Goal: Task Accomplishment & Management: Manage account settings

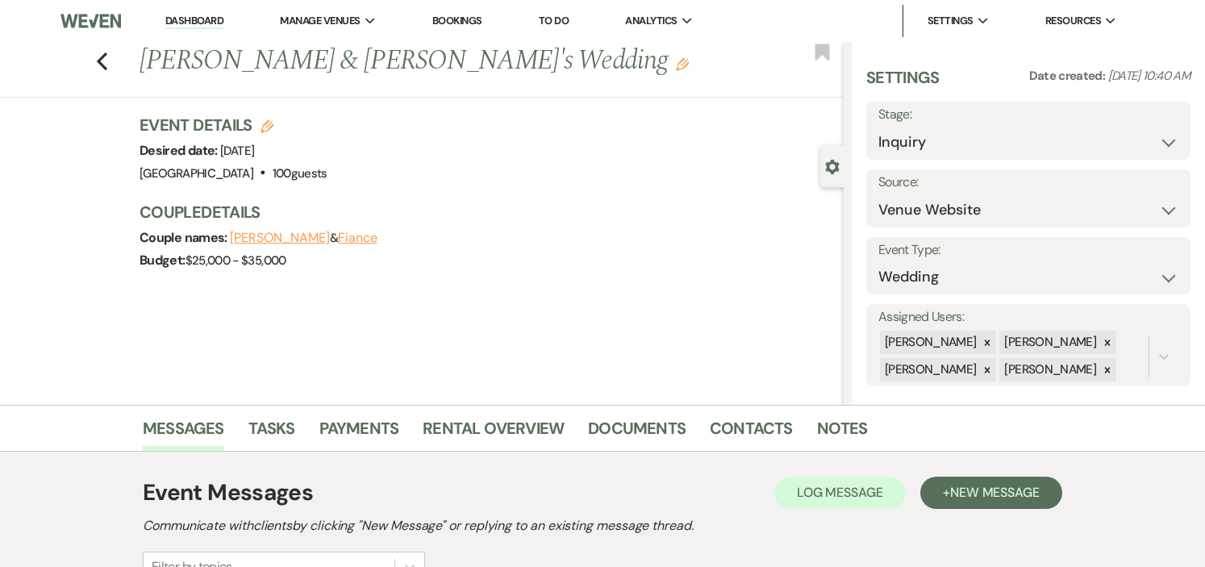
select select "5"
click at [183, 21] on link "Dashboard" at bounding box center [194, 21] width 58 height 15
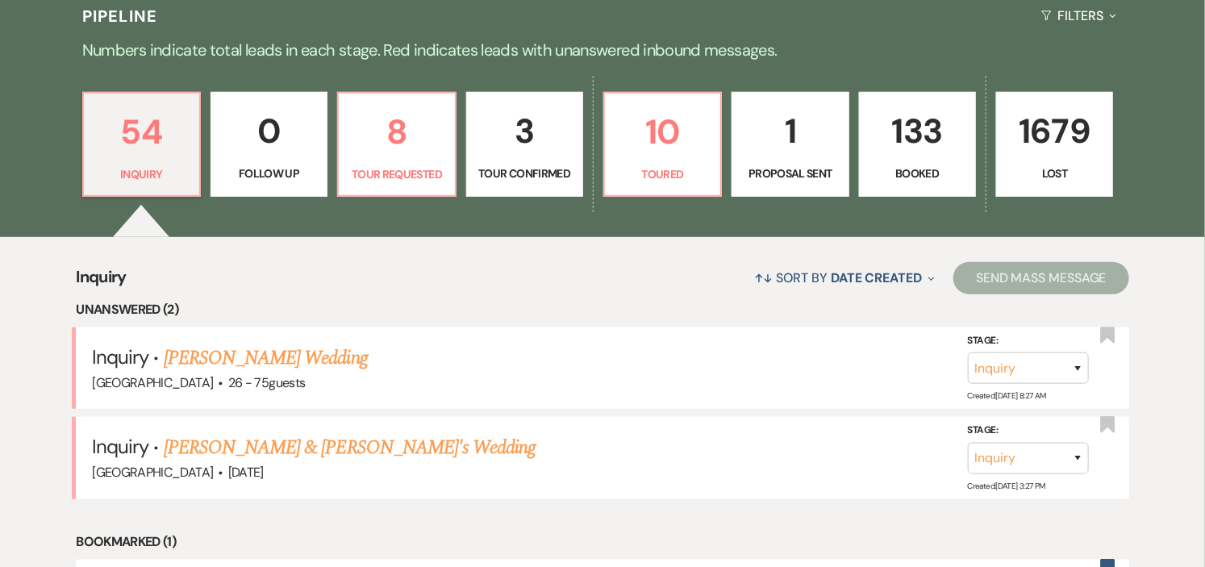
scroll to position [358, 0]
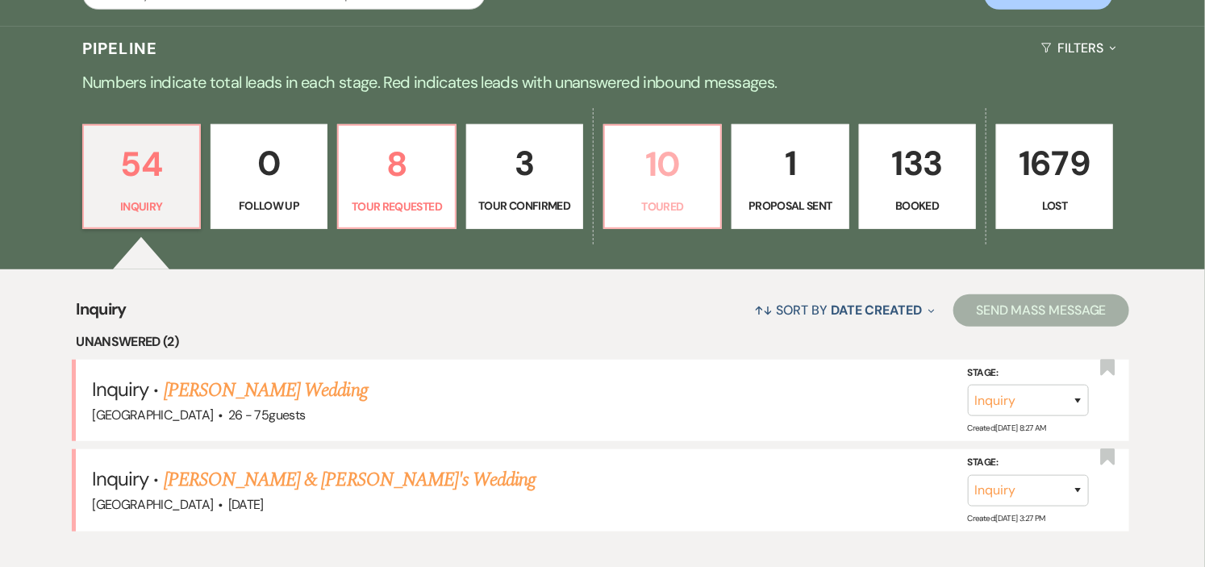
click at [646, 202] on p "Toured" at bounding box center [662, 207] width 96 height 18
select select "5"
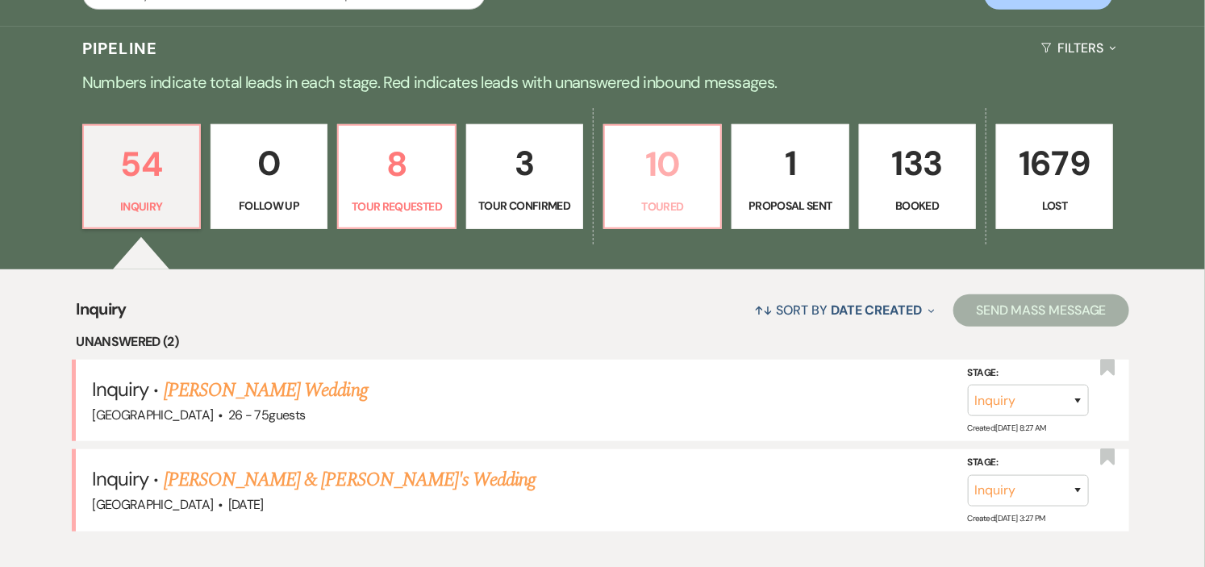
select select "5"
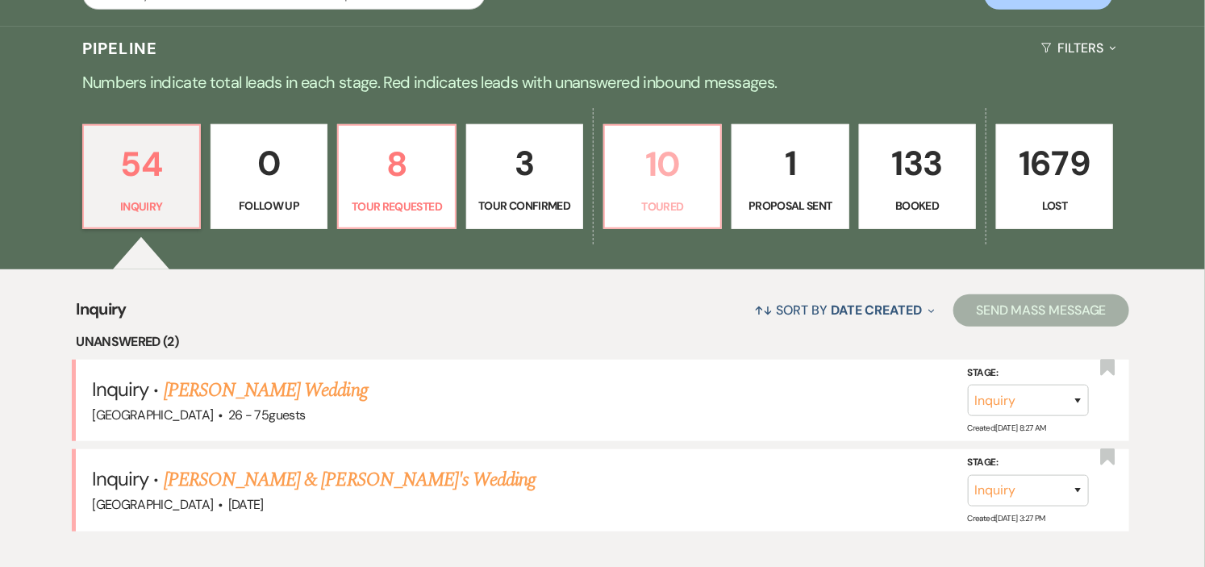
select select "5"
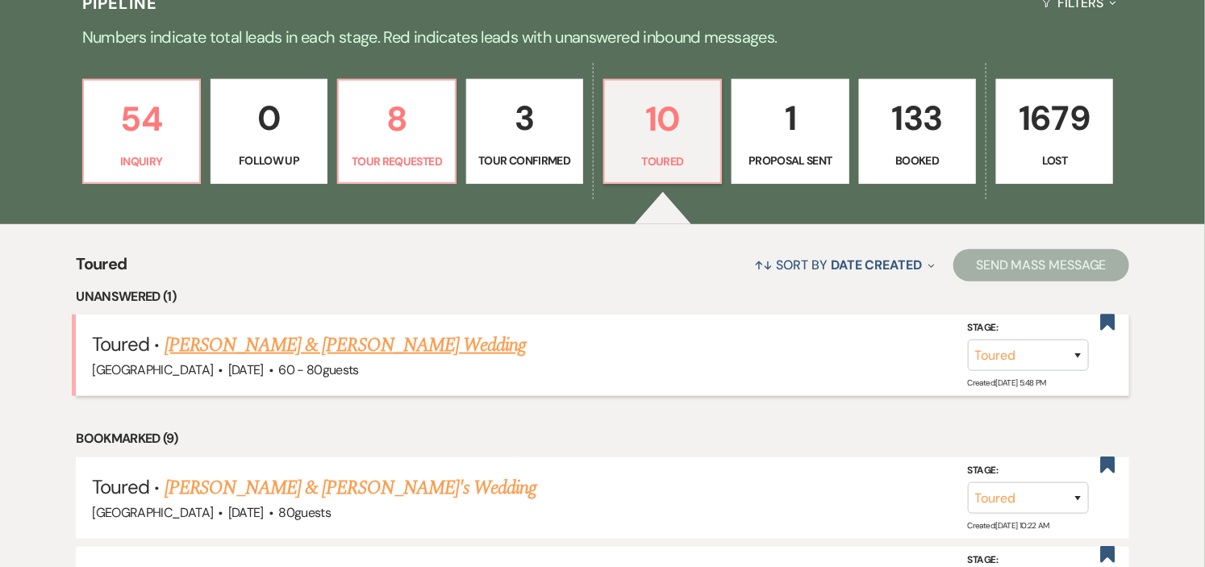
scroll to position [358, 0]
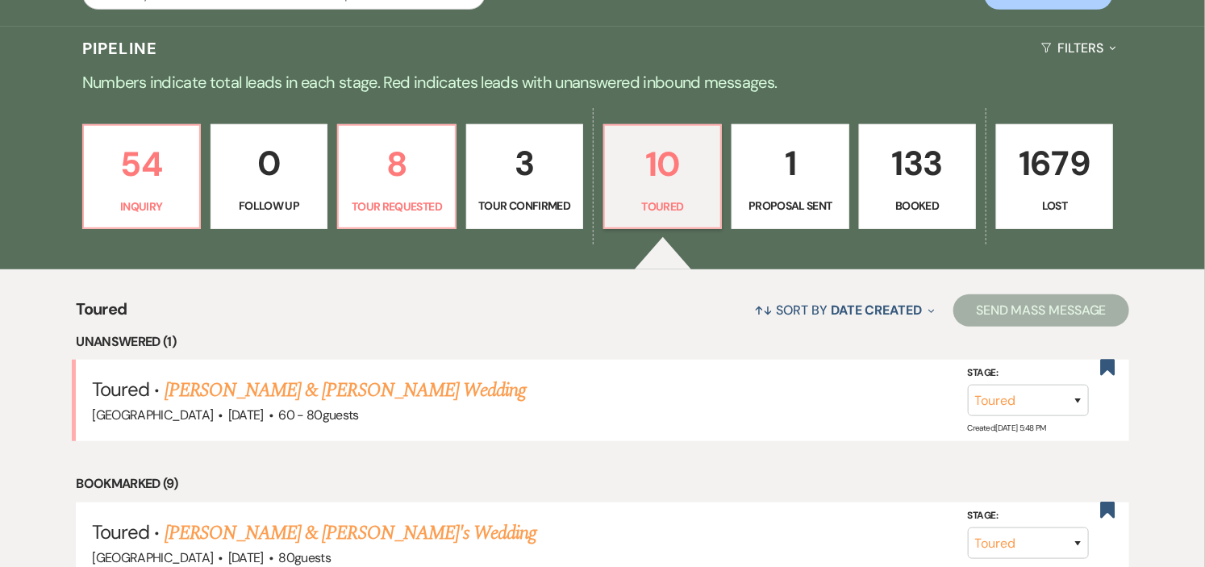
click at [772, 206] on p "Proposal Sent" at bounding box center [790, 206] width 96 height 18
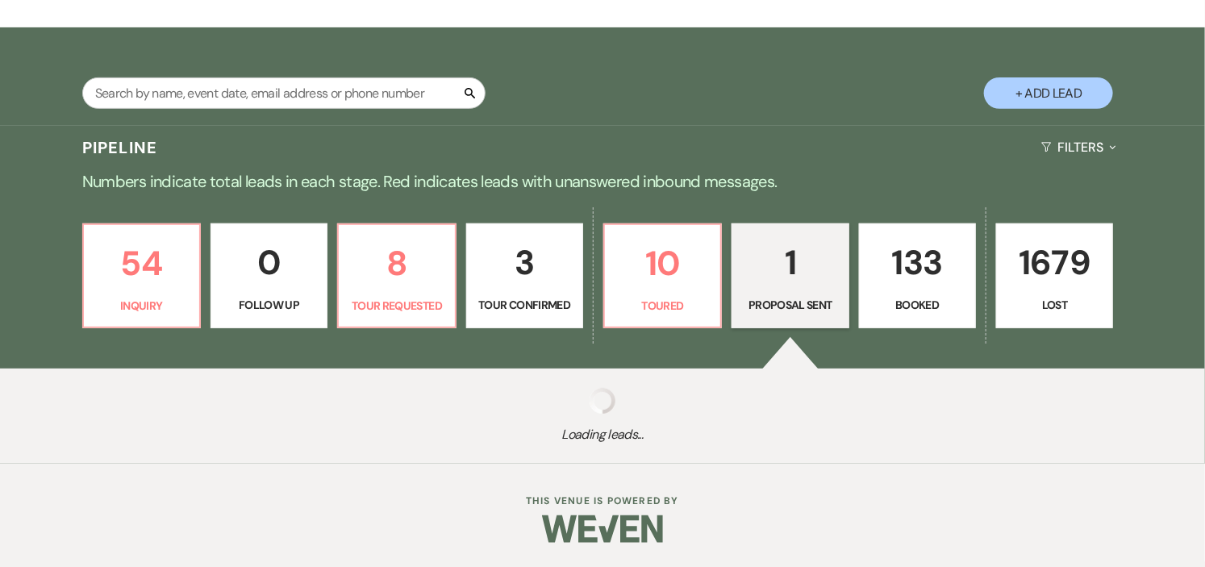
select select "6"
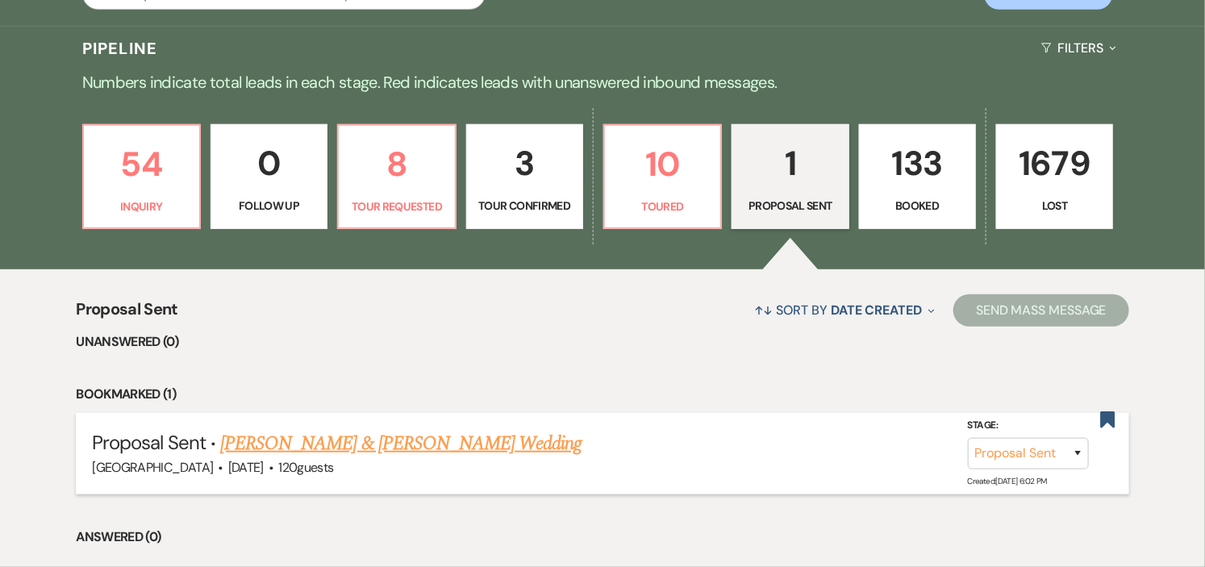
click at [363, 442] on link "[PERSON_NAME] & [PERSON_NAME] Wedding" at bounding box center [400, 443] width 361 height 29
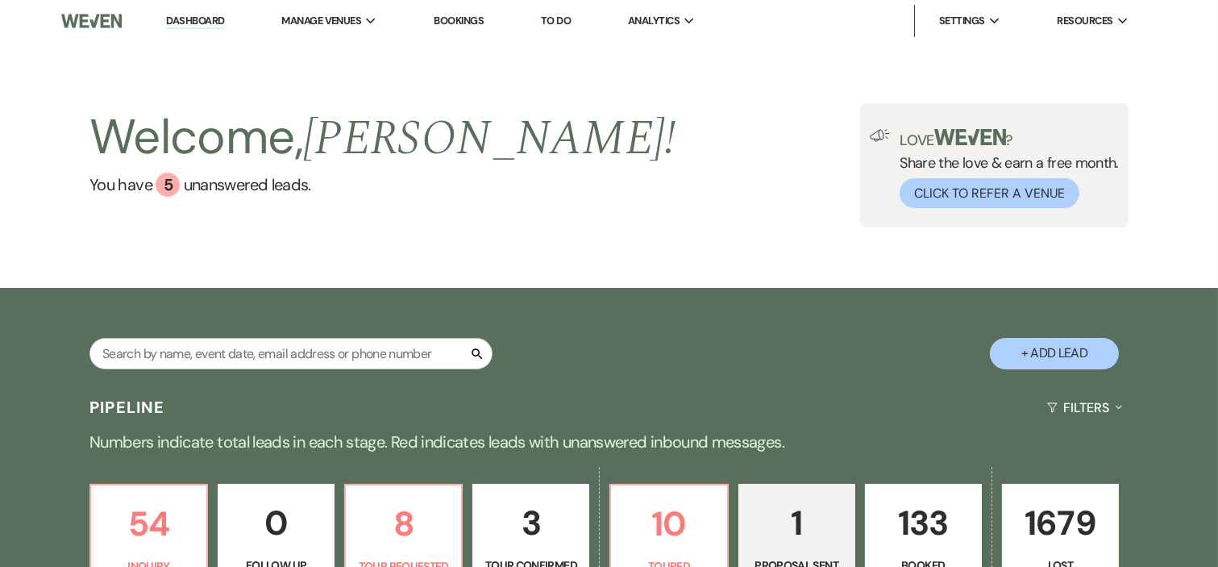
select select "6"
select select "1"
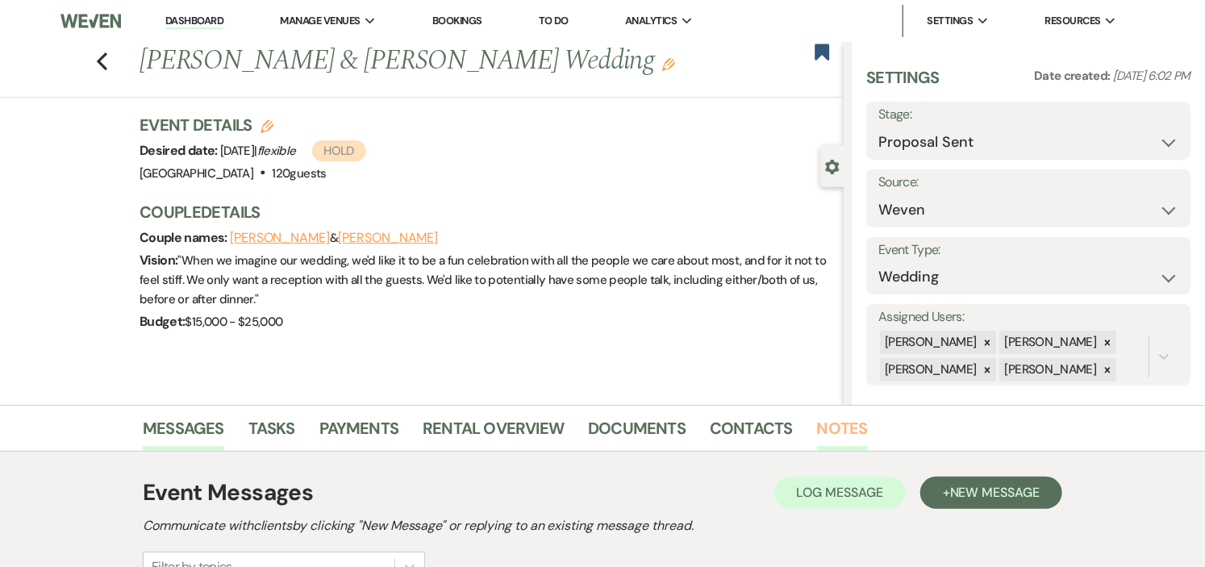
click at [823, 431] on link "Notes" at bounding box center [842, 432] width 51 height 35
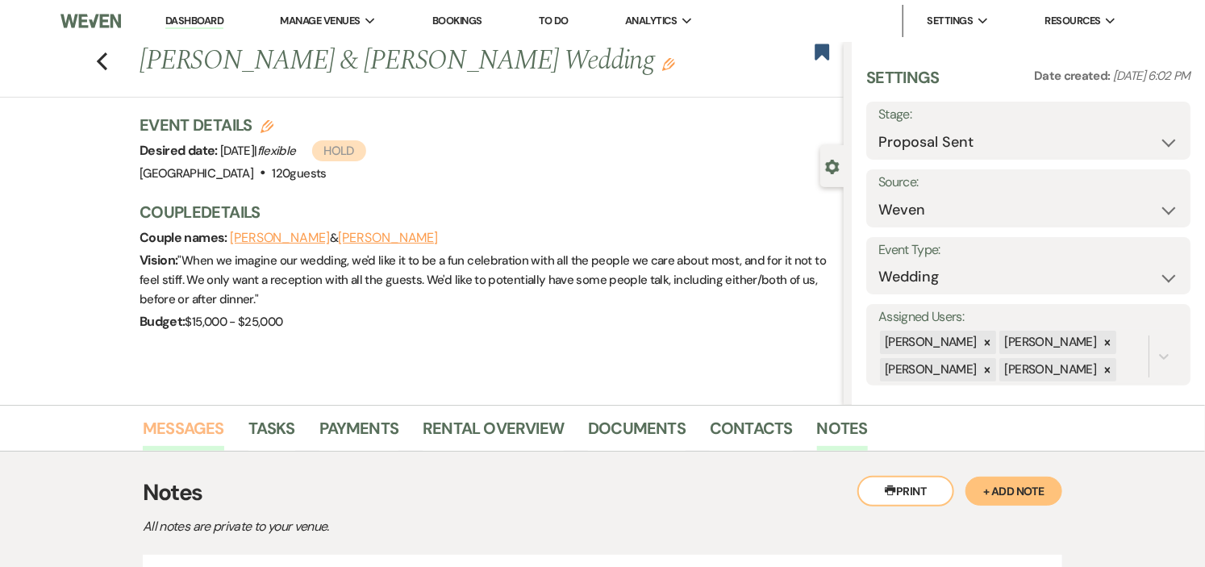
click at [197, 425] on link "Messages" at bounding box center [183, 432] width 81 height 35
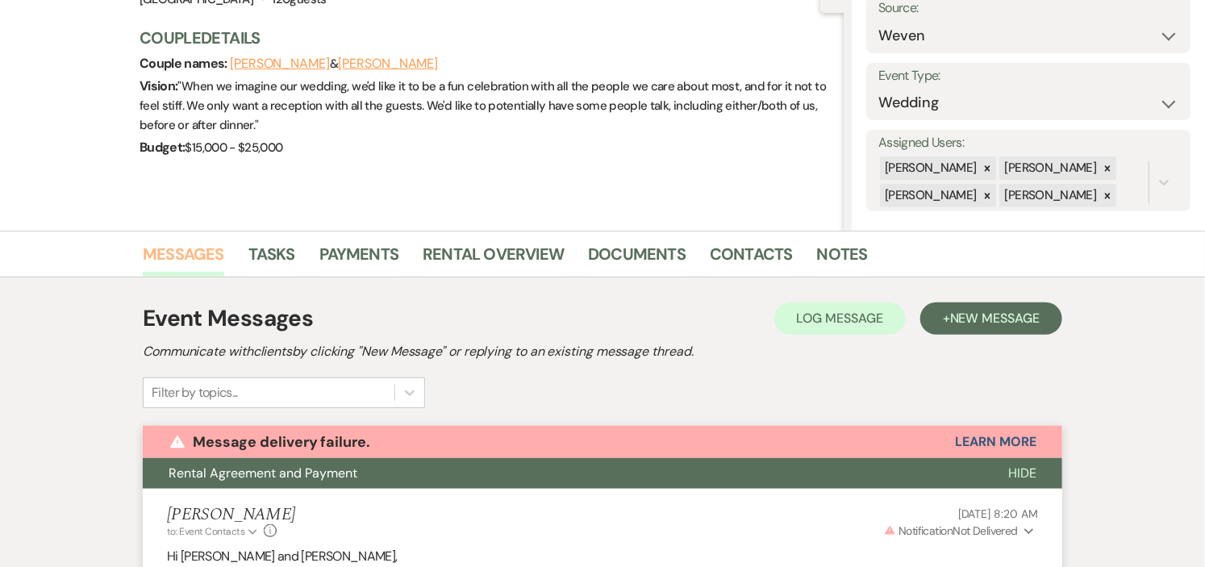
scroll to position [179, 0]
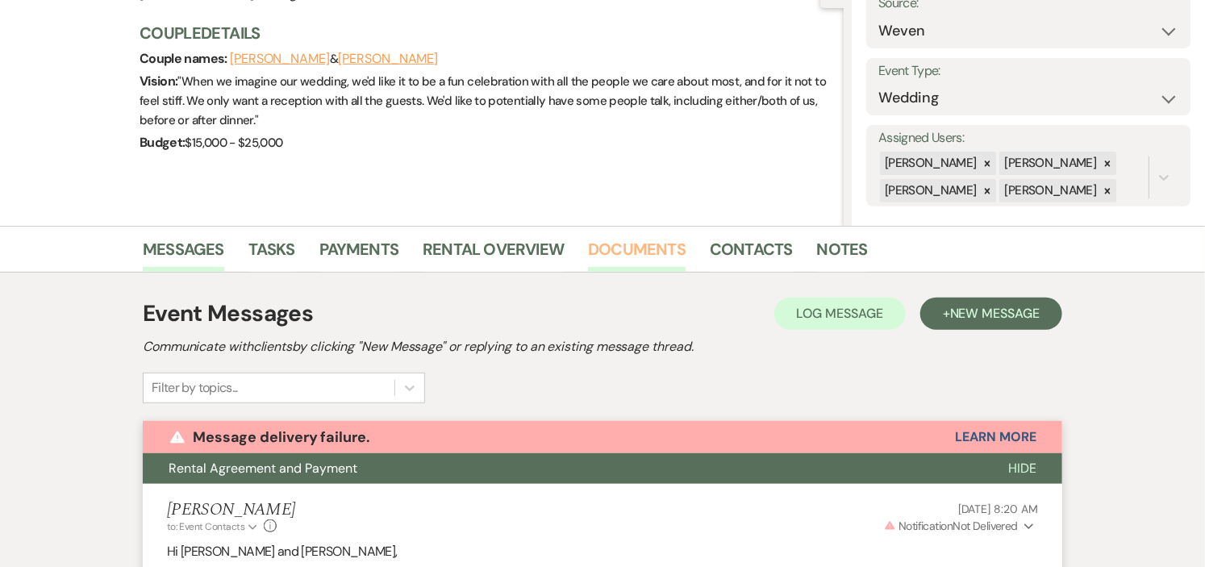
click at [642, 246] on link "Documents" at bounding box center [637, 253] width 98 height 35
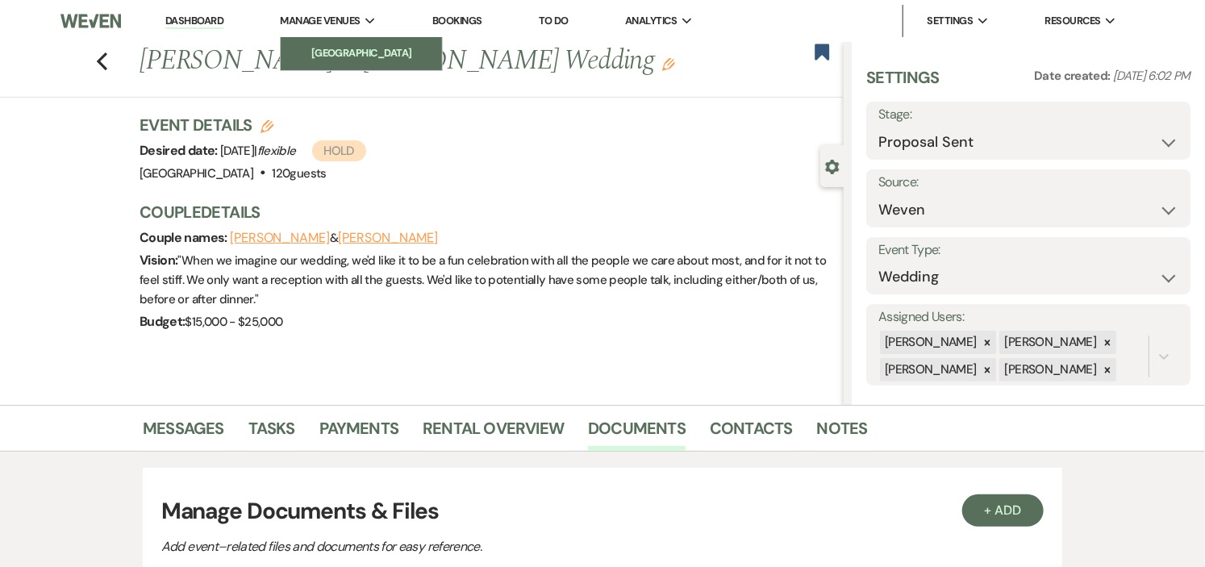
click at [337, 48] on li "[GEOGRAPHIC_DATA]" at bounding box center [361, 53] width 145 height 16
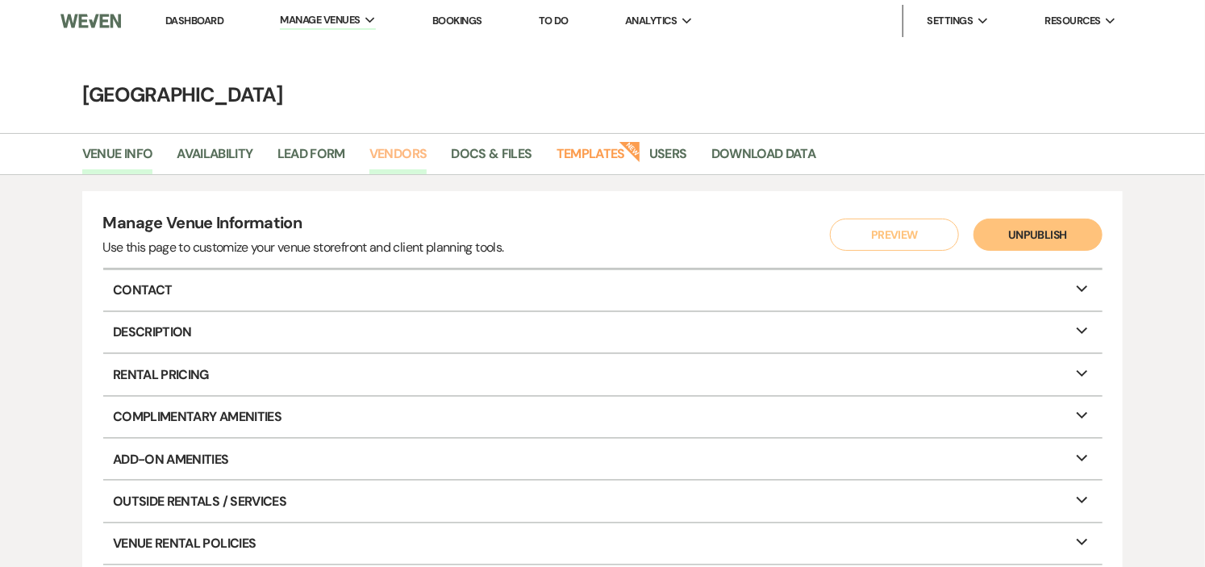
click at [406, 149] on link "Vendors" at bounding box center [398, 159] width 58 height 31
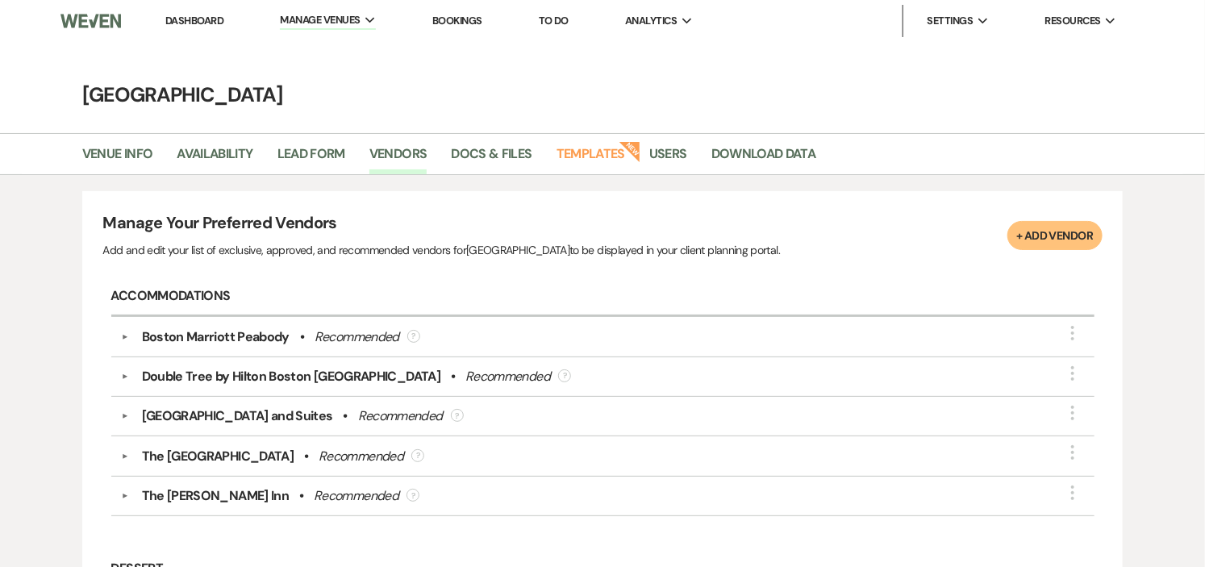
drag, startPoint x: 178, startPoint y: 18, endPoint x: 195, endPoint y: 22, distance: 17.4
click at [178, 18] on link "Dashboard" at bounding box center [194, 21] width 58 height 14
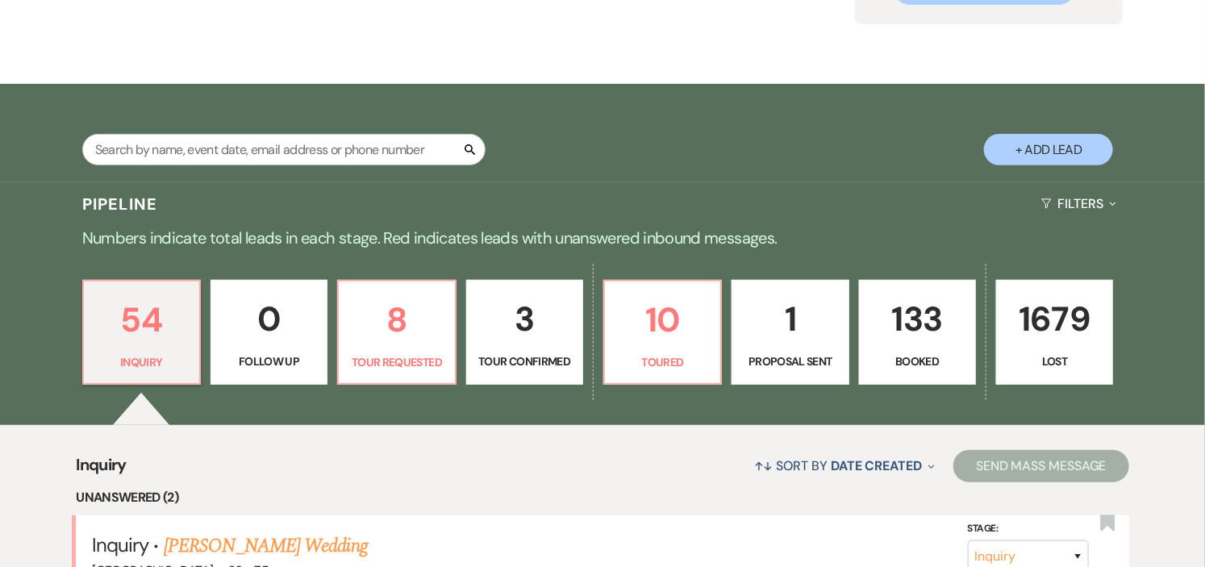
scroll to position [268, 0]
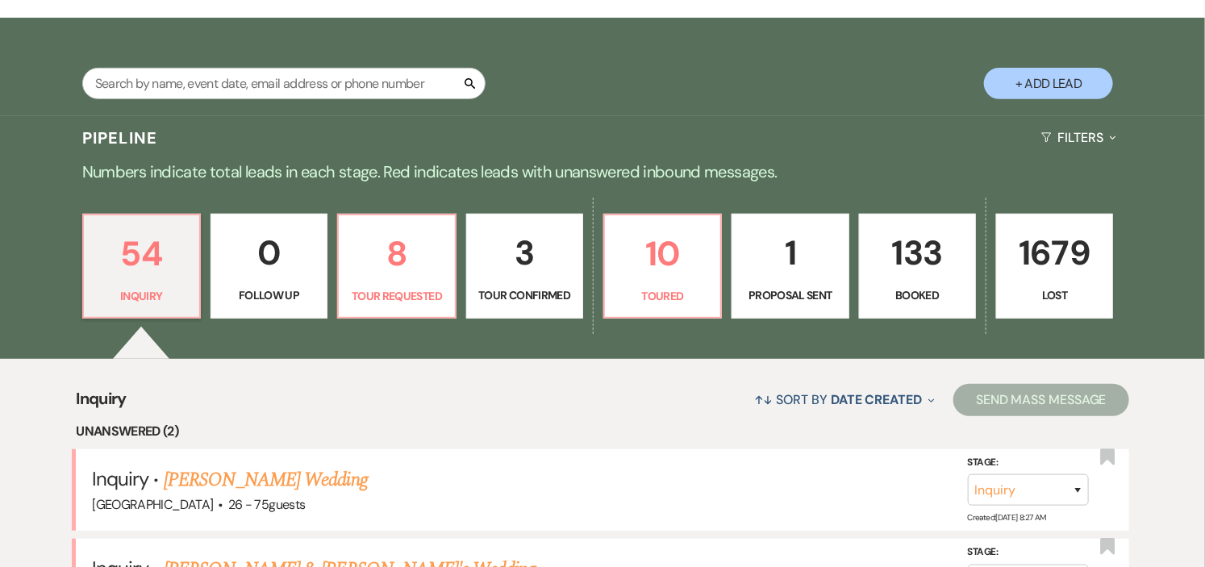
click at [786, 271] on p "1" at bounding box center [790, 253] width 96 height 54
select select "6"
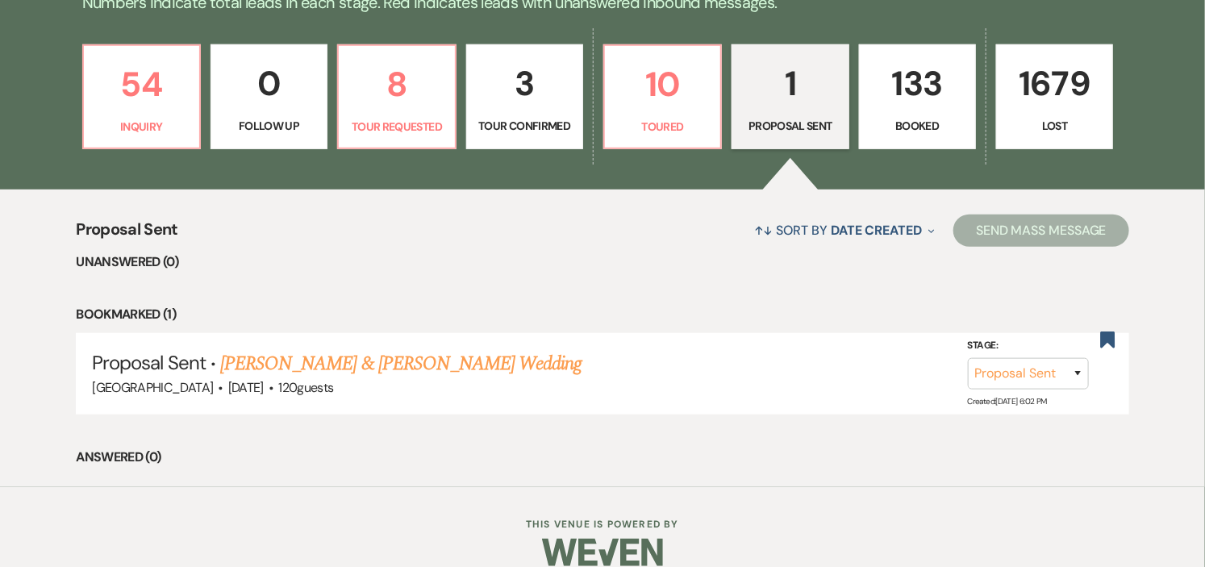
scroll to position [460, 0]
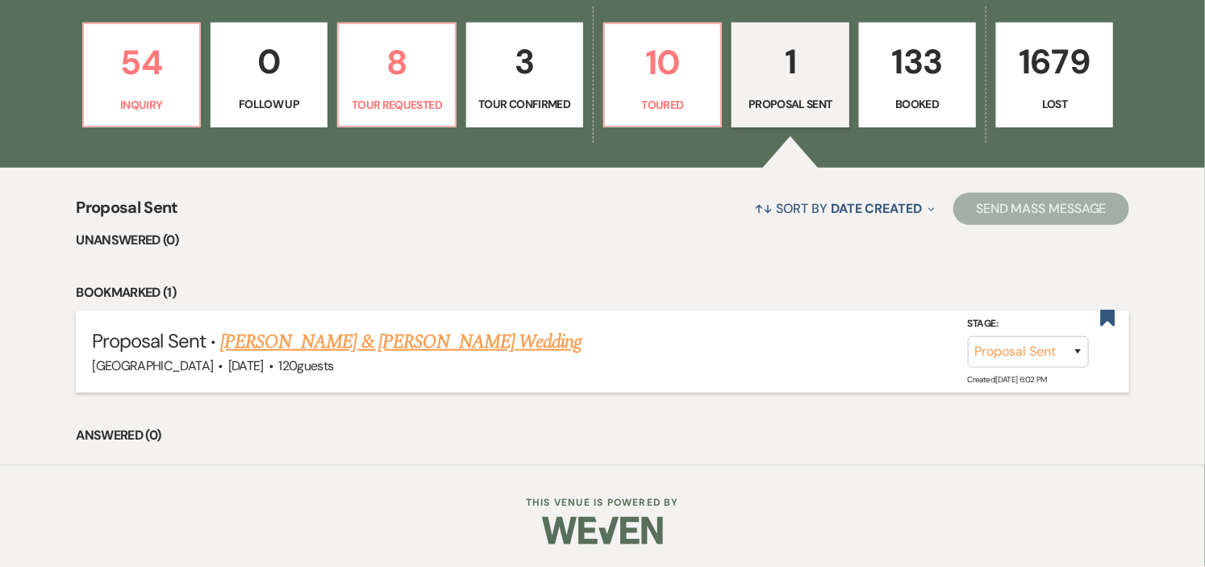
click at [472, 342] on link "[PERSON_NAME] & [PERSON_NAME] Wedding" at bounding box center [400, 341] width 361 height 29
select select "6"
select select "1"
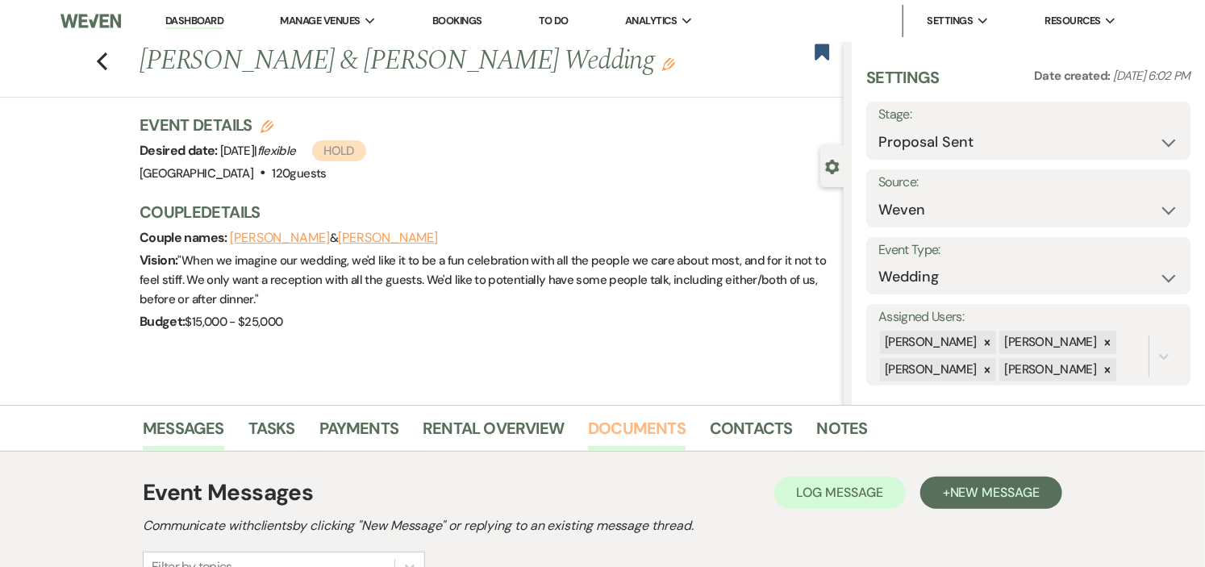
click at [642, 418] on link "Documents" at bounding box center [637, 432] width 98 height 35
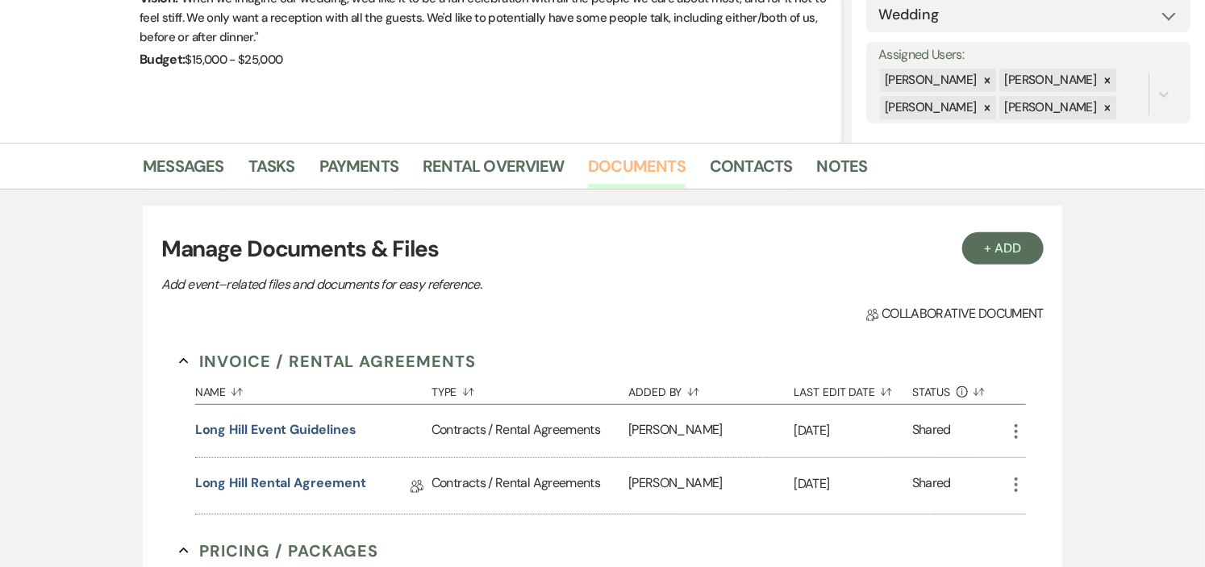
scroll to position [447, 0]
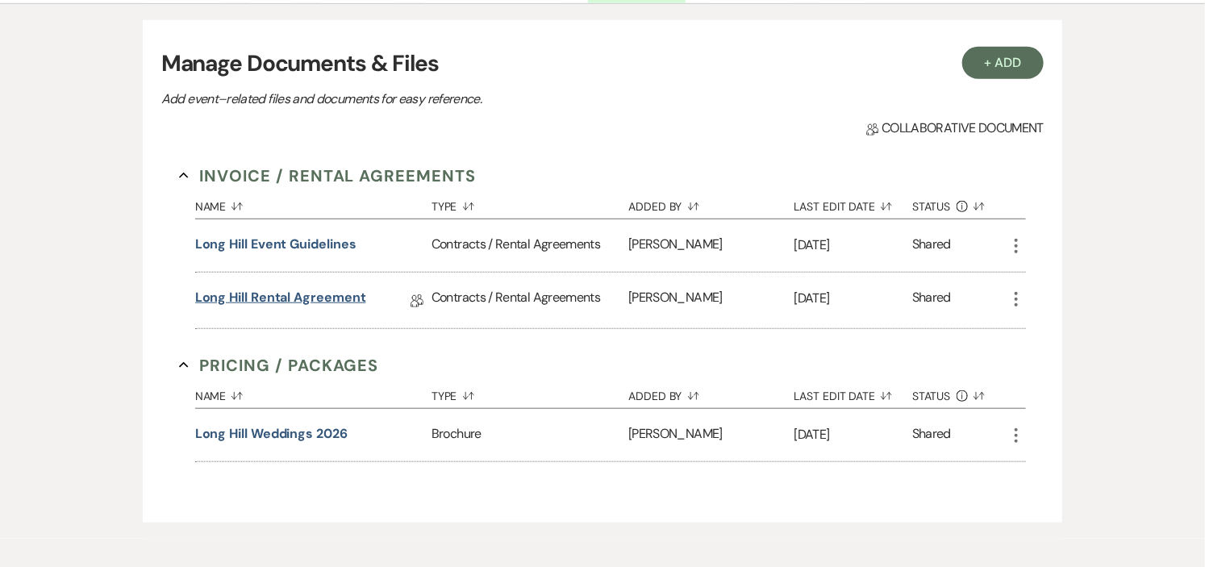
click at [331, 294] on link "Long Hill Rental Agreement" at bounding box center [280, 300] width 171 height 25
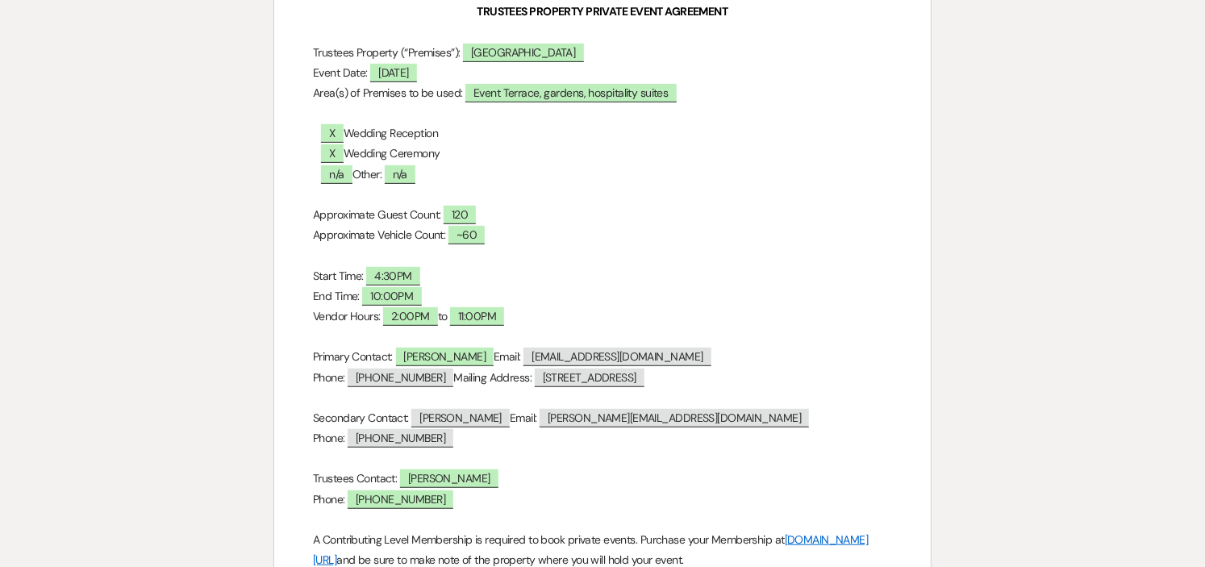
scroll to position [268, 0]
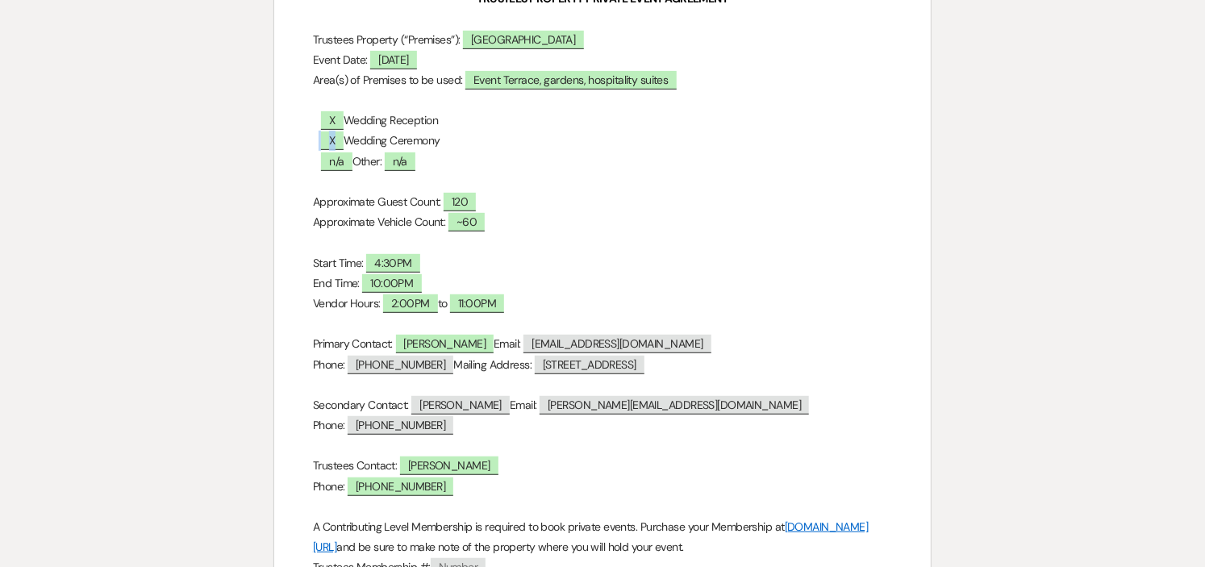
click at [336, 143] on span "X" at bounding box center [332, 140] width 22 height 19
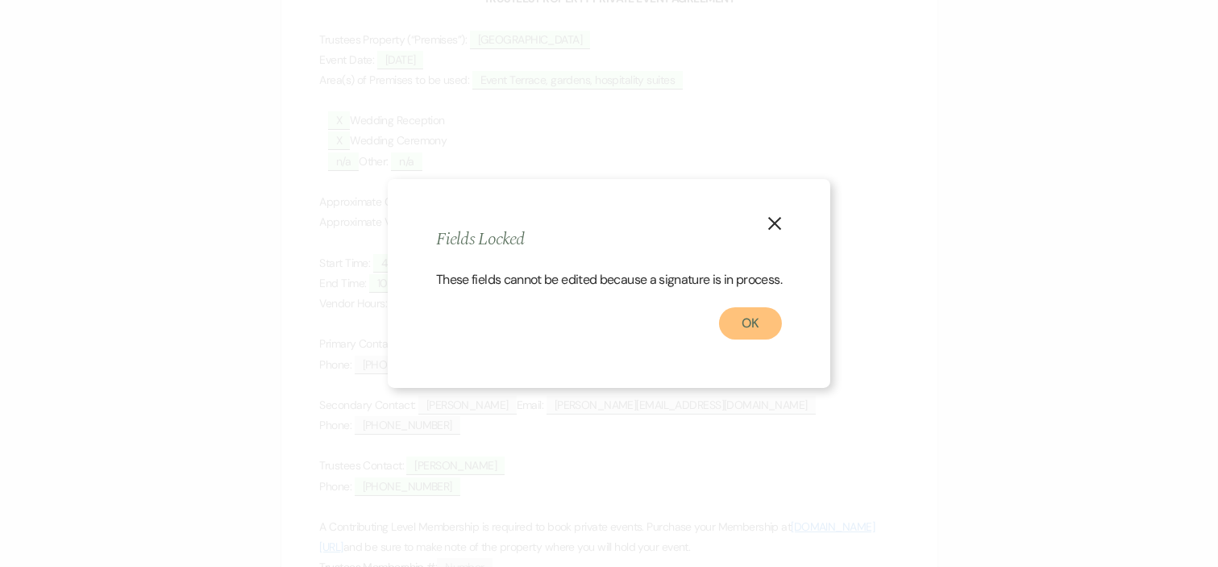
click at [756, 326] on button "OK" at bounding box center [750, 323] width 63 height 32
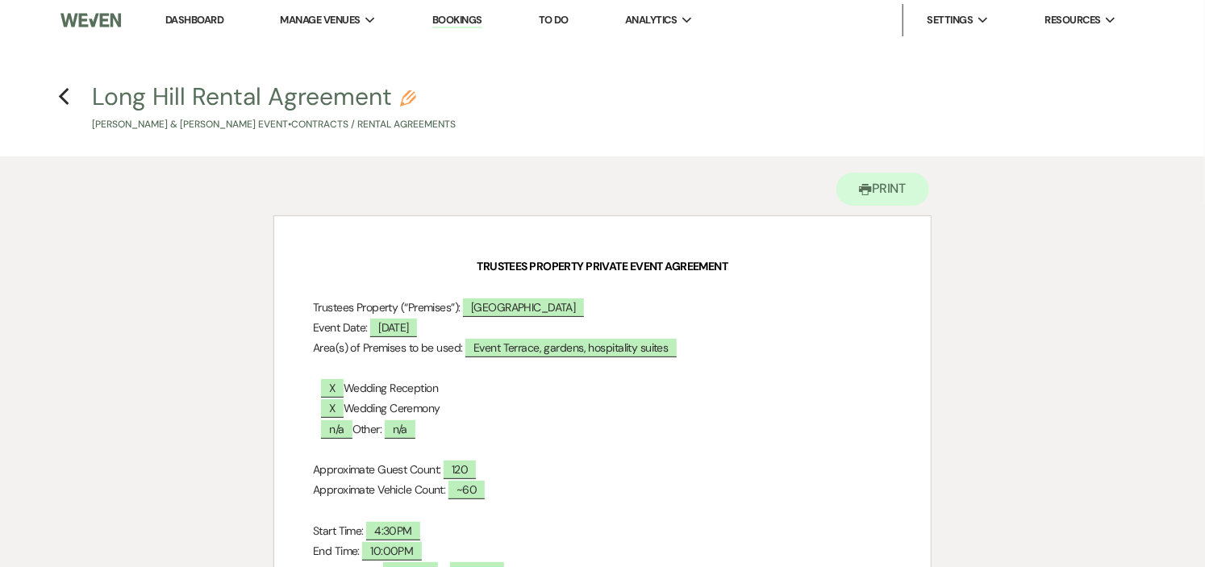
scroll to position [0, 0]
click at [65, 98] on icon "Previous" at bounding box center [64, 97] width 12 height 19
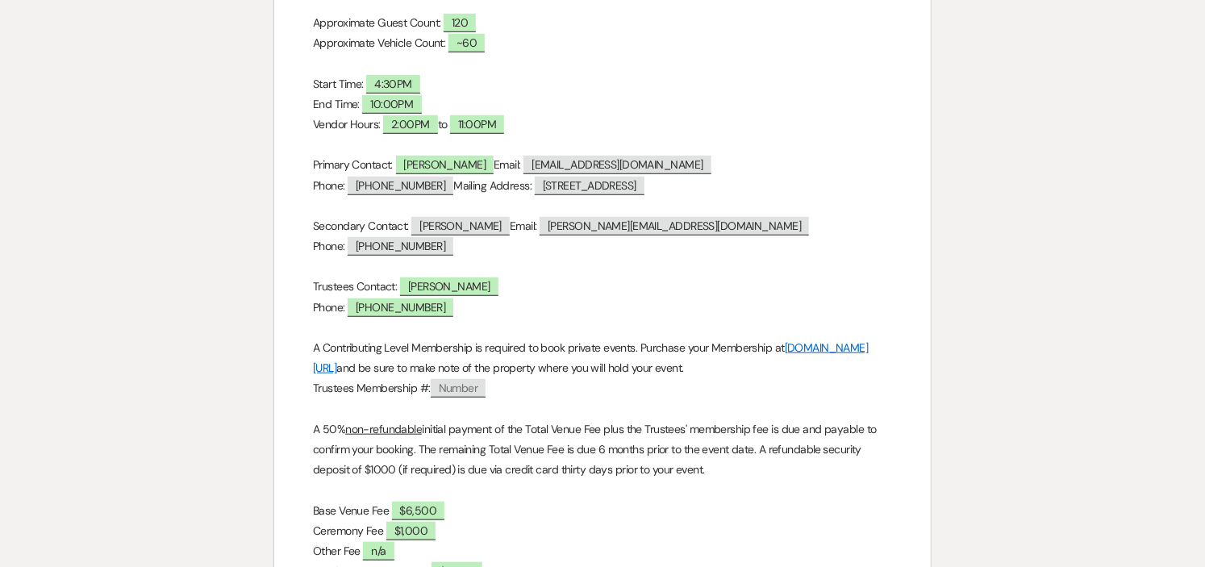
select select "6"
select select "1"
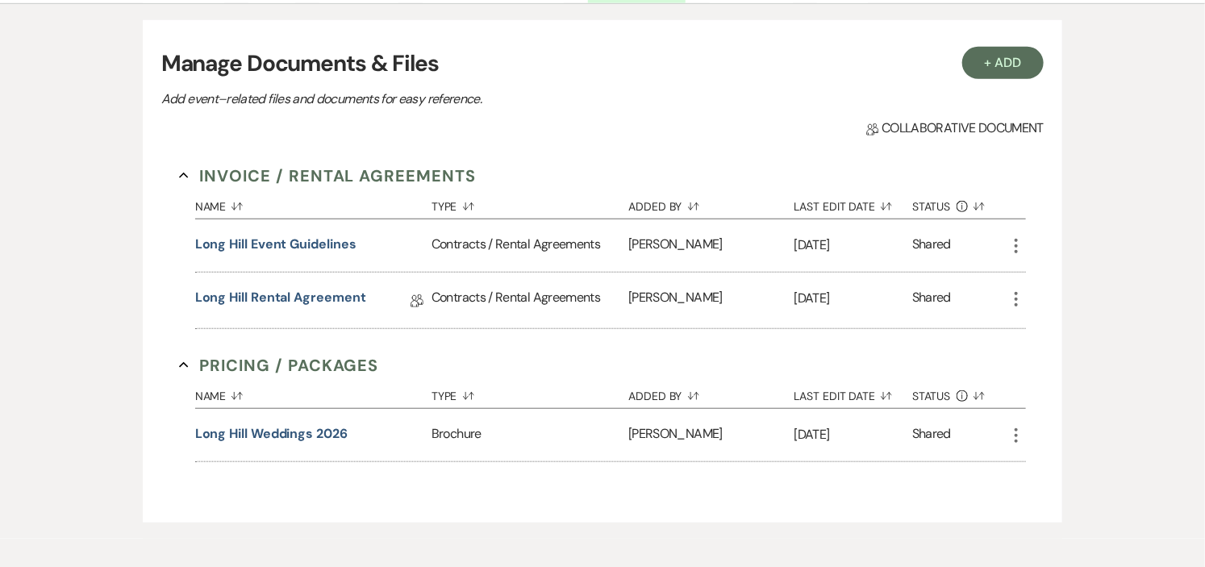
click at [1017, 300] on icon "More" at bounding box center [1015, 298] width 19 height 19
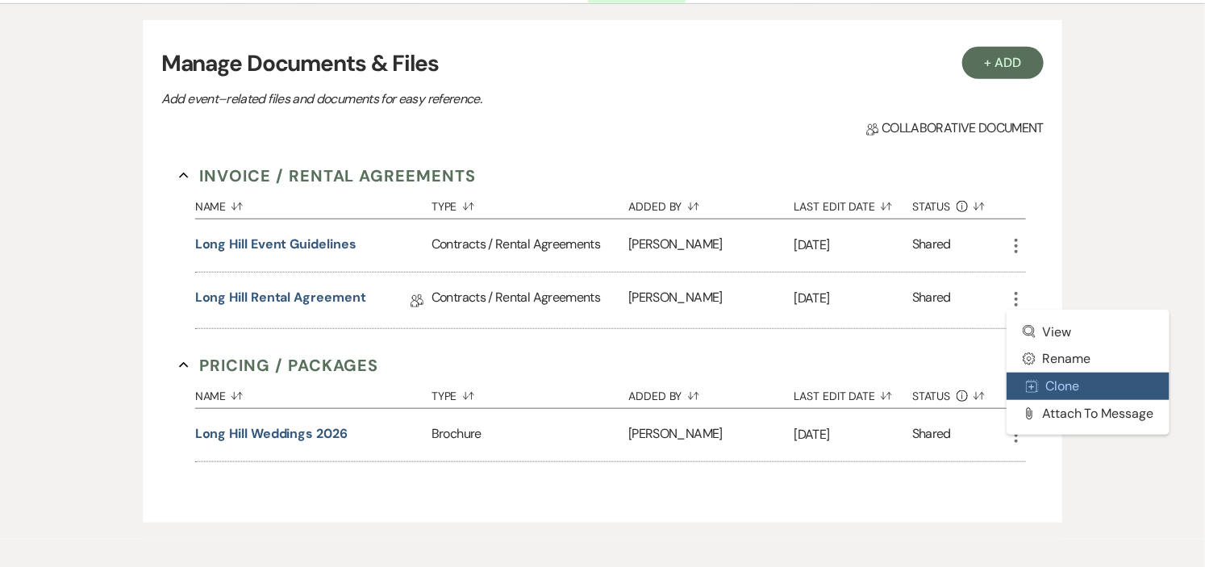
click at [1034, 381] on icon "Duplicate" at bounding box center [1032, 386] width 13 height 13
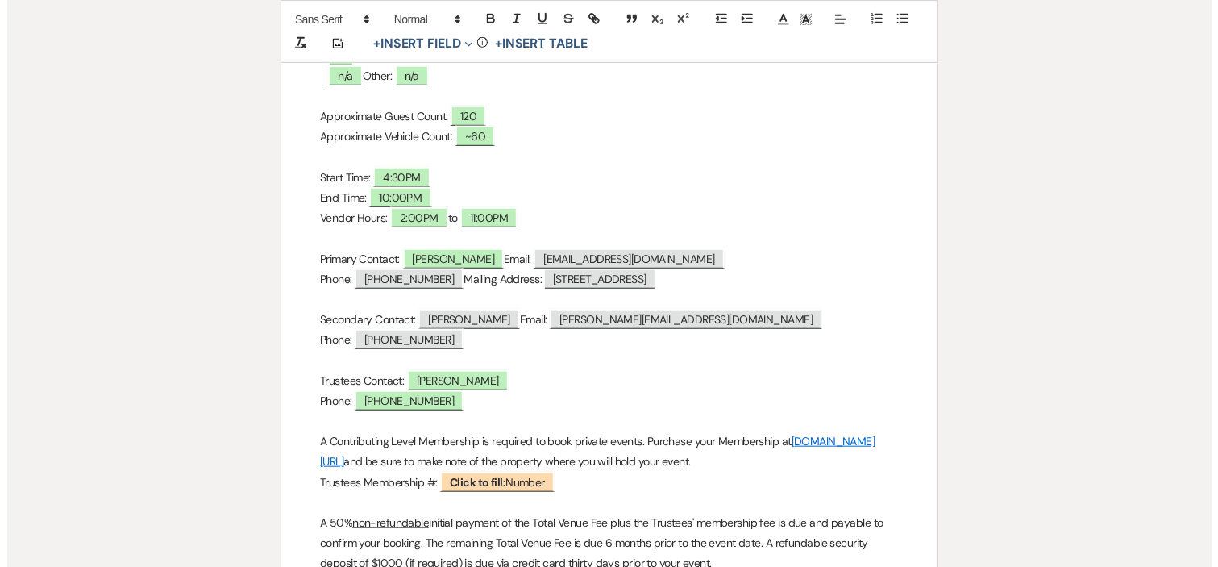
scroll to position [447, 0]
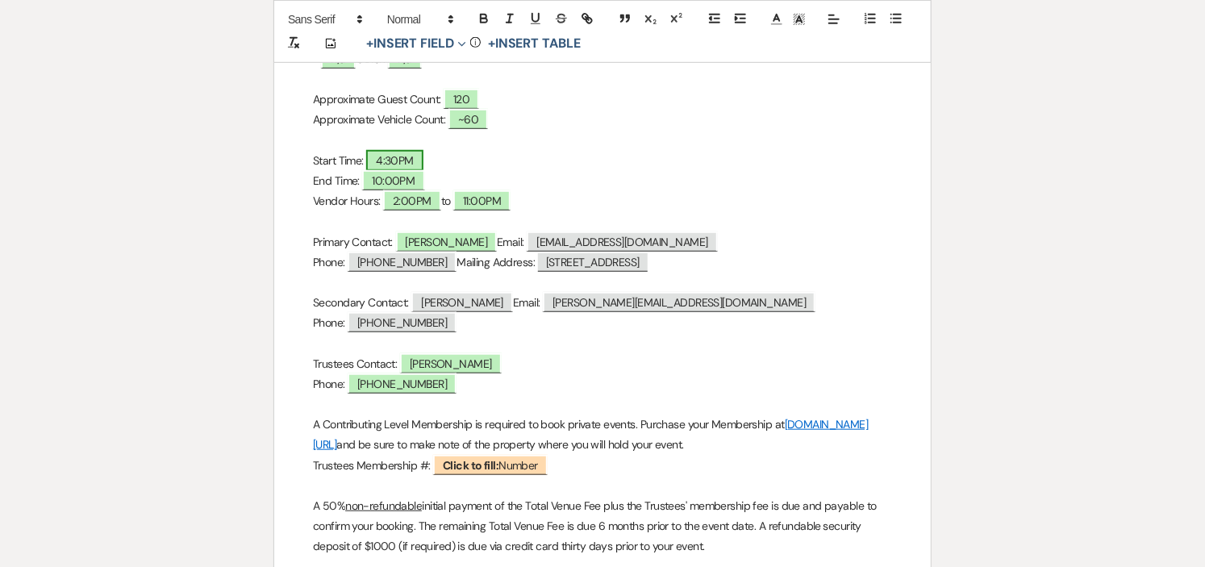
click at [387, 159] on span "4:30PM" at bounding box center [394, 160] width 57 height 21
select select "owner"
select select "Time"
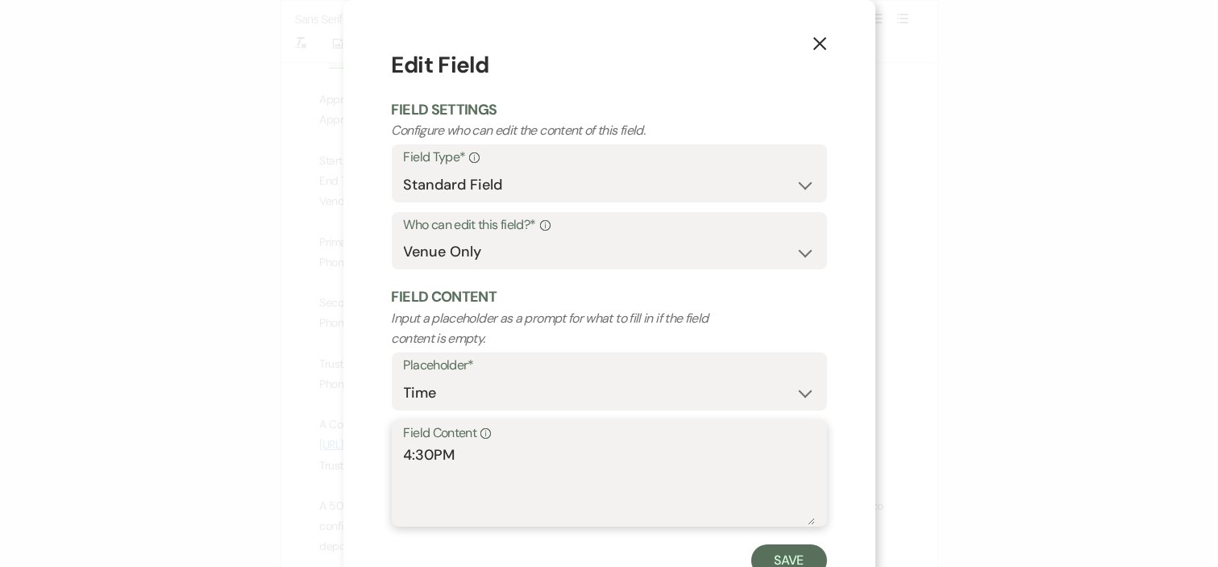
click at [428, 448] on textarea "4:30PM" at bounding box center [609, 484] width 411 height 81
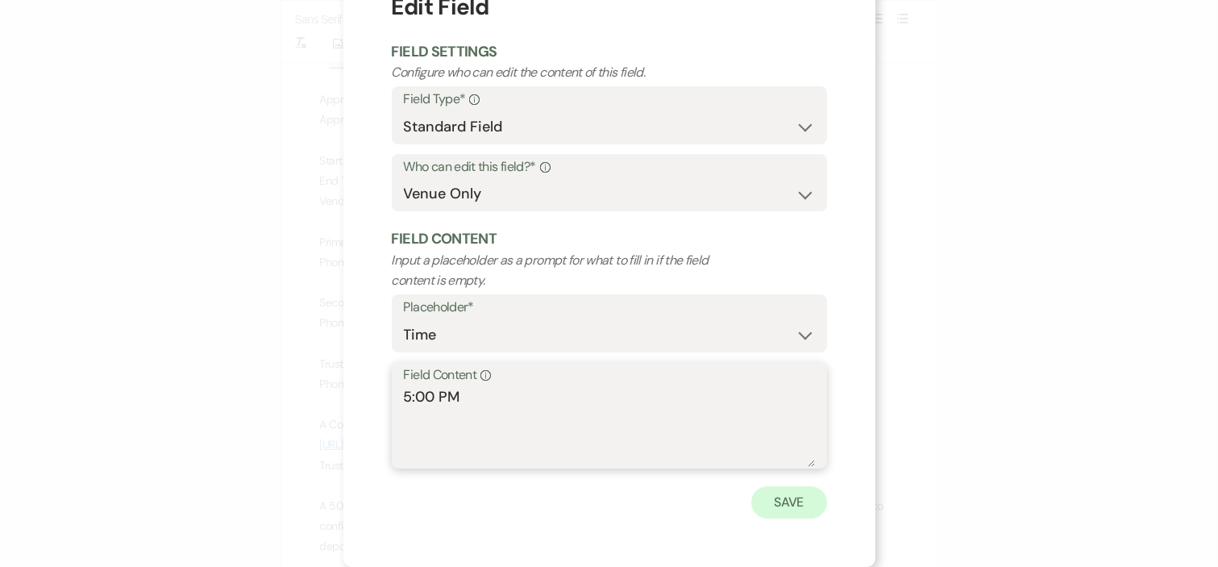
type textarea "5:00 PM"
click at [798, 506] on button "Save" at bounding box center [789, 502] width 76 height 32
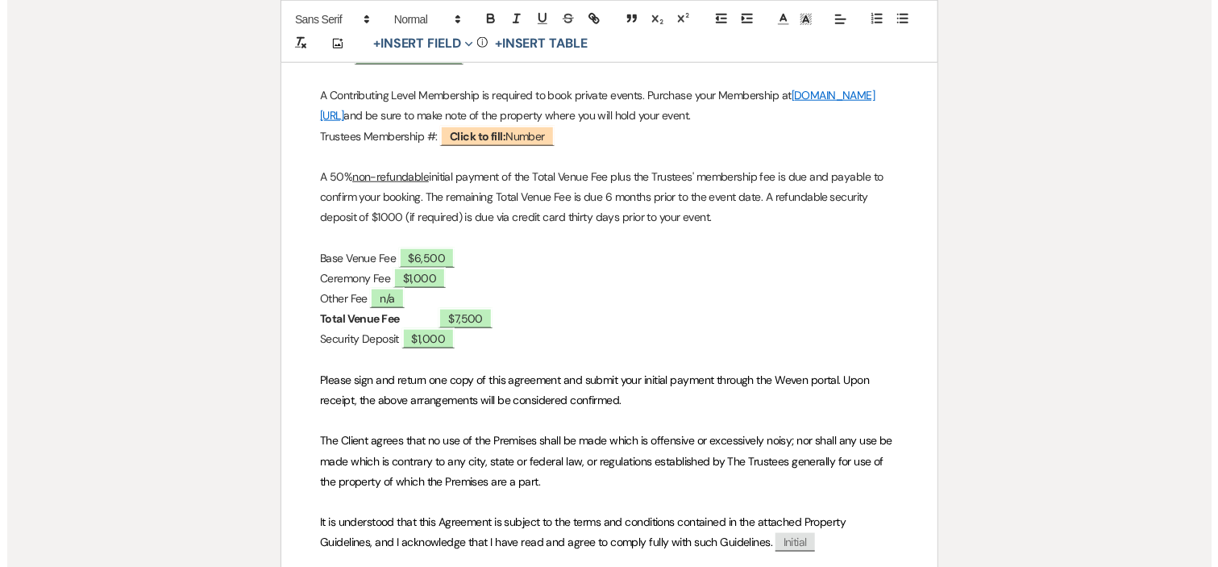
scroll to position [806, 0]
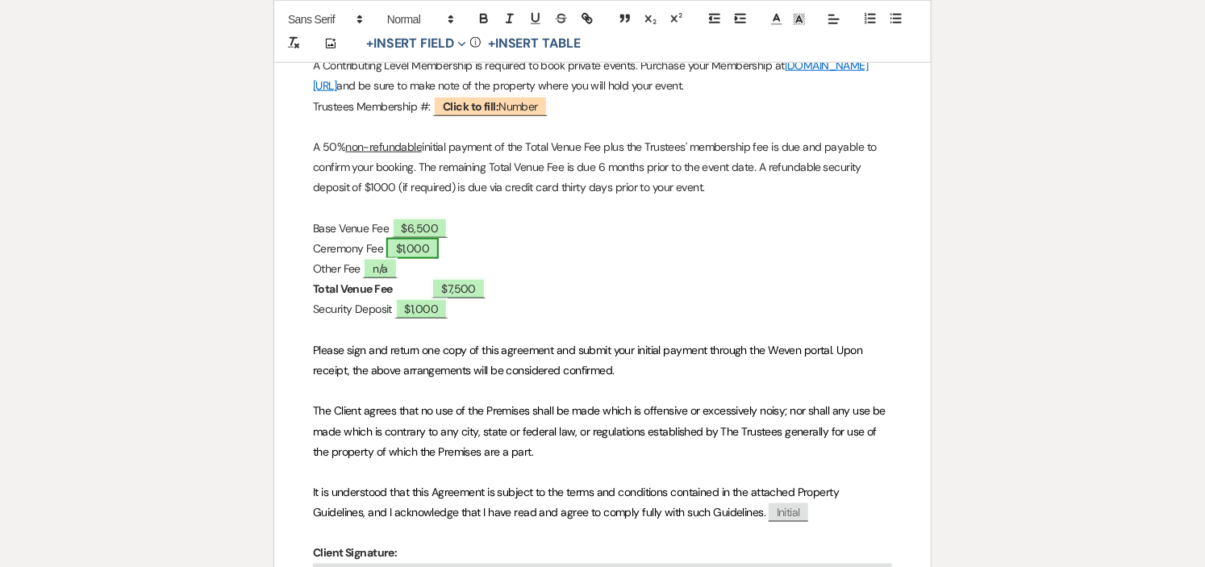
click at [439, 251] on span "$1,000" at bounding box center [412, 248] width 53 height 21
select select "owner"
select select "Number"
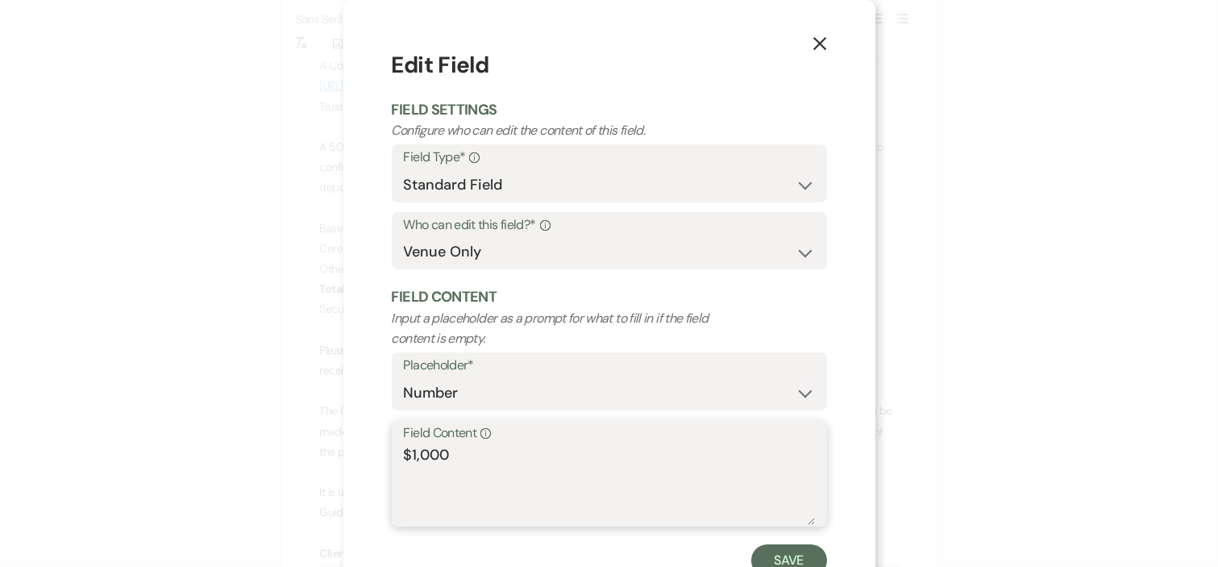
drag, startPoint x: 480, startPoint y: 456, endPoint x: 343, endPoint y: 465, distance: 136.5
click at [343, 465] on div "X Edit Field Field Settings Configure who can edit the content of this field. F…" at bounding box center [609, 312] width 532 height 625
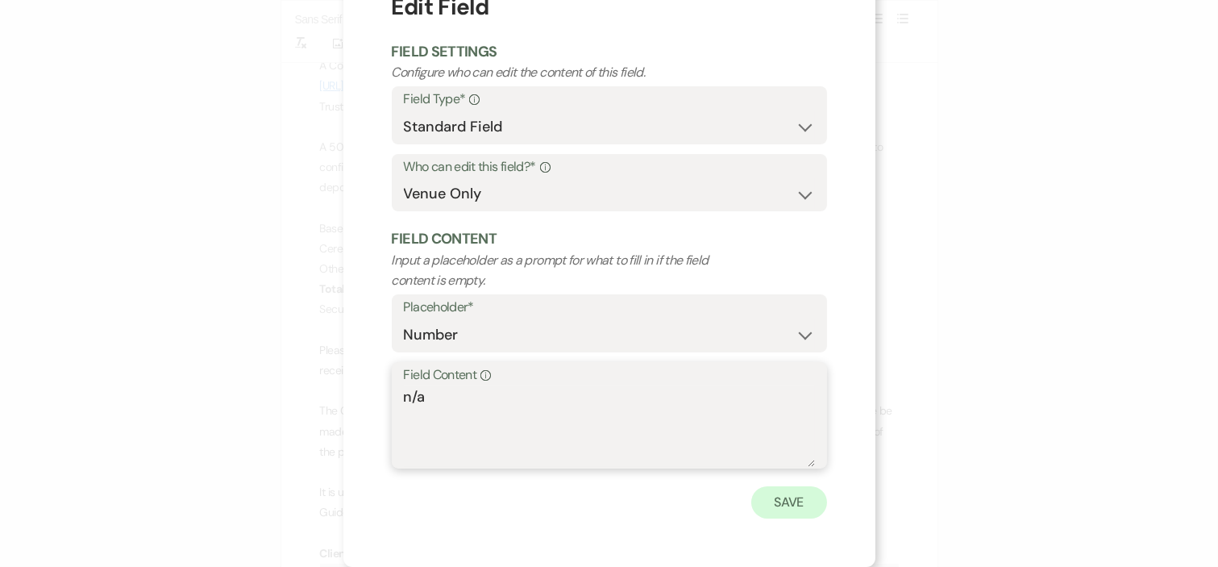
type textarea "n/a"
click at [784, 498] on button "Save" at bounding box center [789, 502] width 76 height 32
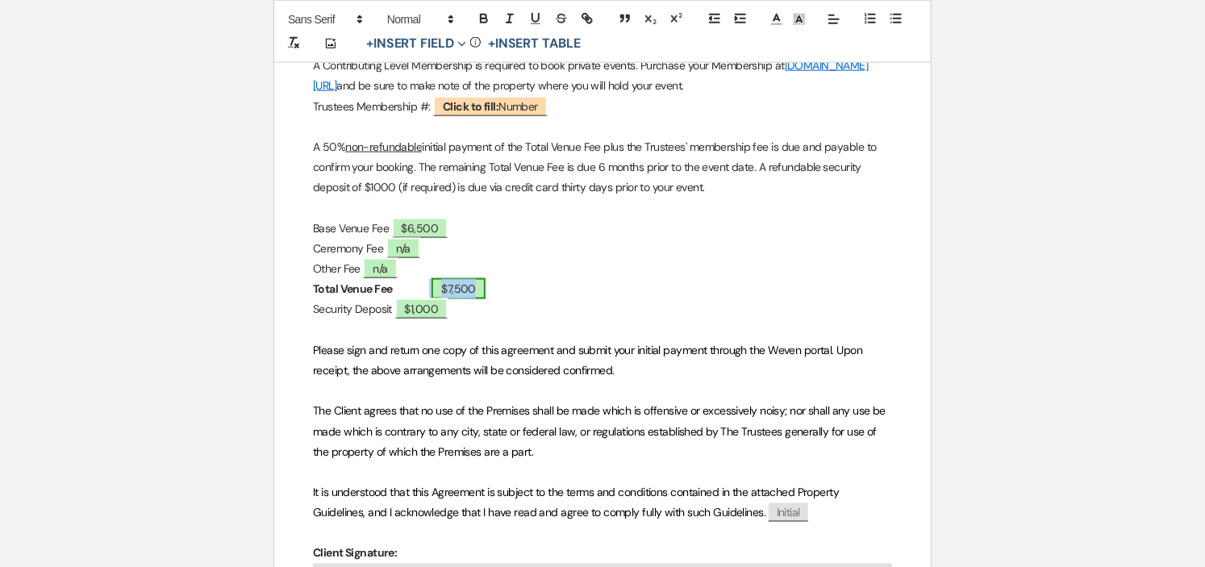
click at [460, 292] on span "$7,500" at bounding box center [458, 288] width 54 height 21
select select "owner"
select select "Total"
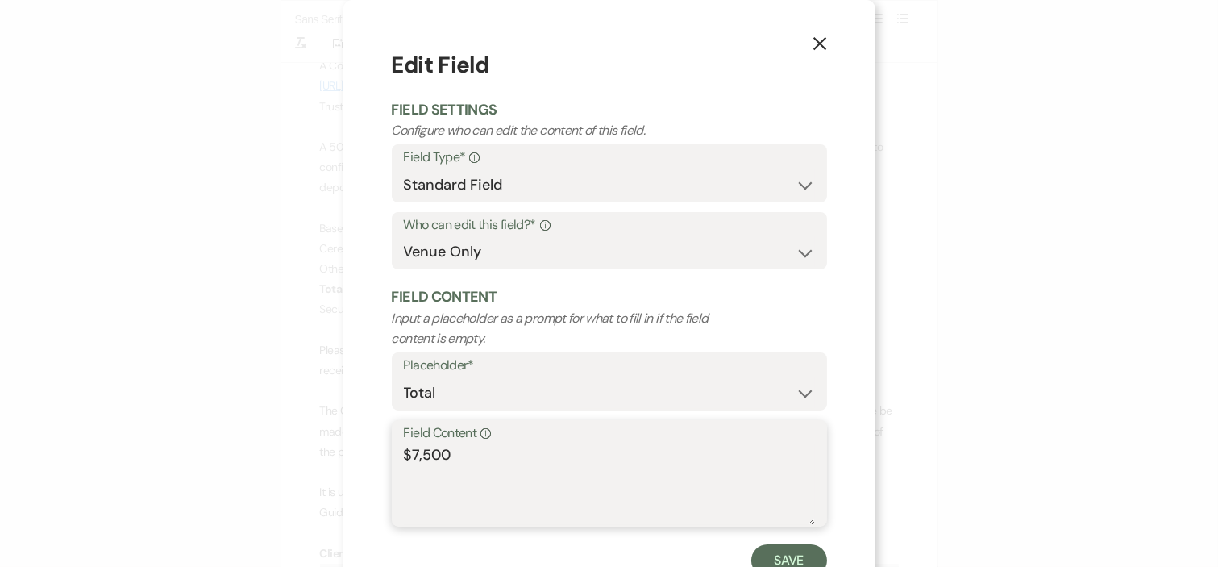
click at [408, 452] on textarea "$7,500" at bounding box center [609, 484] width 411 height 81
click at [654, 468] on textarea "$6,500" at bounding box center [609, 484] width 411 height 81
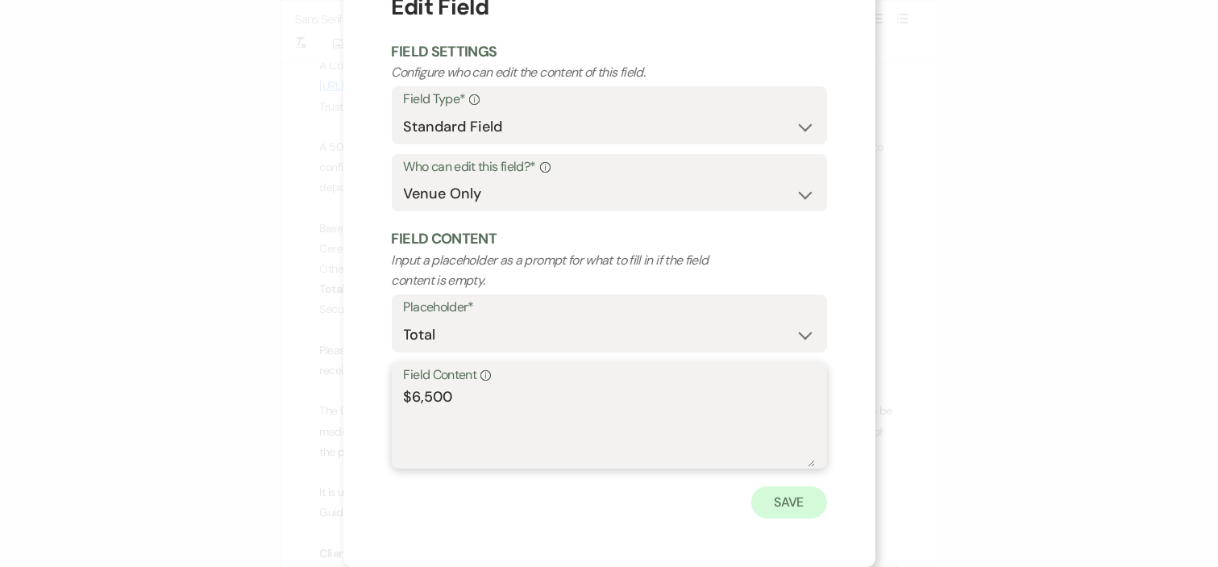
type textarea "$6,500"
click at [793, 506] on button "Save" at bounding box center [789, 502] width 76 height 32
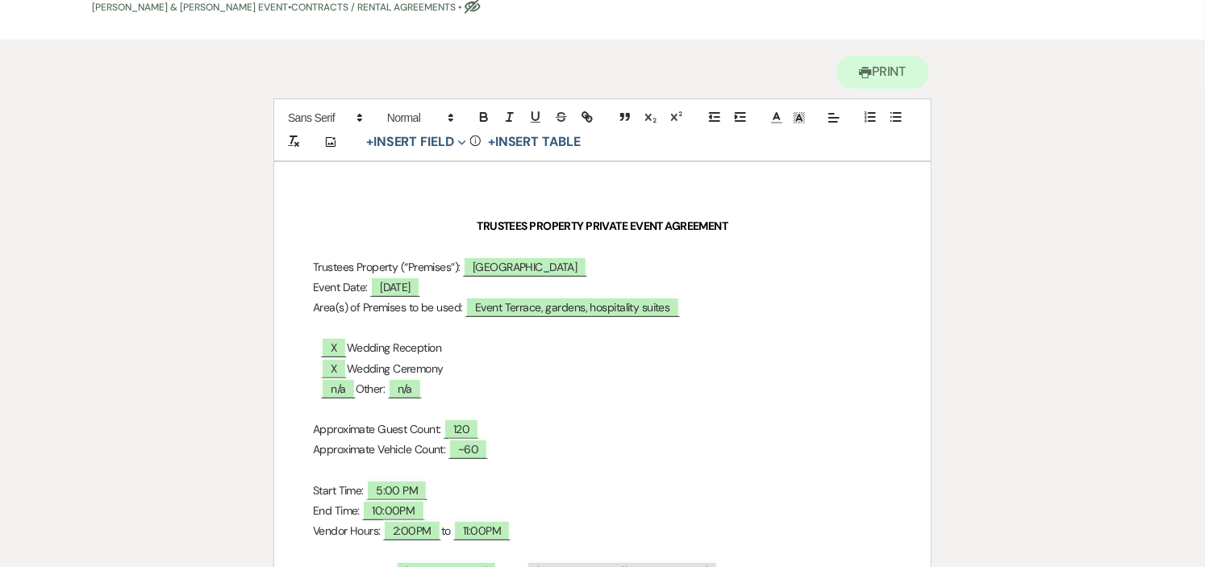
scroll to position [0, 0]
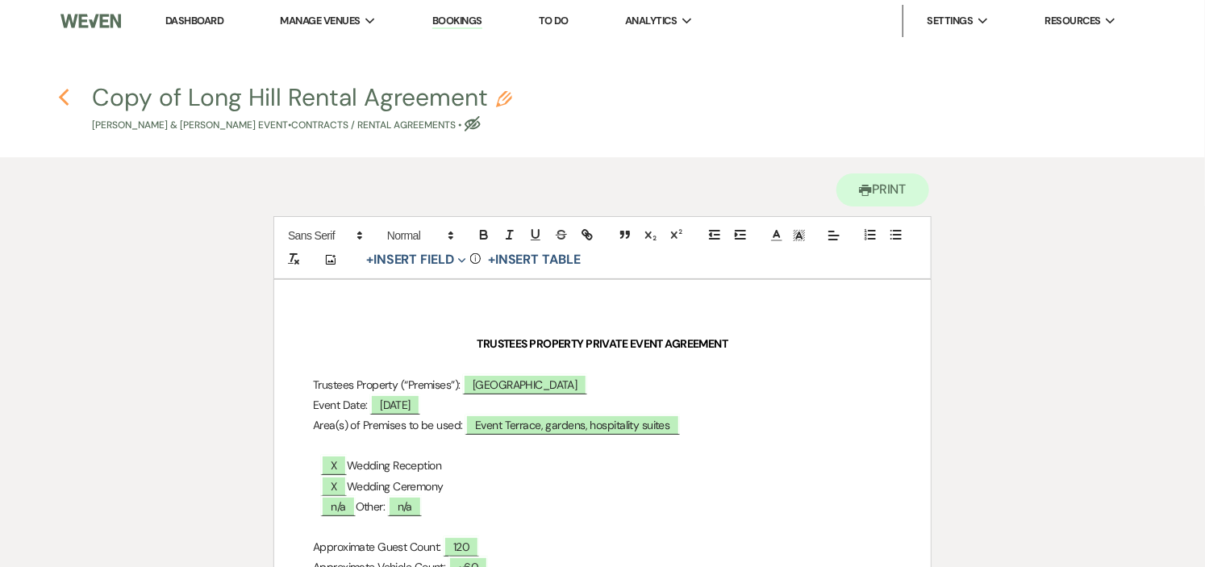
click at [60, 94] on use "button" at bounding box center [63, 98] width 10 height 18
select select "6"
select select "1"
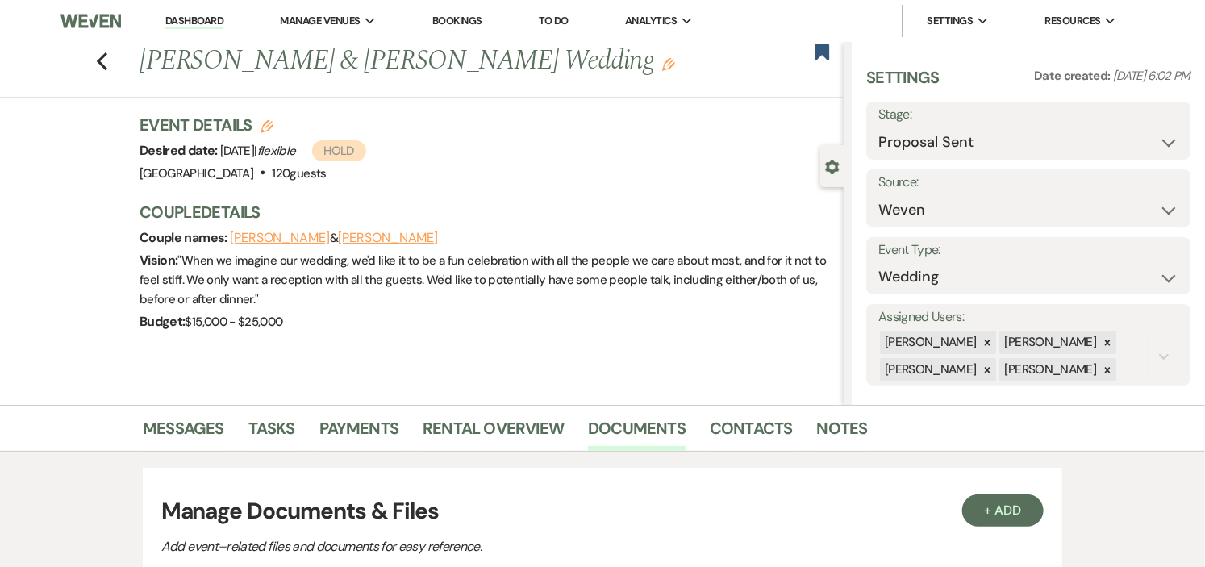
scroll to position [447, 0]
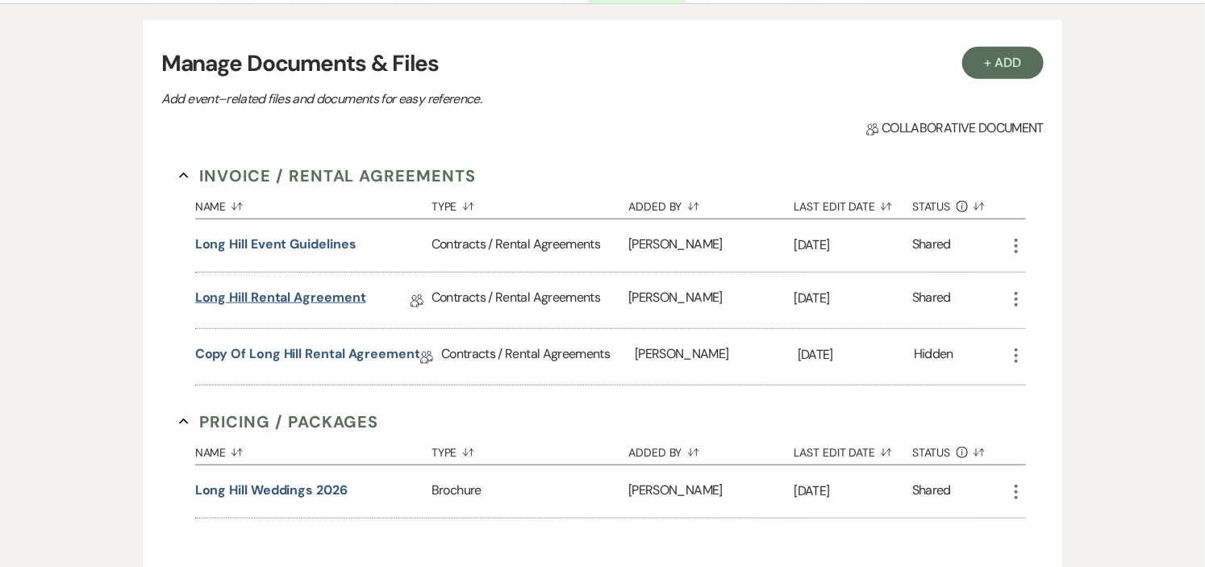
click at [325, 293] on link "Long Hill Rental Agreement" at bounding box center [280, 300] width 171 height 25
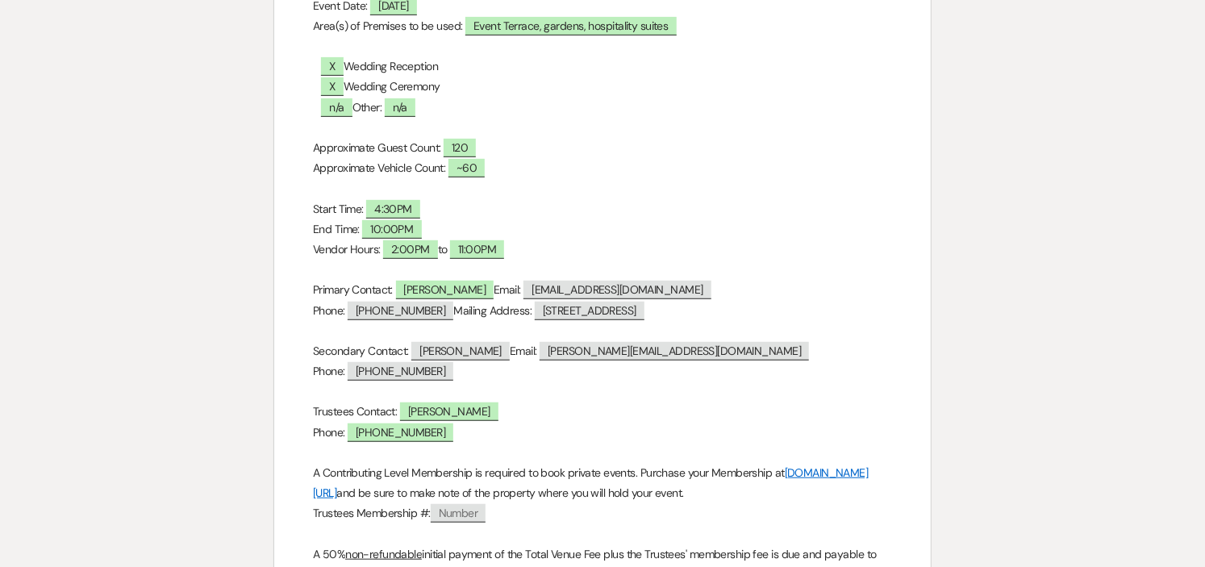
scroll to position [89, 0]
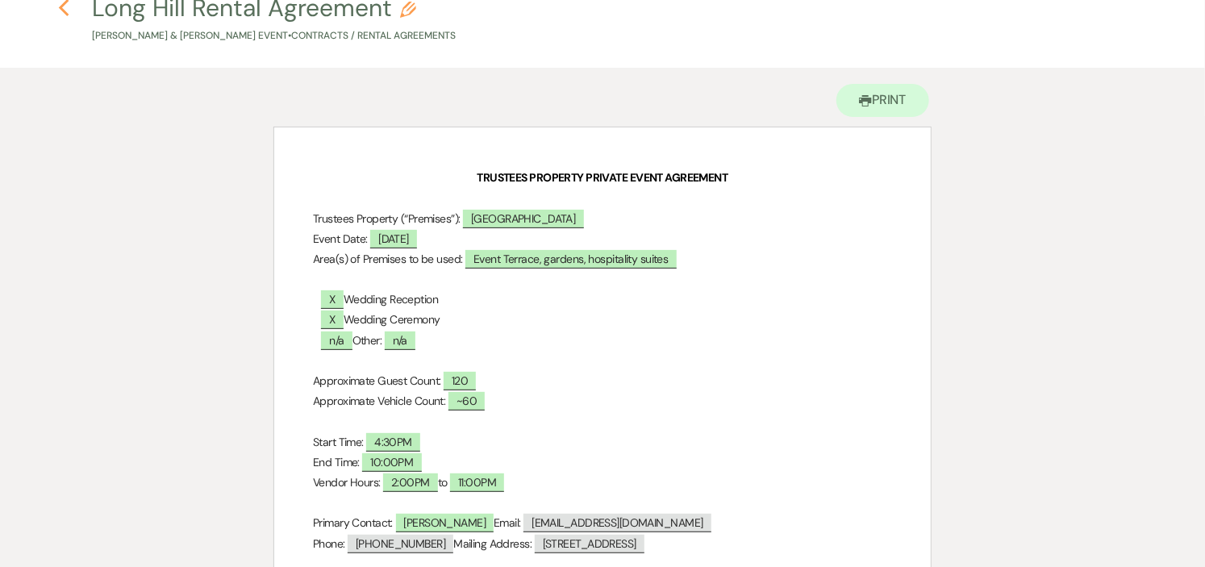
click at [69, 12] on icon "Previous" at bounding box center [64, 7] width 12 height 19
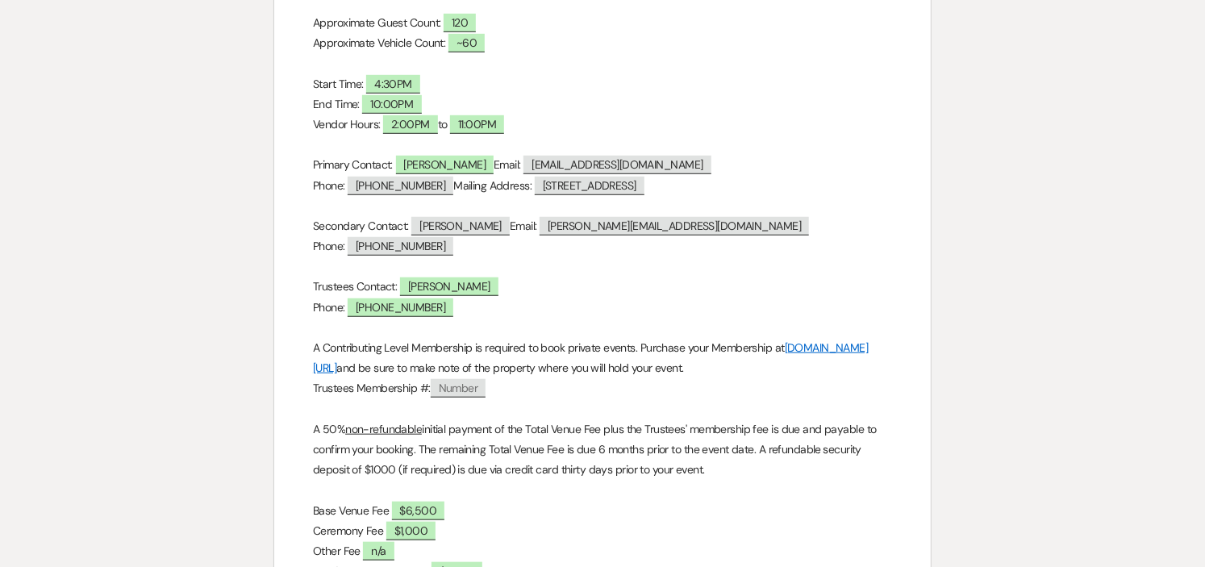
select select "6"
select select "1"
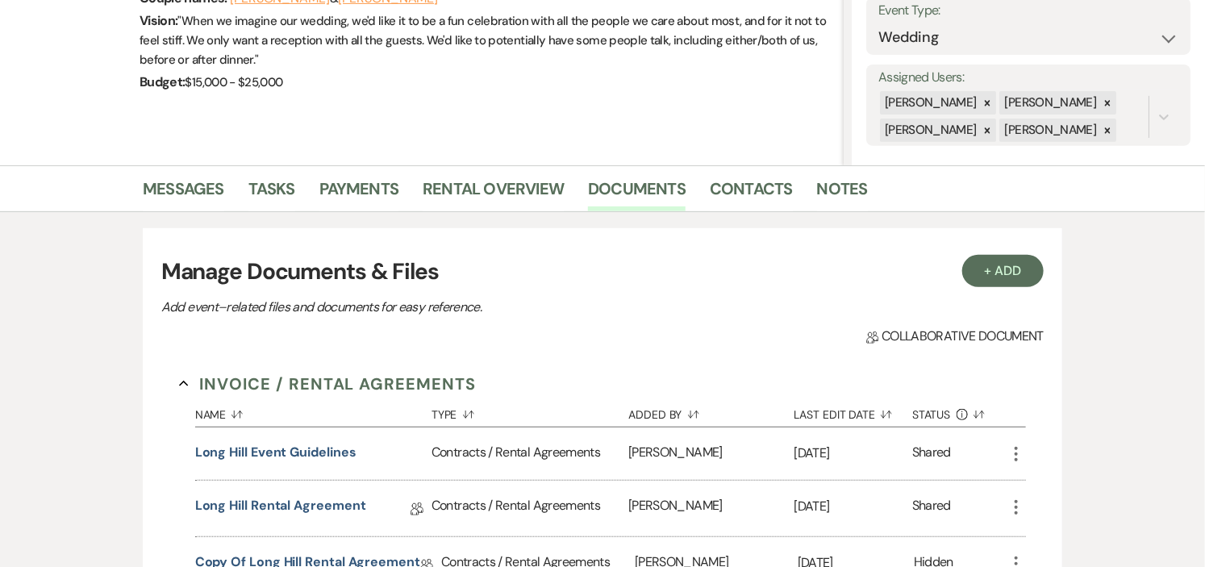
scroll to position [268, 0]
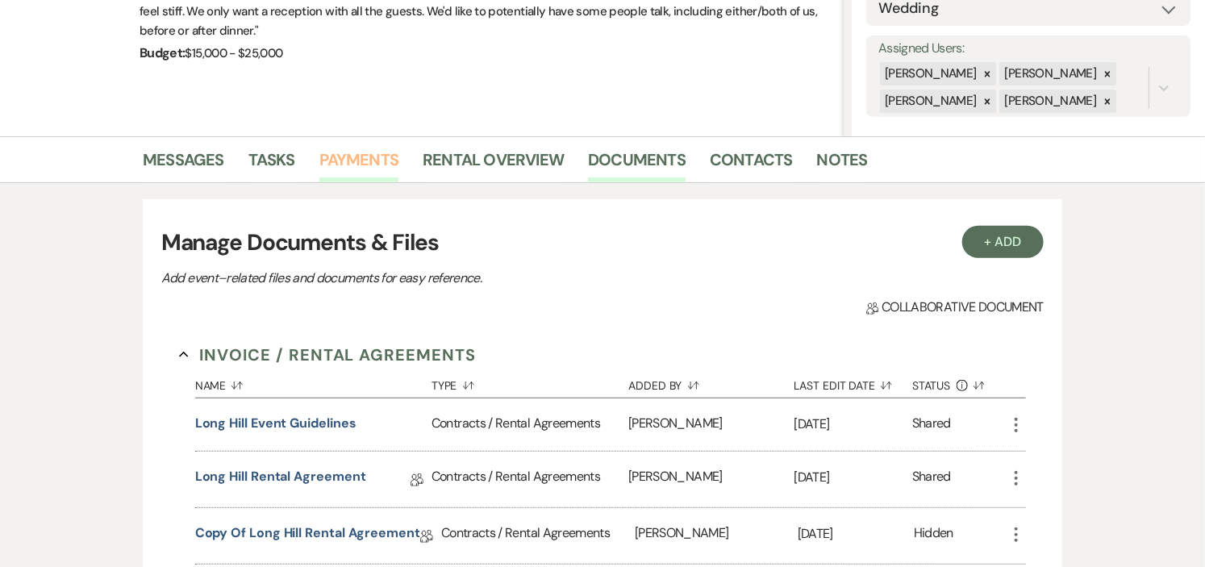
click at [352, 159] on link "Payments" at bounding box center [359, 164] width 80 height 35
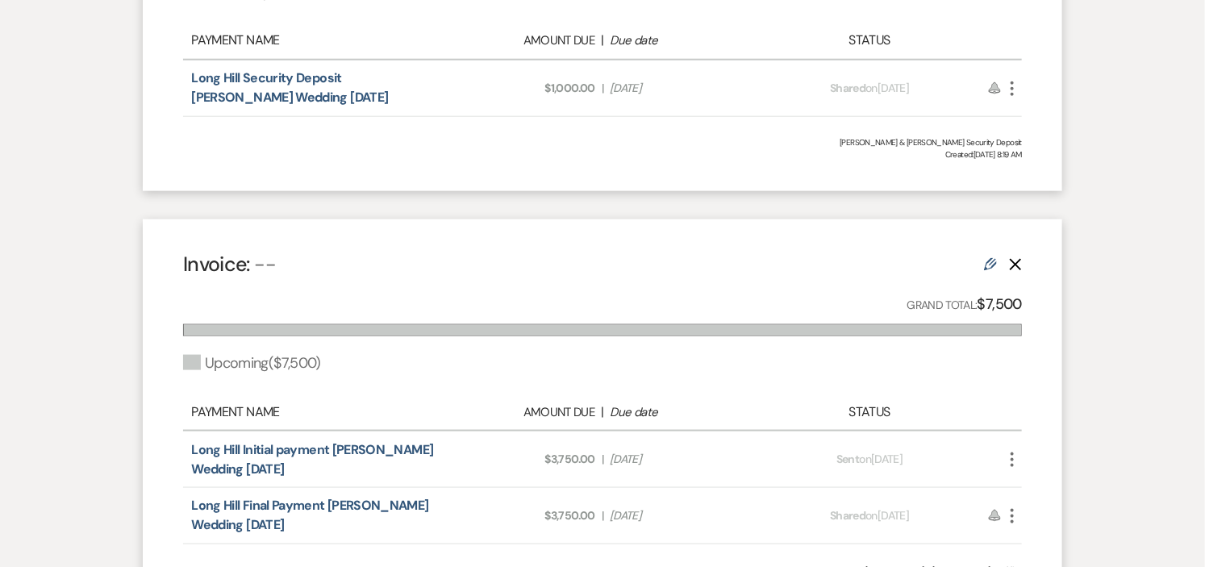
scroll to position [896, 0]
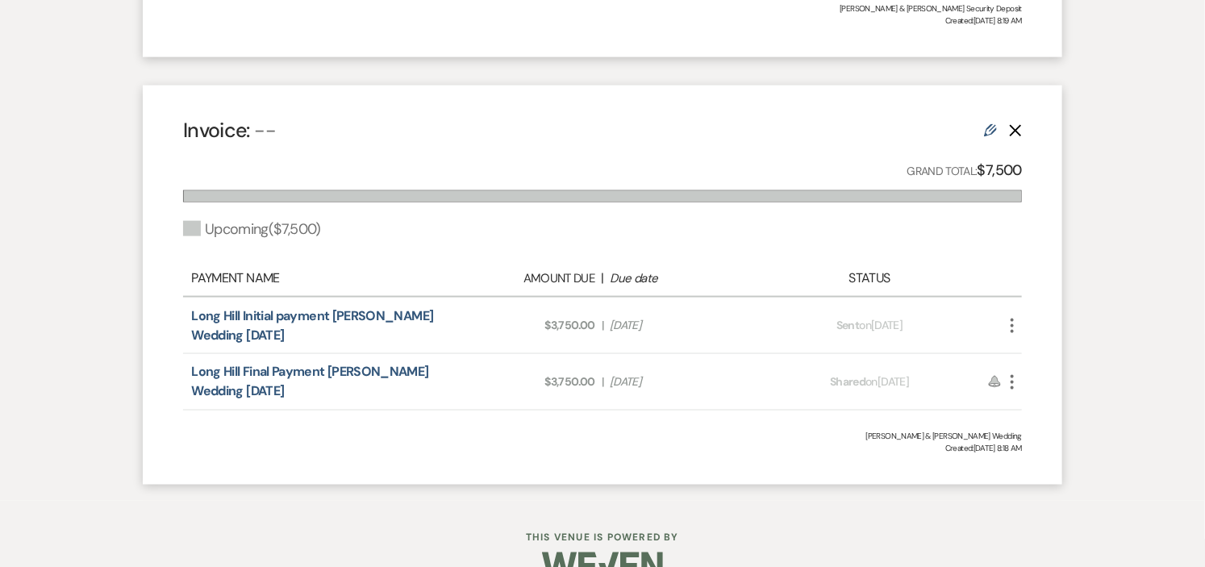
click at [1010, 377] on icon "More" at bounding box center [1011, 382] width 19 height 19
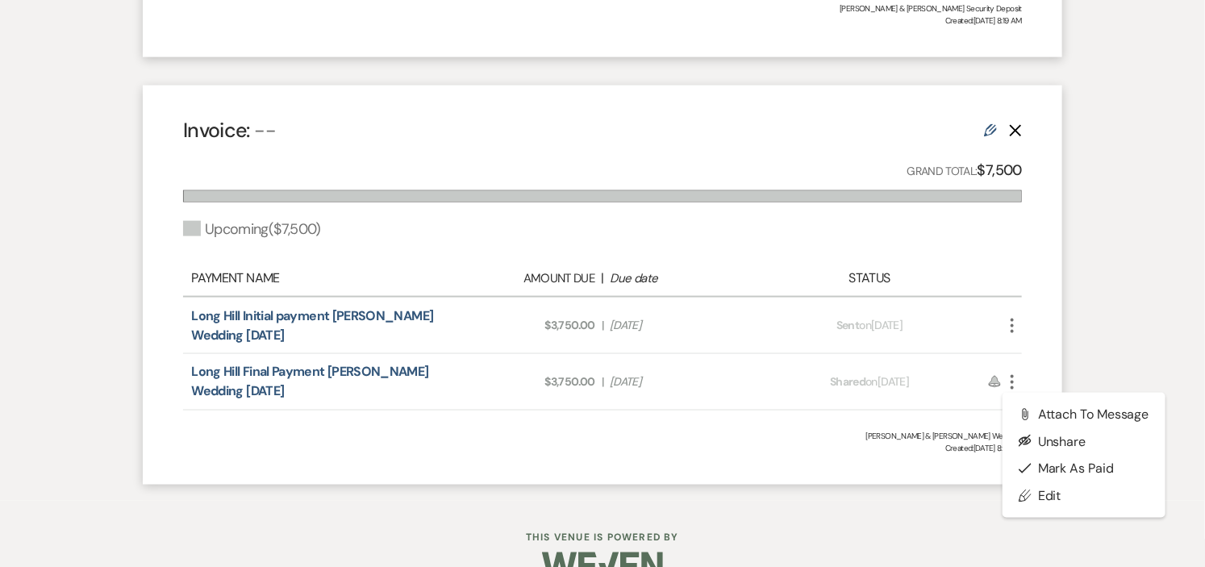
scroll to position [806, 0]
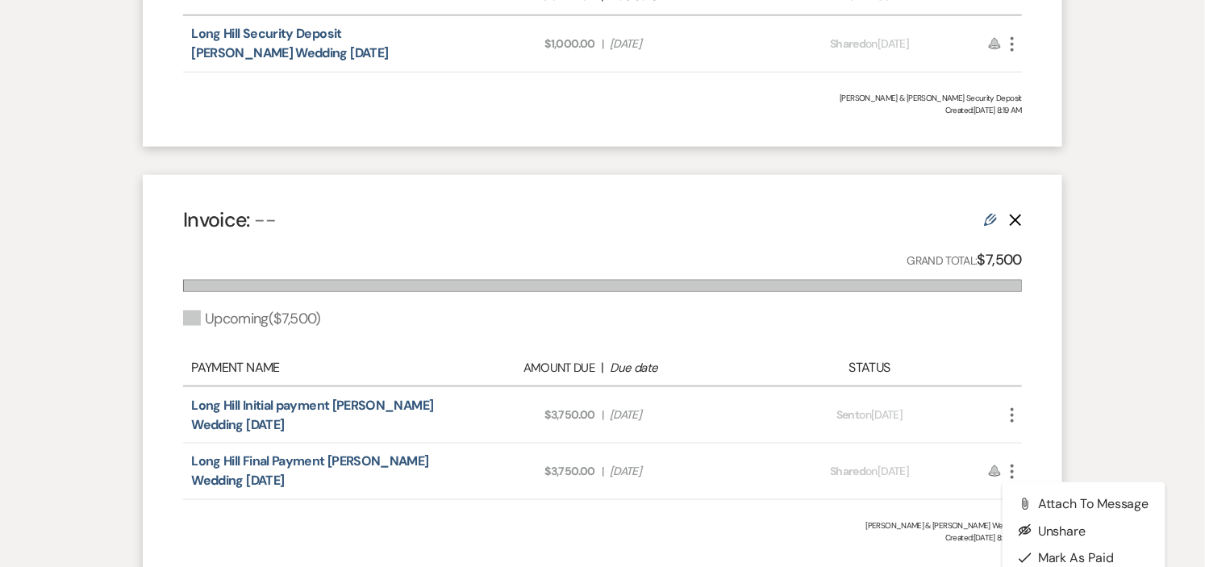
click at [987, 218] on use at bounding box center [990, 220] width 13 height 13
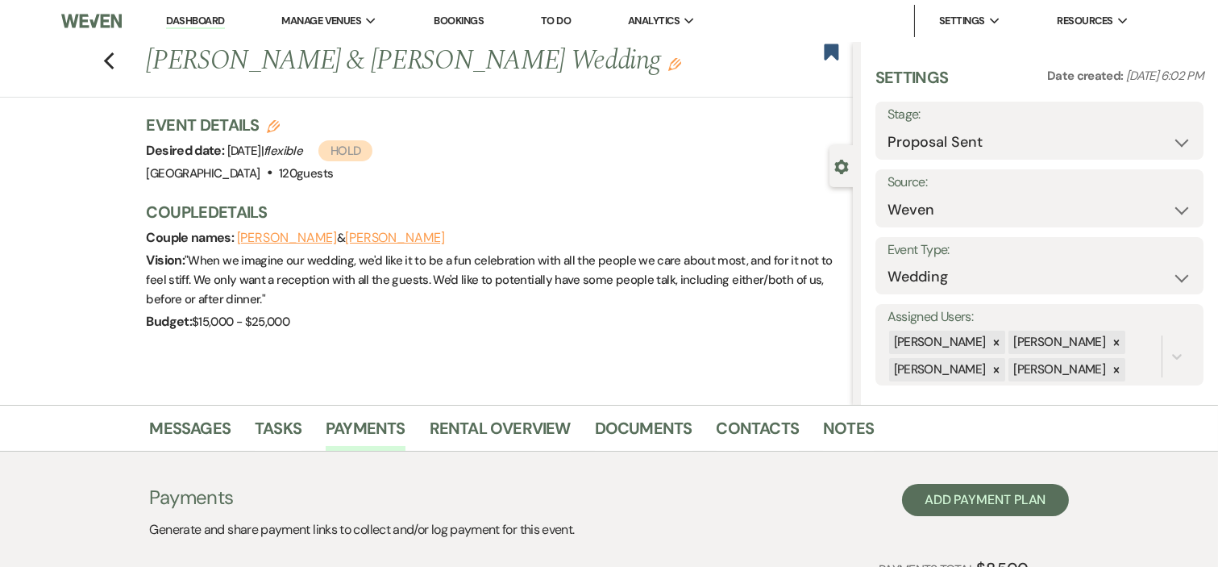
select select "2"
select select "percentage"
select select "2"
select select "percentage"
select select "true"
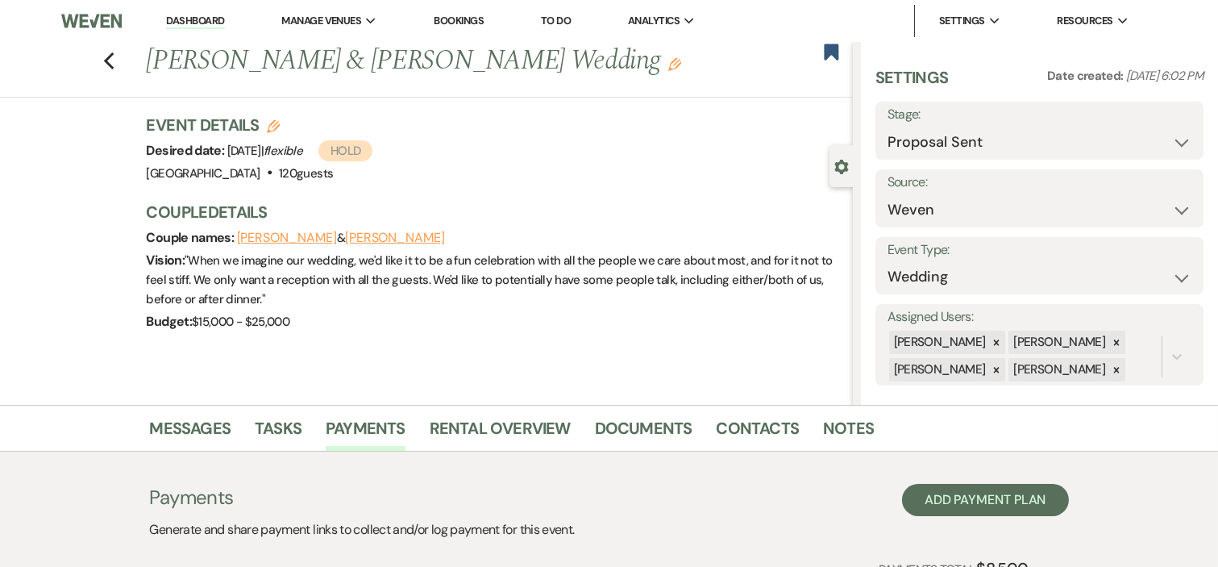
select select "both"
select select "daily"
select select "days"
select select "afterDueDate"
select select "complete"
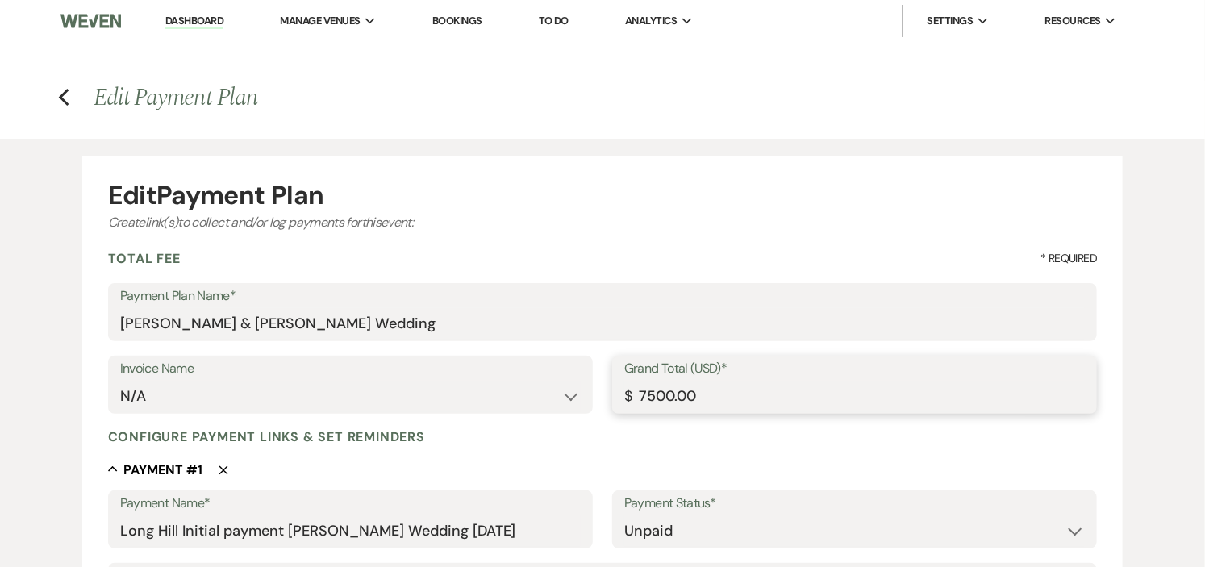
click at [642, 396] on input "7500.00" at bounding box center [854, 396] width 460 height 31
type input "500.00"
type input "250.00"
type input "6500.00"
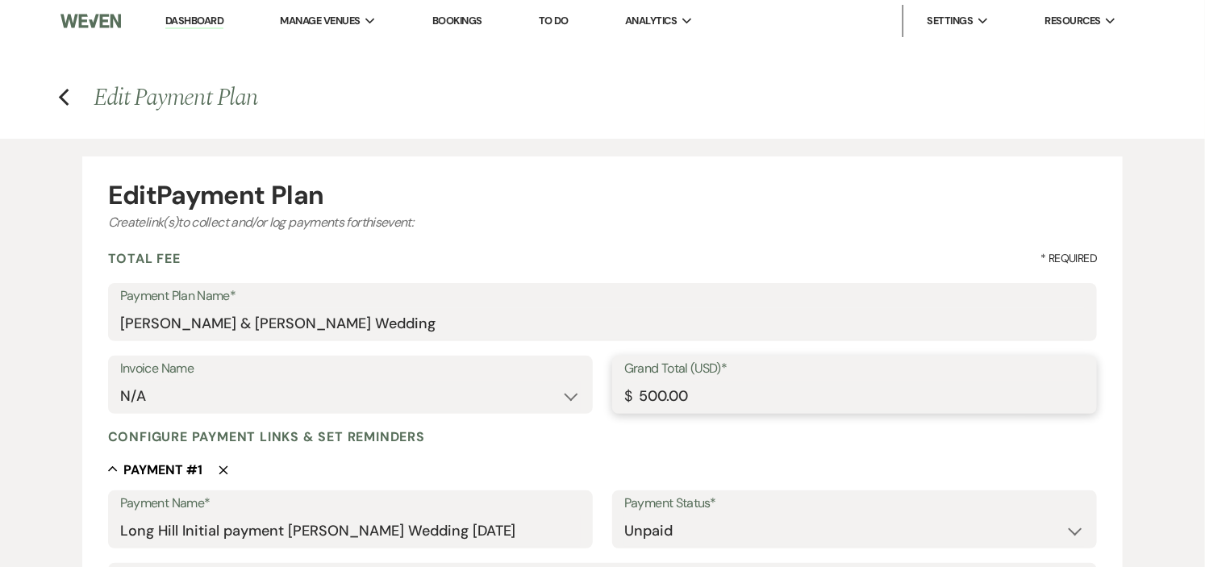
type input "3250.00"
type input "6500.00"
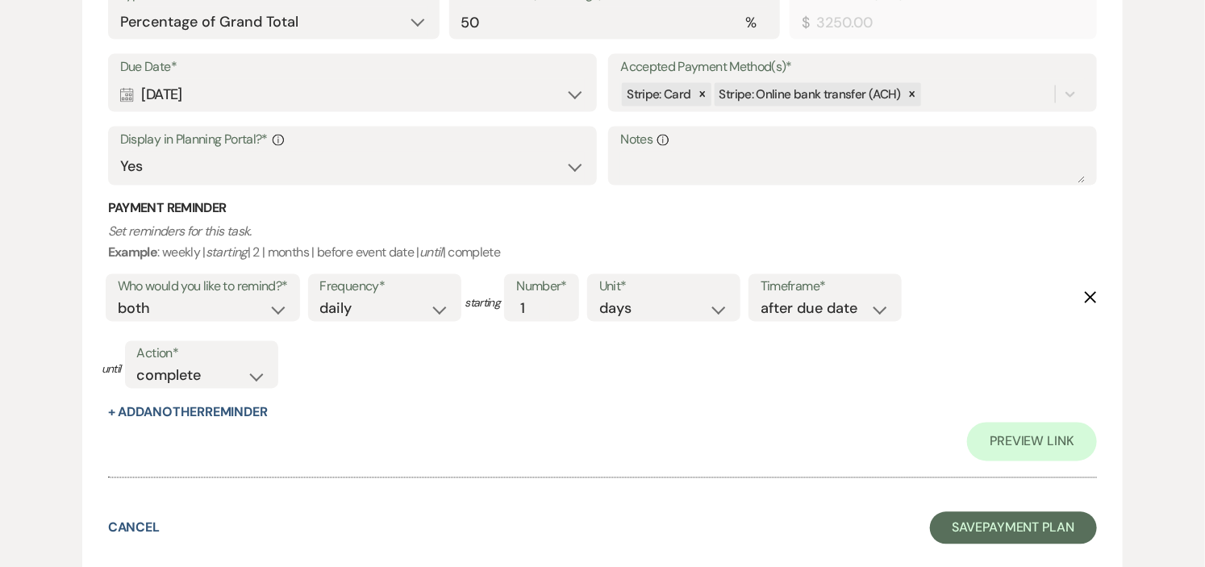
scroll to position [1254, 0]
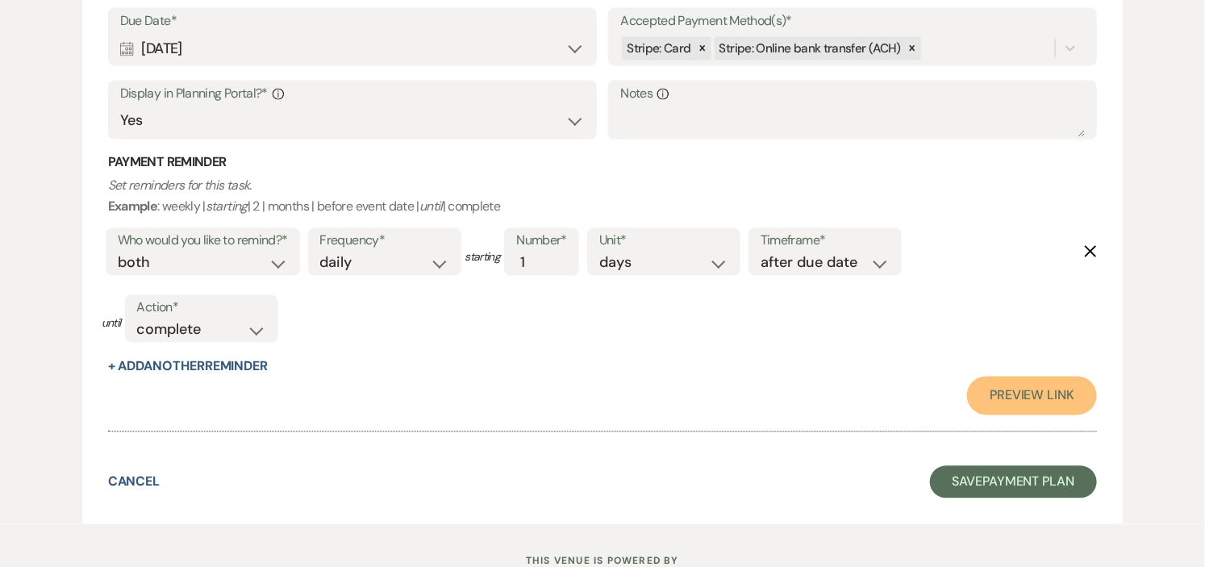
click at [1008, 388] on link "Preview Link" at bounding box center [1032, 396] width 130 height 39
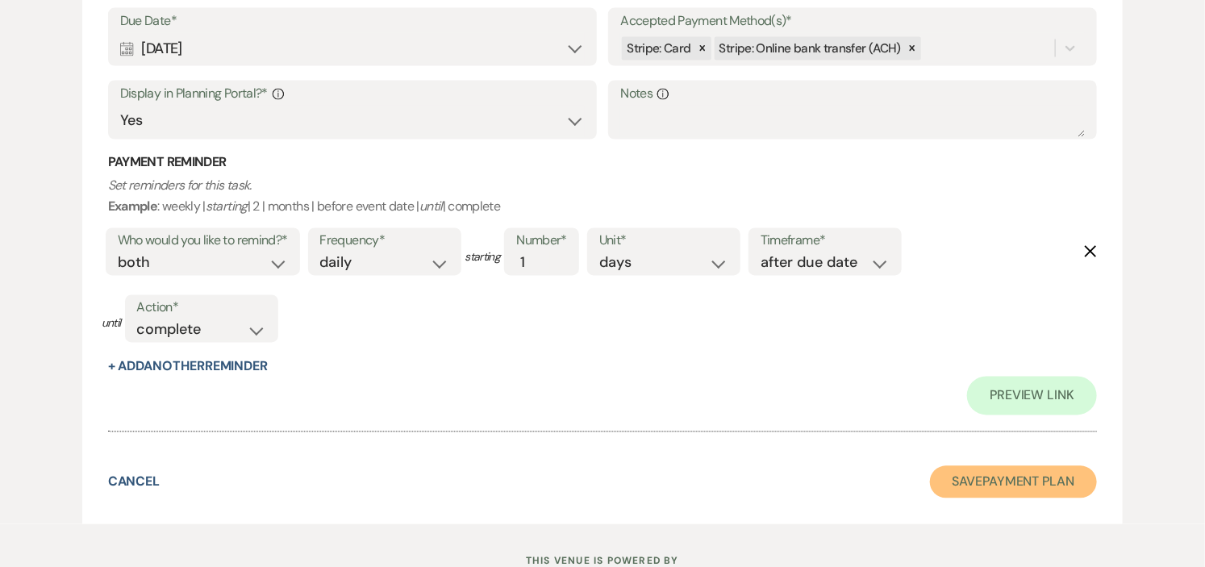
click at [988, 488] on button "Save Payment Plan" at bounding box center [1014, 482] width 168 height 32
select select "6"
select select "1"
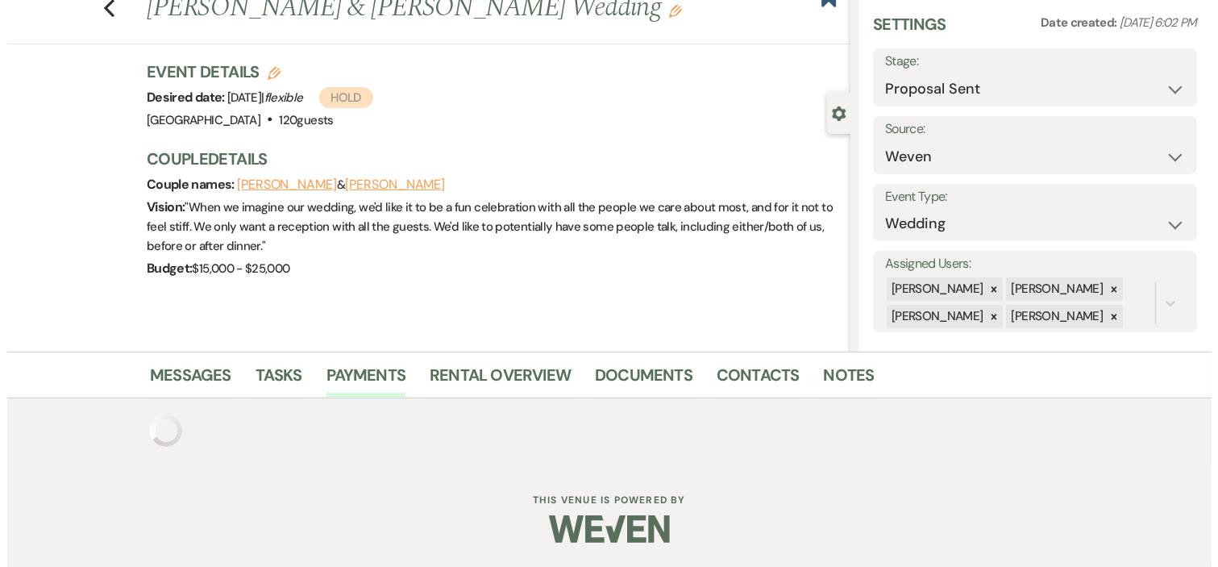
scroll to position [931, 0]
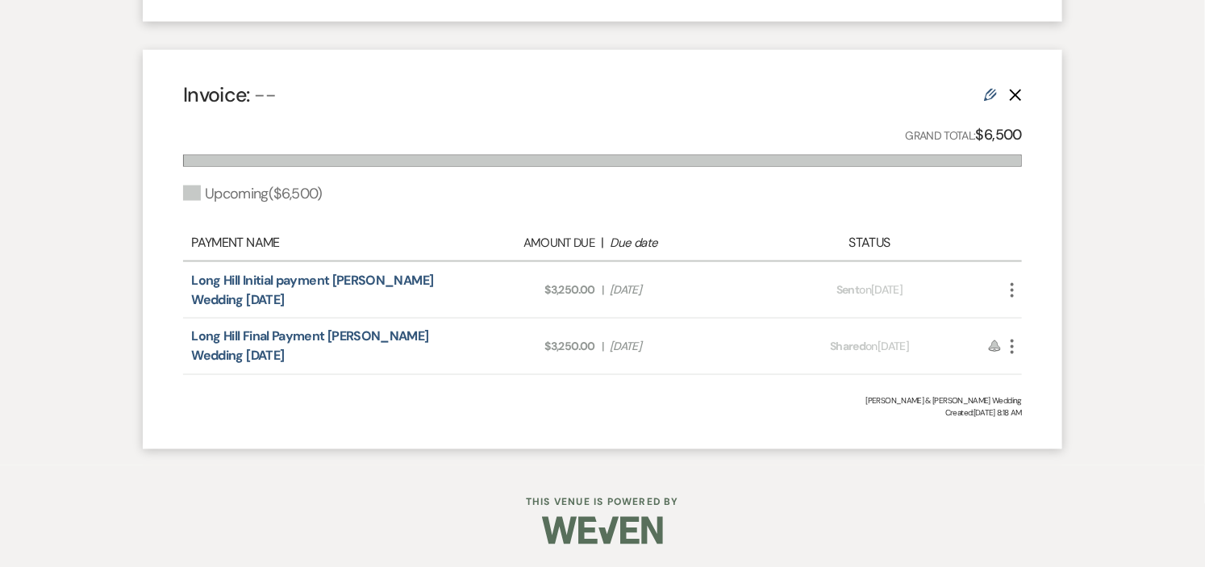
click at [1012, 288] on use "button" at bounding box center [1011, 290] width 3 height 15
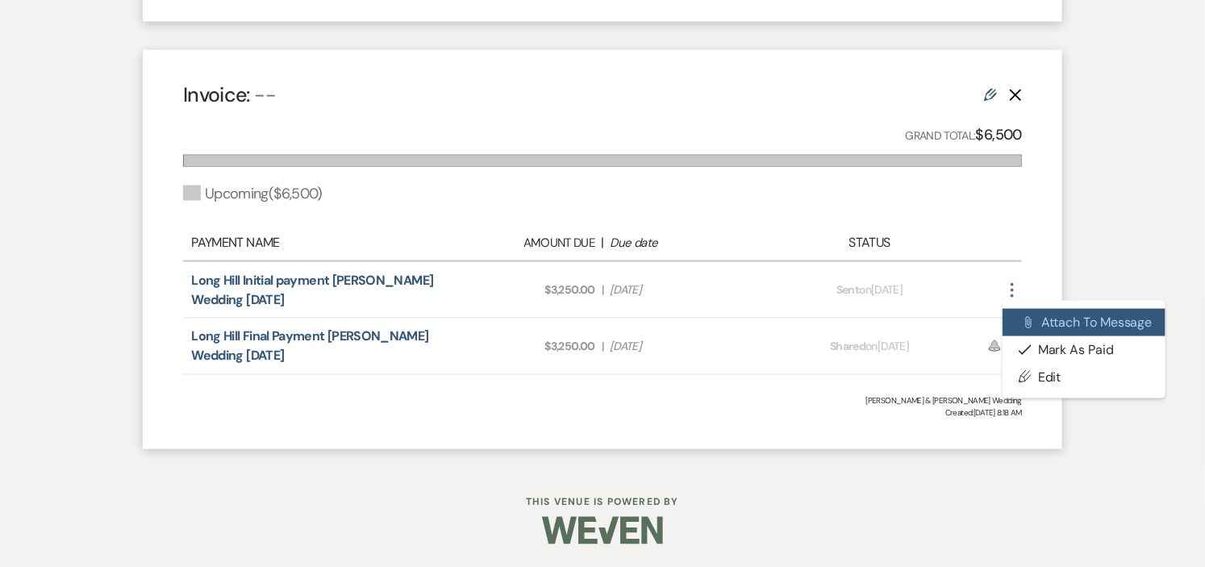
click at [1051, 321] on button "Attach File Attach to Message" at bounding box center [1083, 322] width 163 height 27
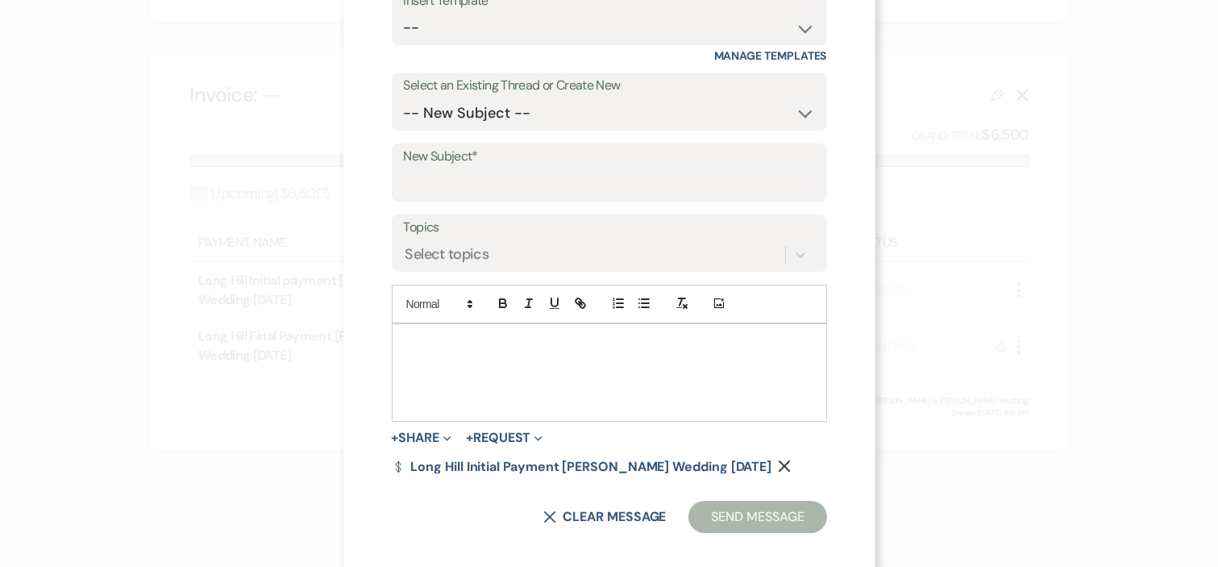
scroll to position [214, 0]
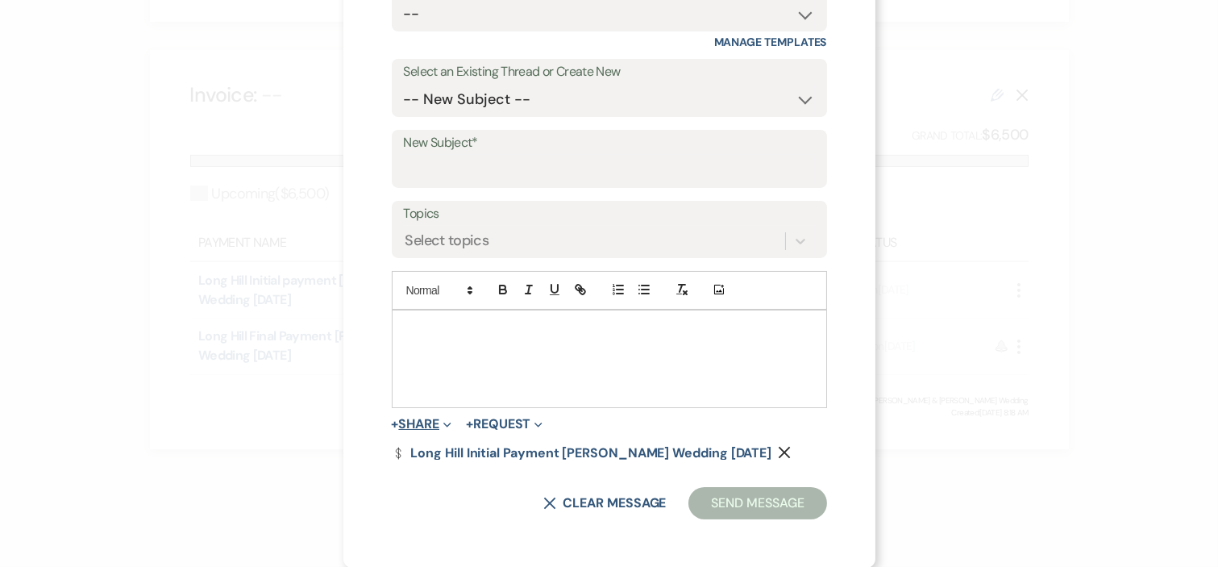
click at [422, 418] on button "+ Share Expand" at bounding box center [422, 424] width 60 height 13
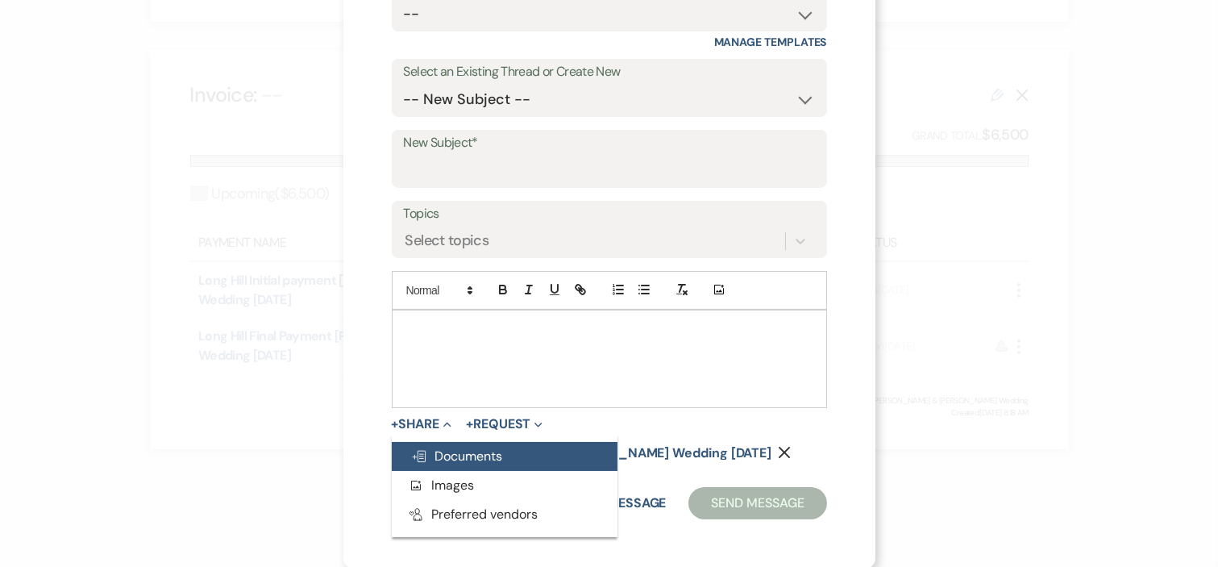
click at [432, 452] on span "Doc Upload Documents" at bounding box center [457, 455] width 92 height 17
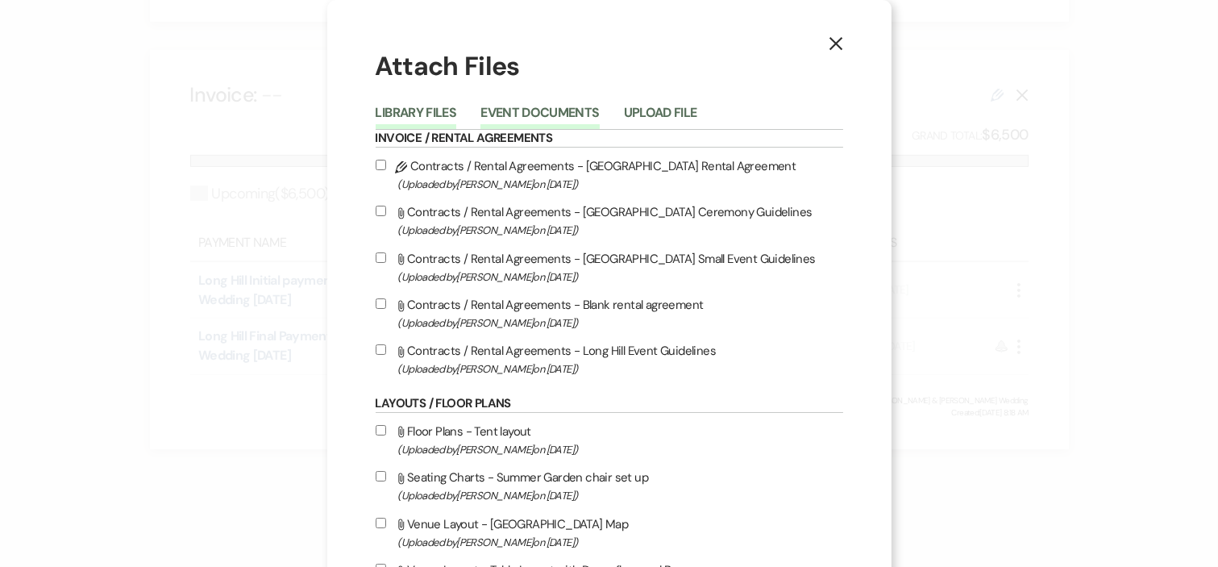
click at [529, 113] on button "Event Documents" at bounding box center [540, 117] width 119 height 23
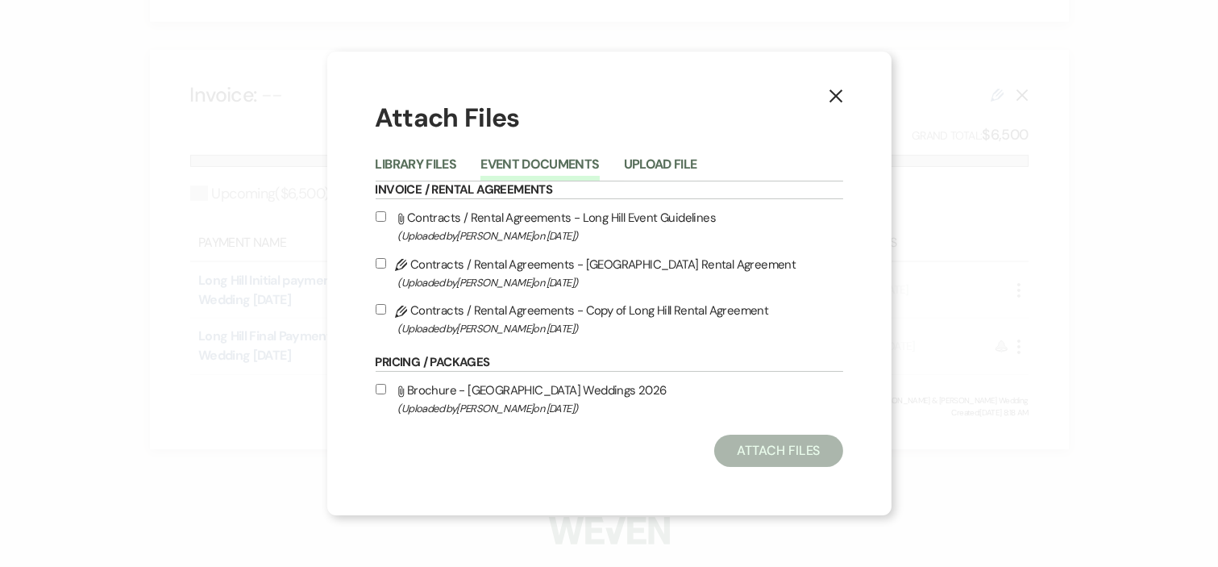
click at [841, 94] on icon "X" at bounding box center [836, 96] width 15 height 15
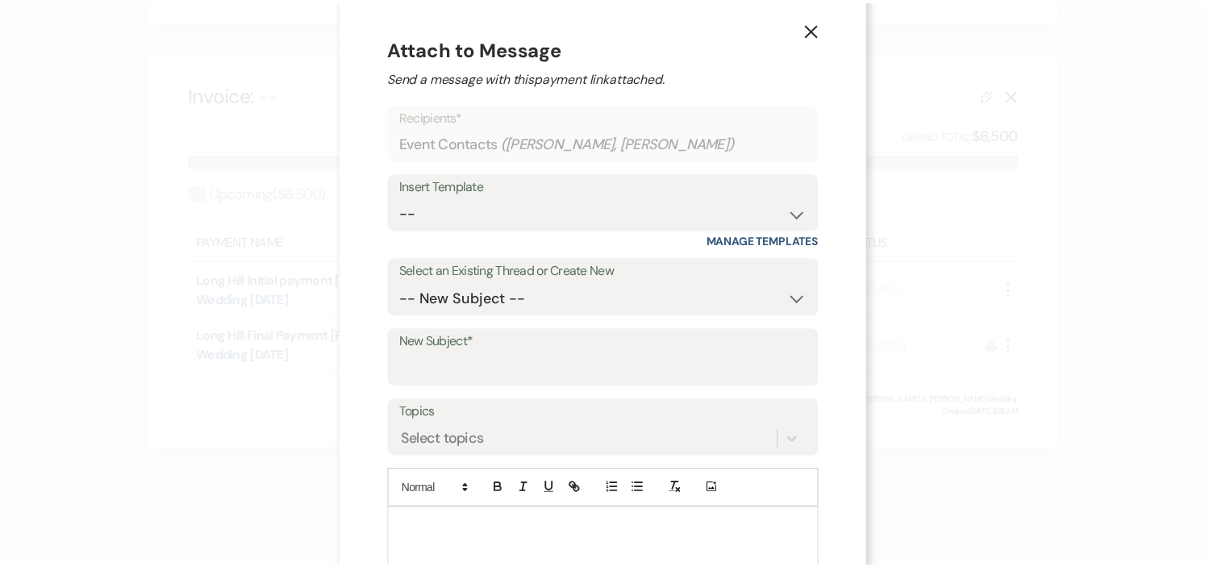
scroll to position [0, 0]
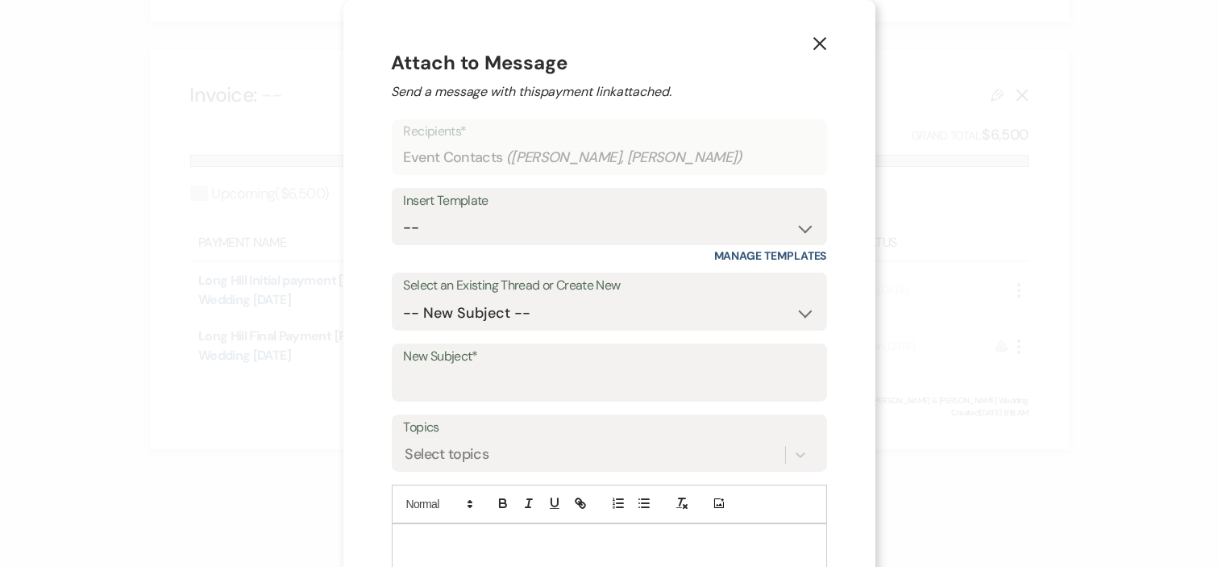
click at [813, 37] on icon "X" at bounding box center [820, 43] width 15 height 15
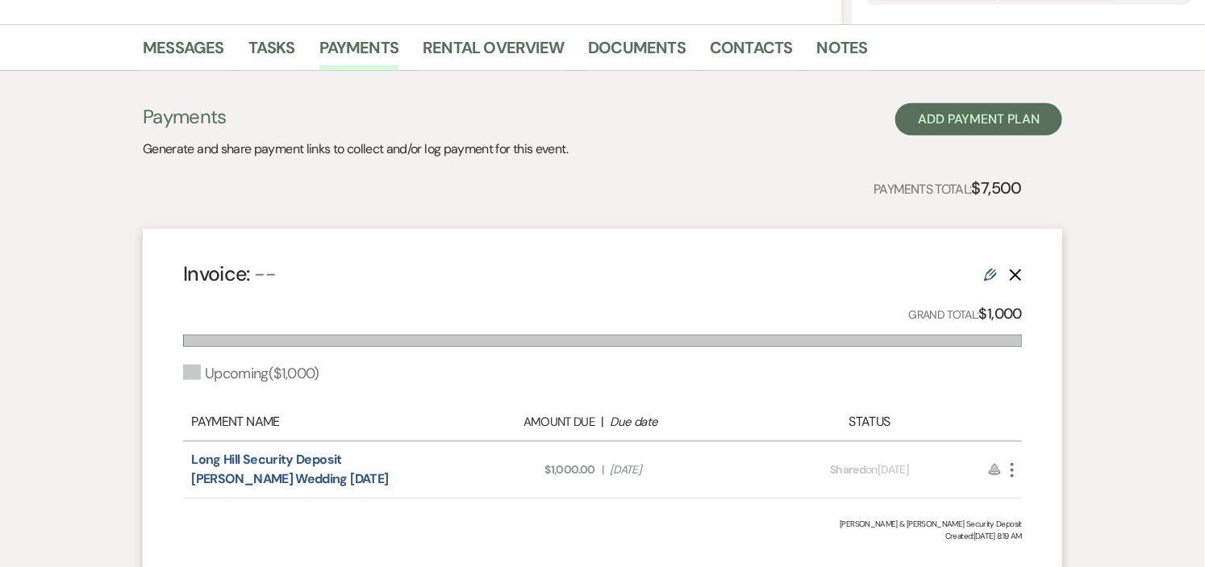
scroll to position [393, 0]
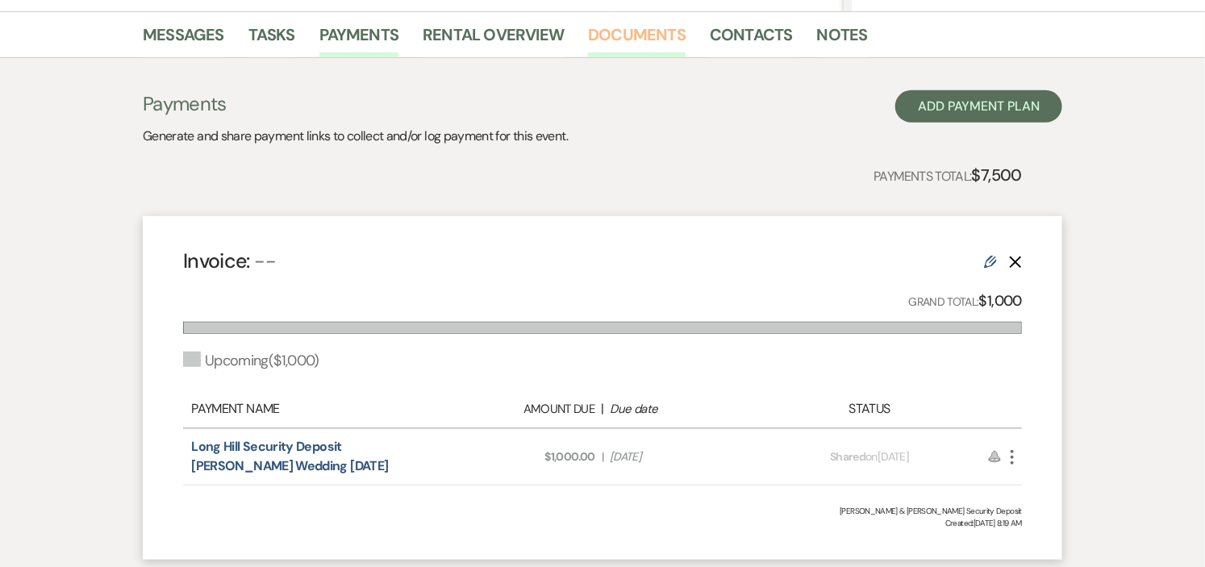
click at [647, 26] on link "Documents" at bounding box center [637, 39] width 98 height 35
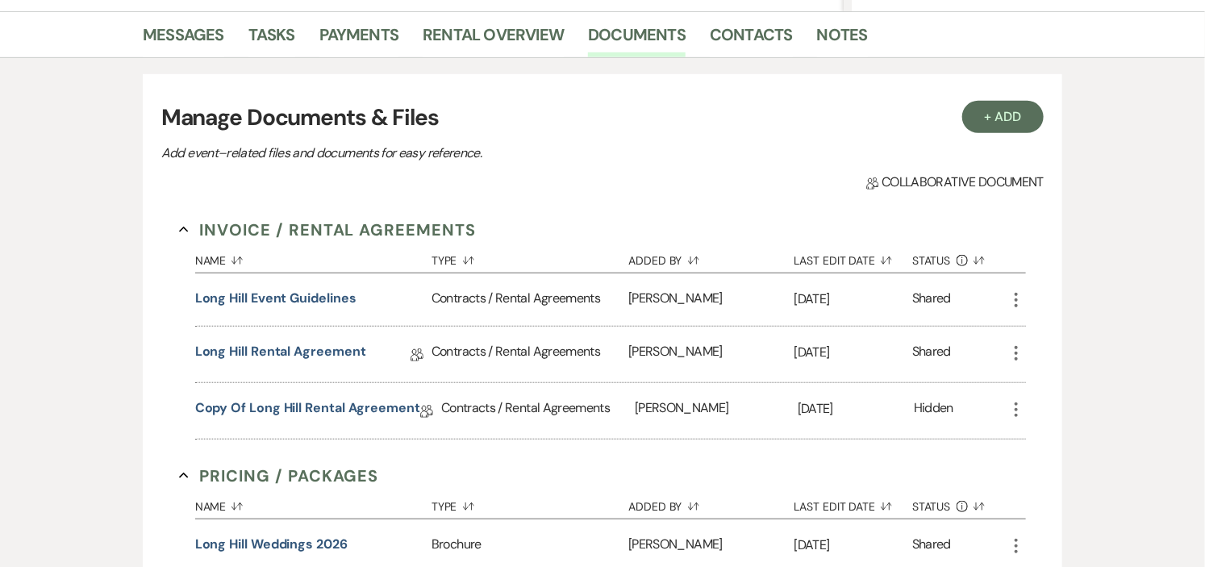
click at [1017, 350] on use "button" at bounding box center [1015, 353] width 3 height 15
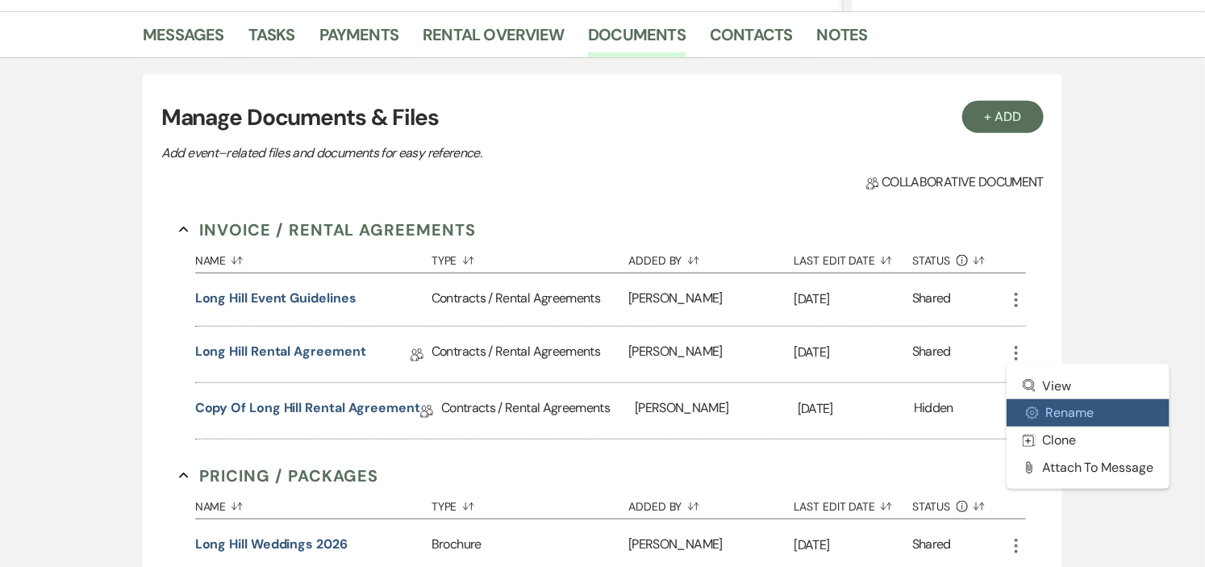
click at [1038, 406] on button "Settings Gear Rename" at bounding box center [1087, 412] width 163 height 27
select select "10"
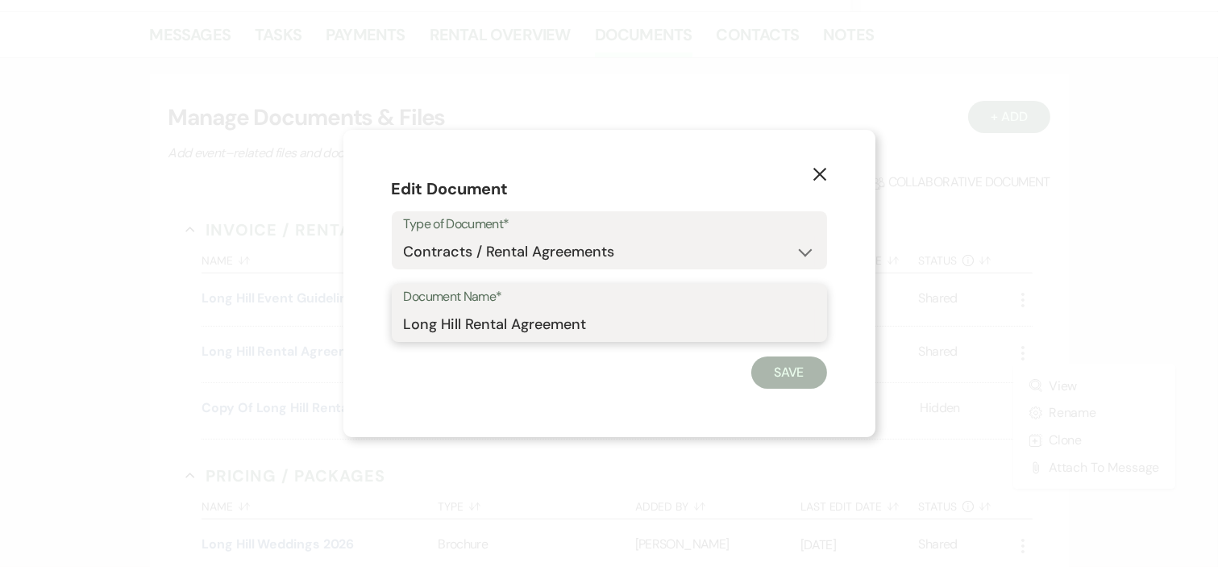
click at [404, 332] on input "Long Hill Rental Agreement" at bounding box center [609, 324] width 411 height 31
type input "cxld - Long Hill Rental Agreement"
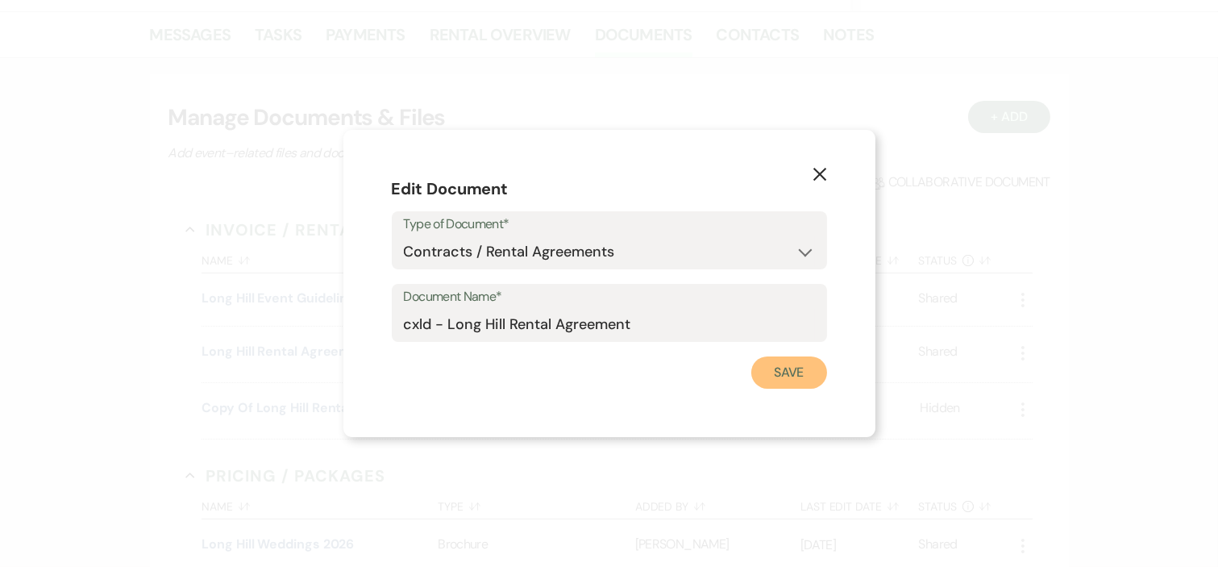
click at [778, 373] on button "Save" at bounding box center [789, 372] width 76 height 32
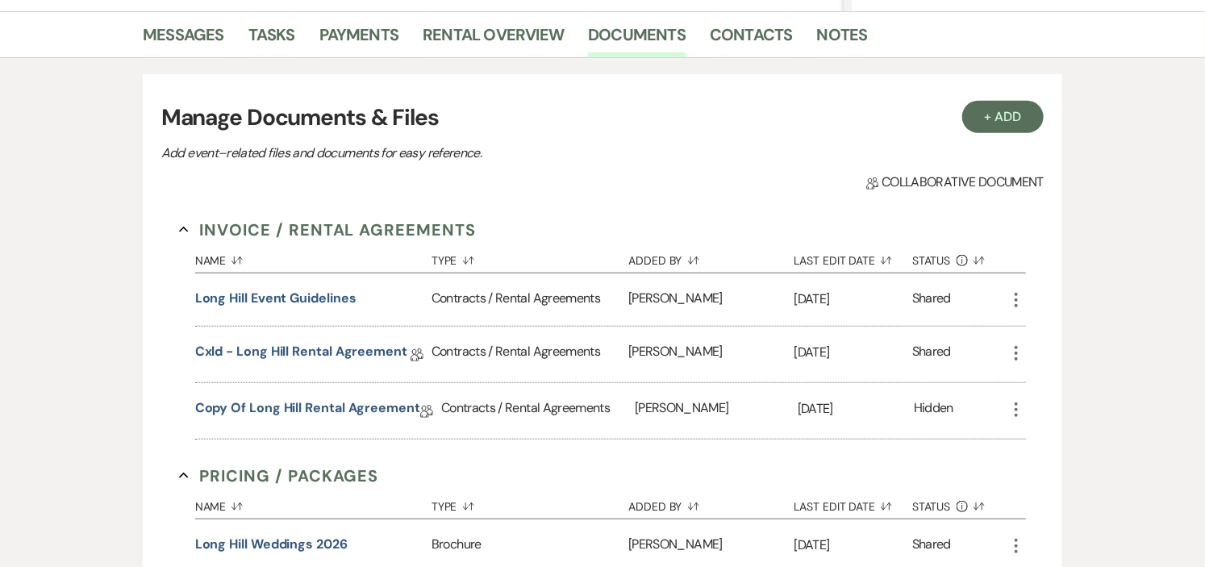
click at [1017, 407] on use "button" at bounding box center [1015, 409] width 3 height 15
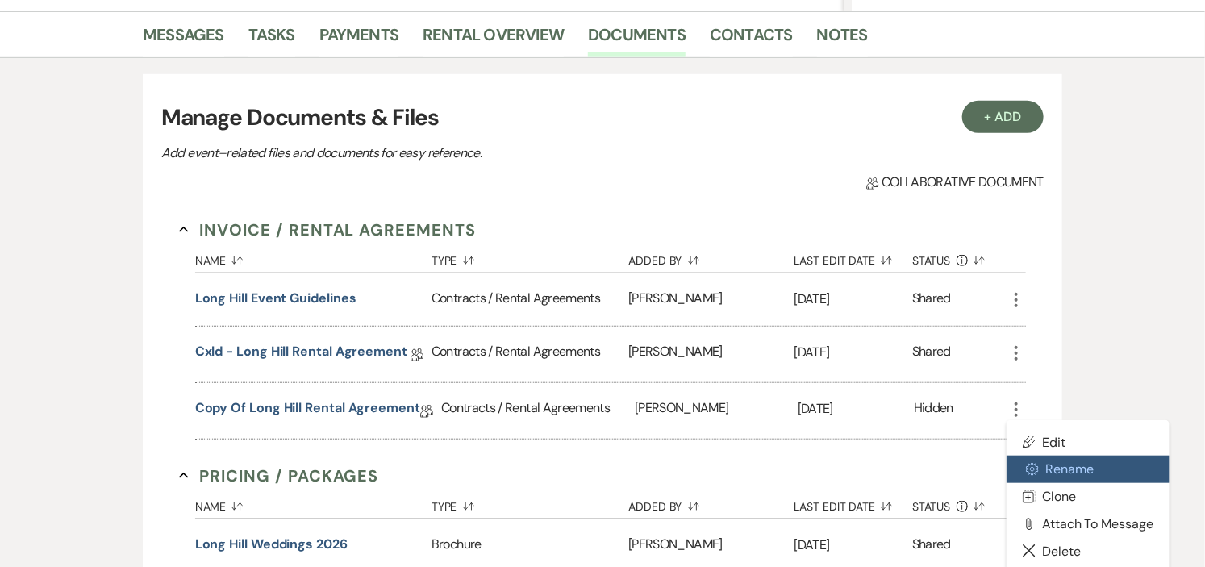
click at [1041, 466] on button "Settings Gear Rename" at bounding box center [1087, 469] width 163 height 27
select select "10"
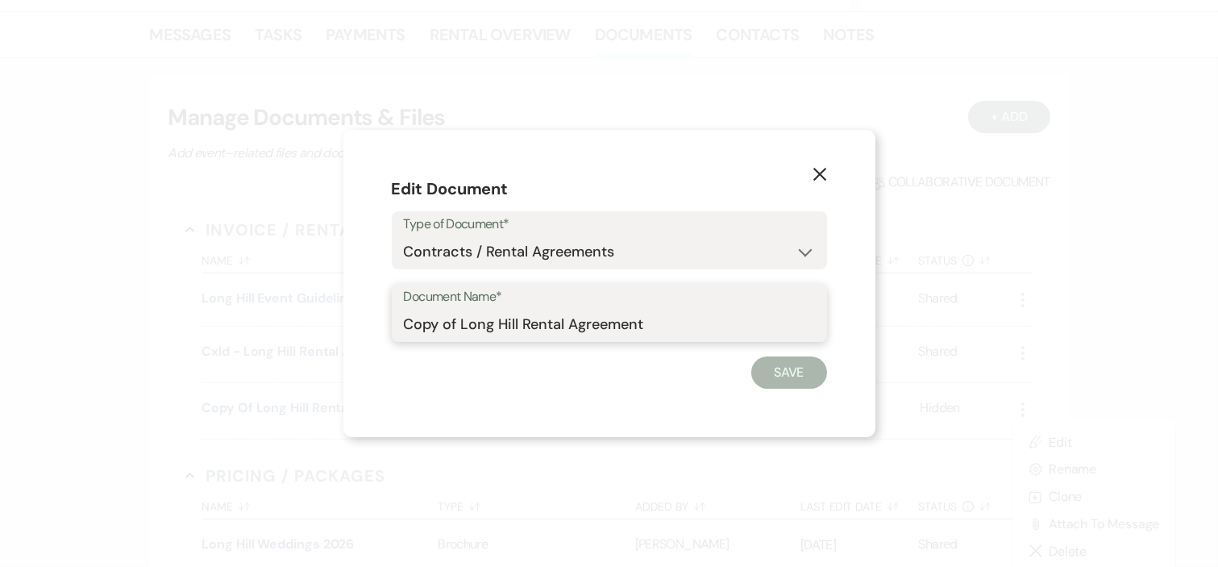
click at [458, 320] on input "Copy of Long Hill Rental Agreement" at bounding box center [609, 324] width 411 height 31
type input "Revised Long Hill Rental Agreement"
click at [776, 381] on button "Save" at bounding box center [789, 372] width 76 height 32
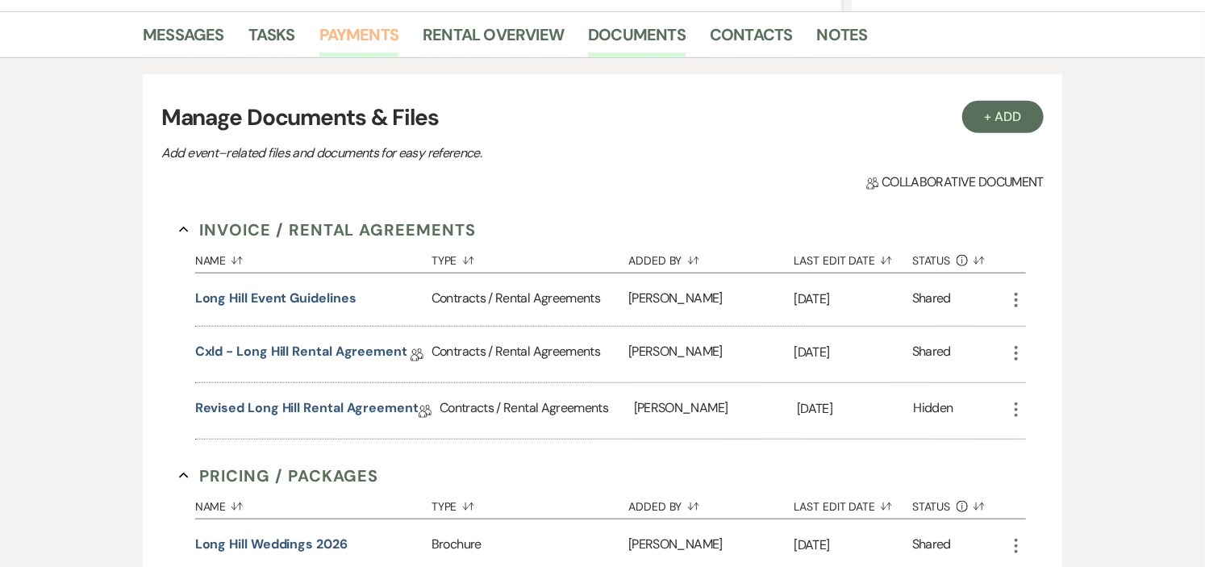
click at [371, 36] on link "Payments" at bounding box center [359, 39] width 80 height 35
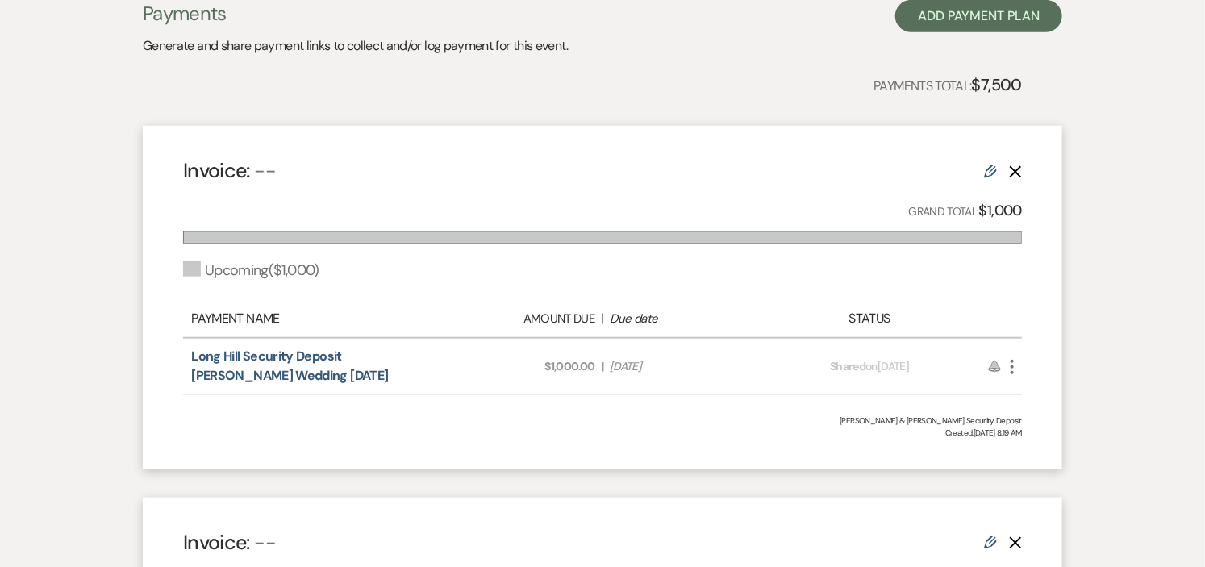
scroll to position [214, 0]
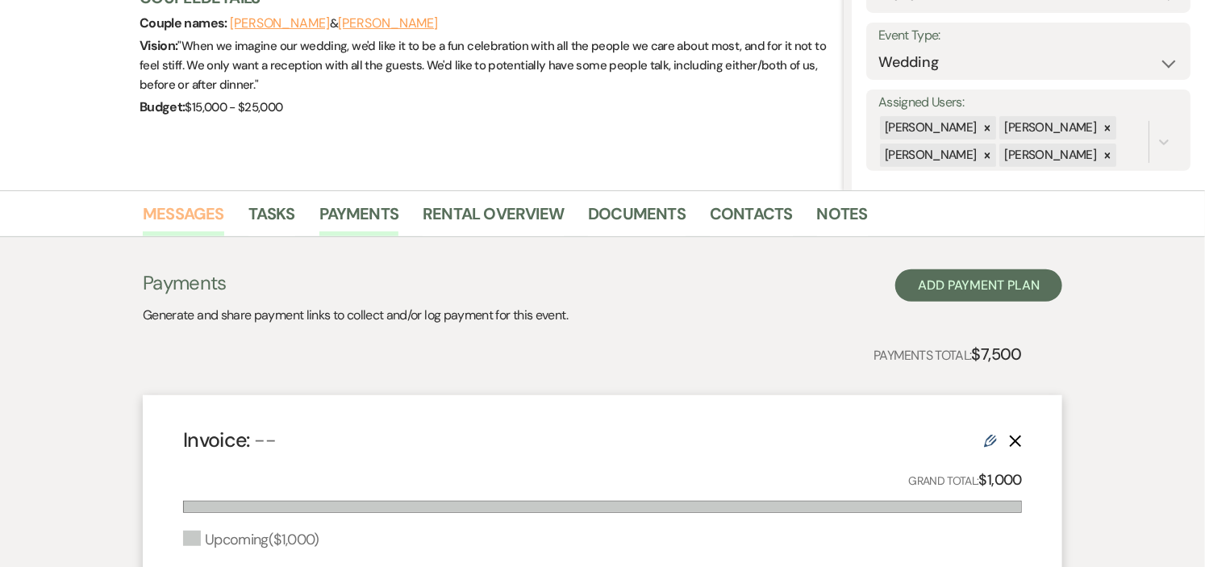
click at [175, 212] on link "Messages" at bounding box center [183, 218] width 81 height 35
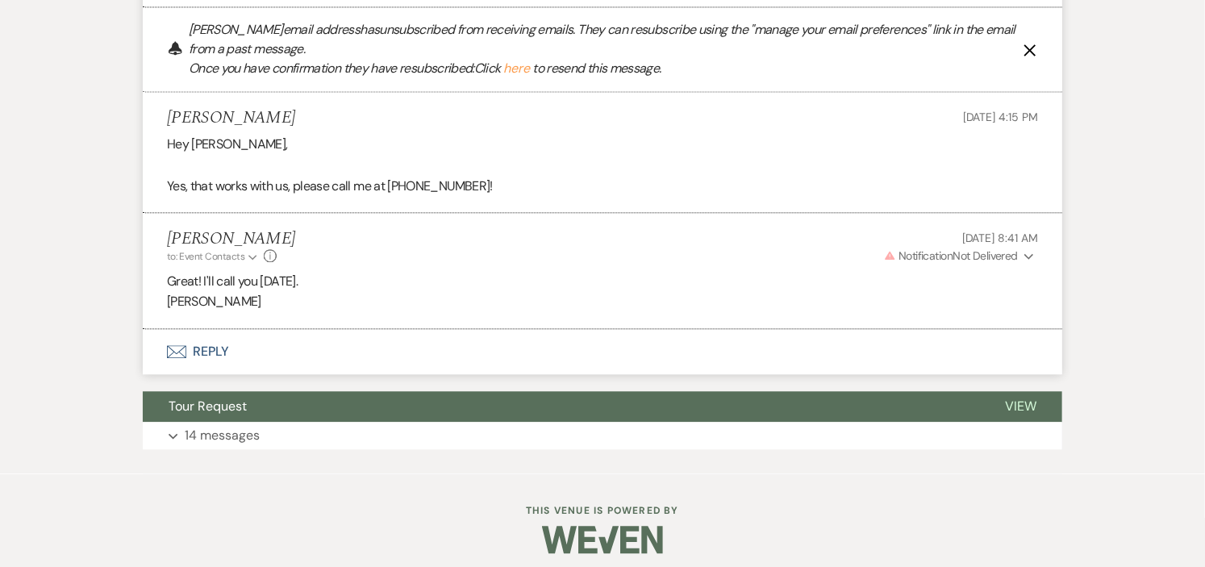
scroll to position [1542, 0]
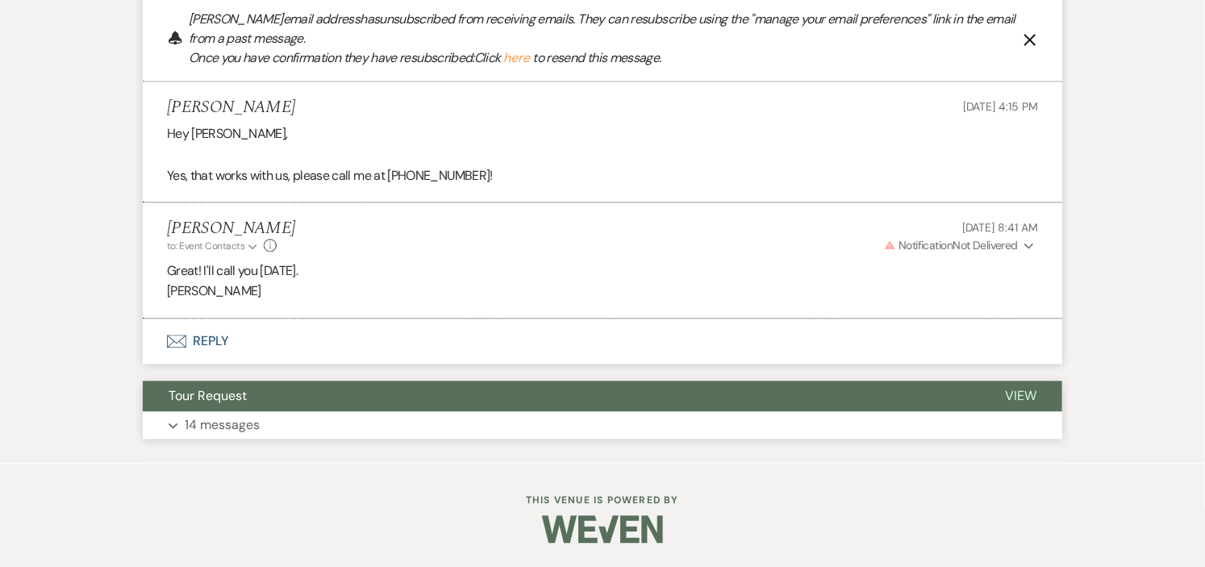
click at [689, 413] on button "Expand 14 messages" at bounding box center [602, 424] width 919 height 27
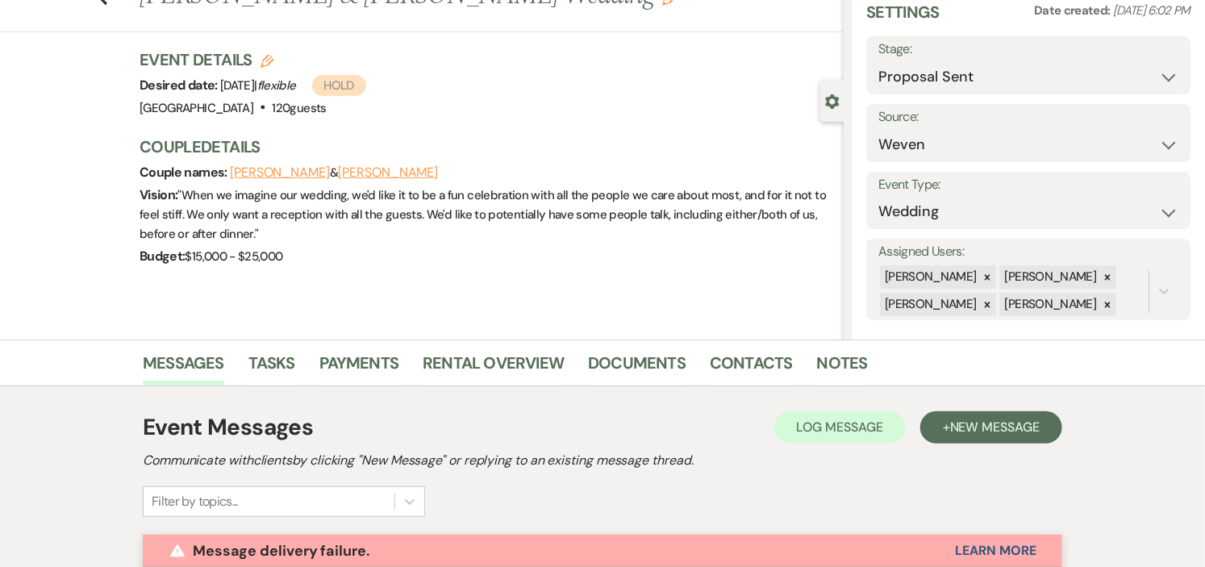
scroll to position [179, 0]
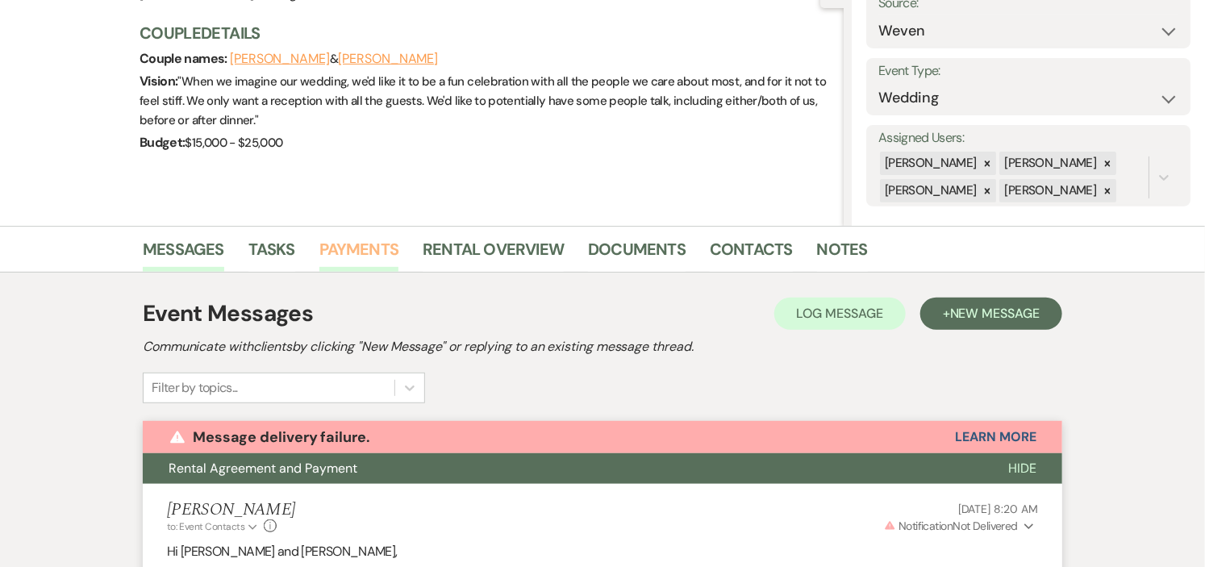
click at [373, 248] on link "Payments" at bounding box center [359, 253] width 80 height 35
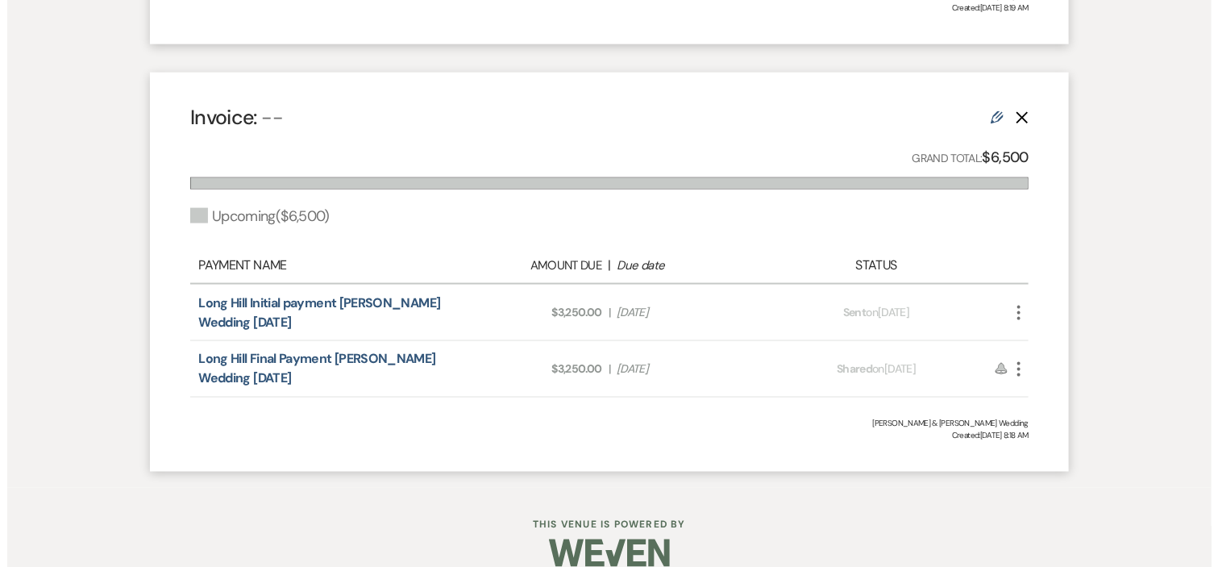
scroll to position [931, 0]
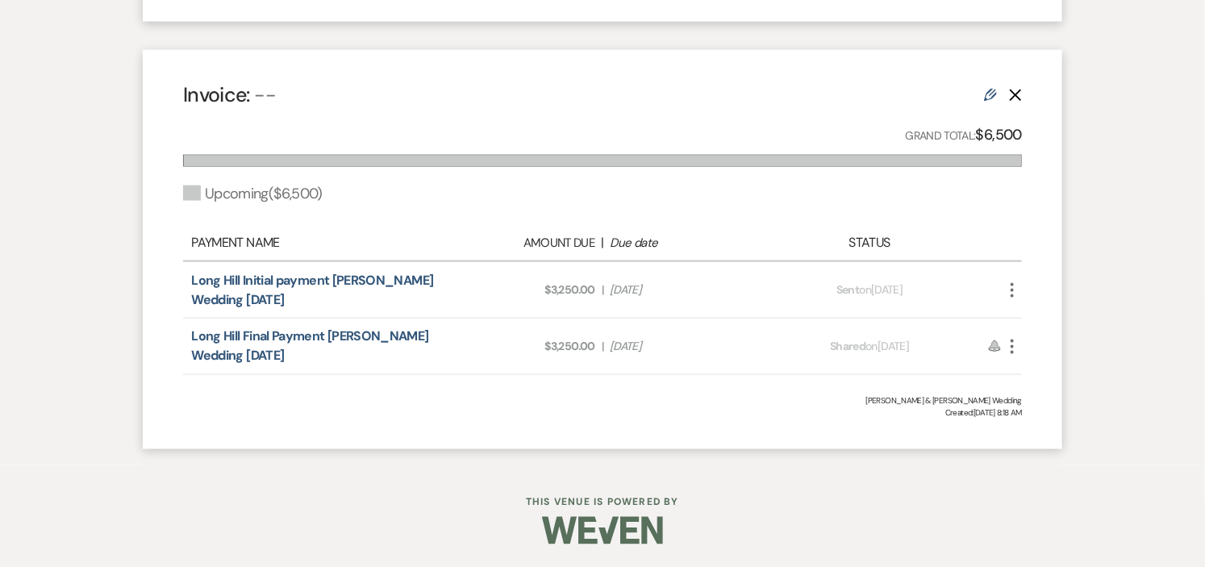
click at [1014, 291] on icon "More" at bounding box center [1011, 290] width 19 height 19
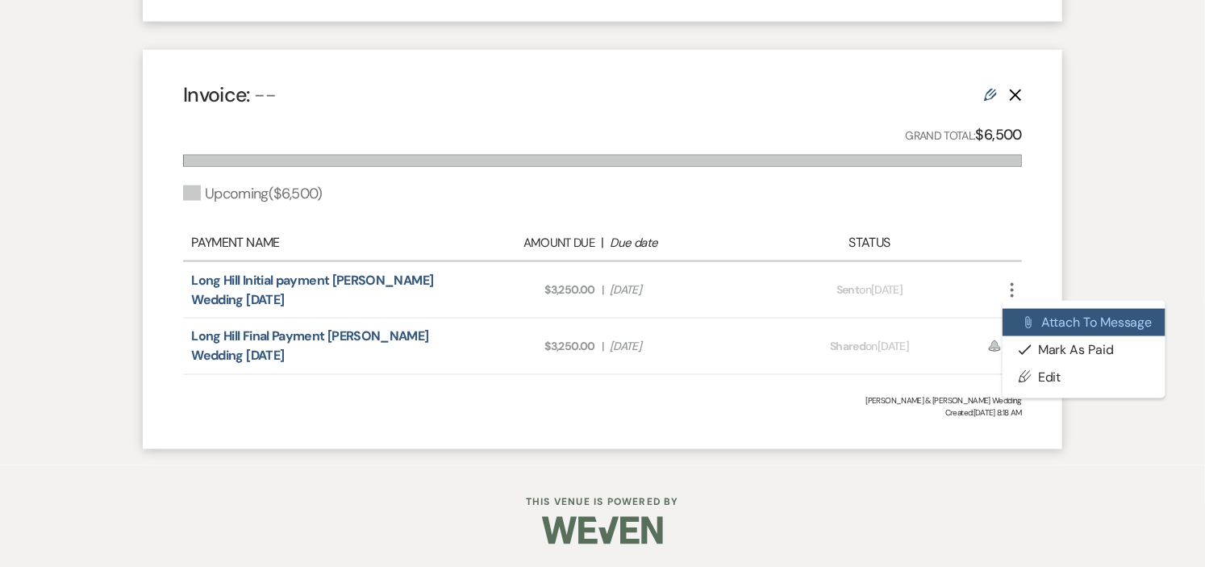
click at [1029, 318] on use "button" at bounding box center [1029, 323] width 6 height 12
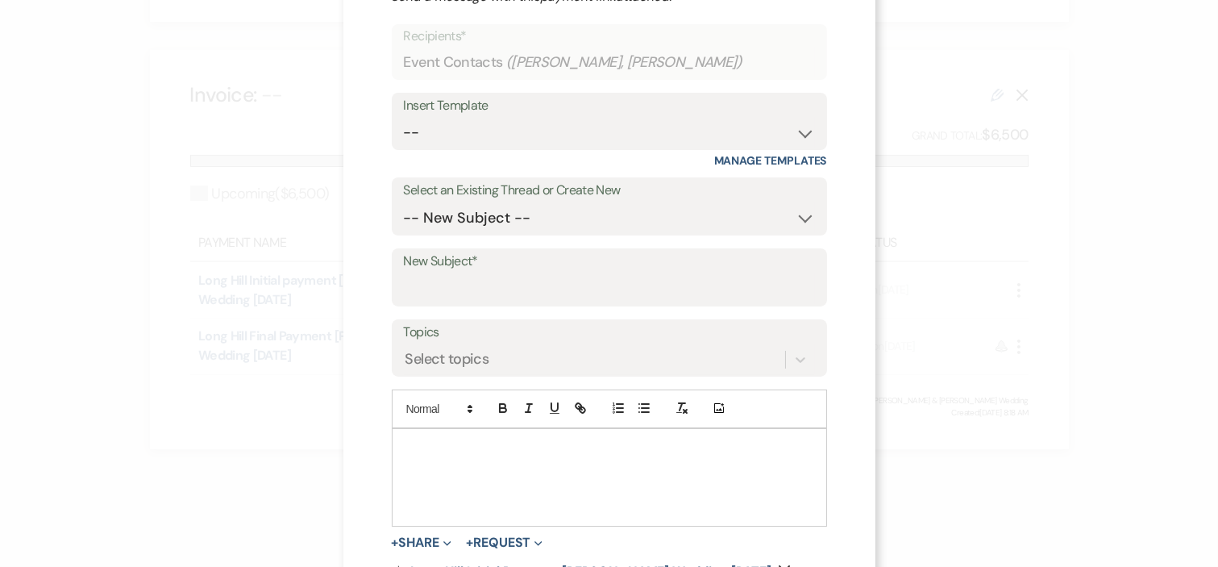
scroll to position [107, 0]
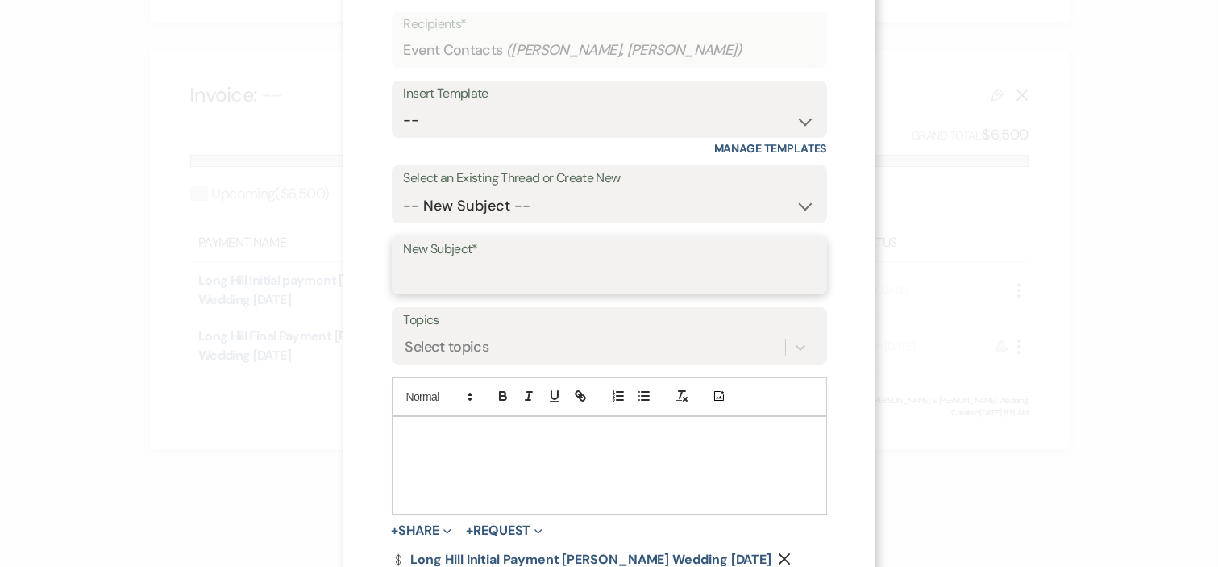
click at [593, 262] on input "New Subject*" at bounding box center [609, 276] width 411 height 31
type input "Revised Rental Agreement"
click at [549, 435] on p at bounding box center [610, 436] width 410 height 18
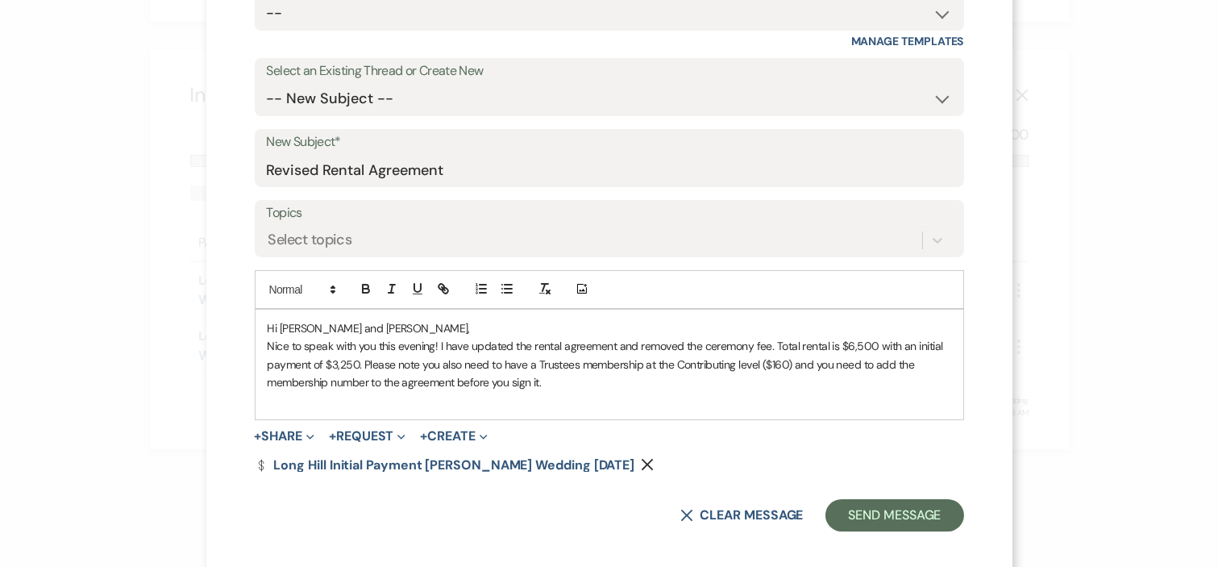
scroll to position [227, 0]
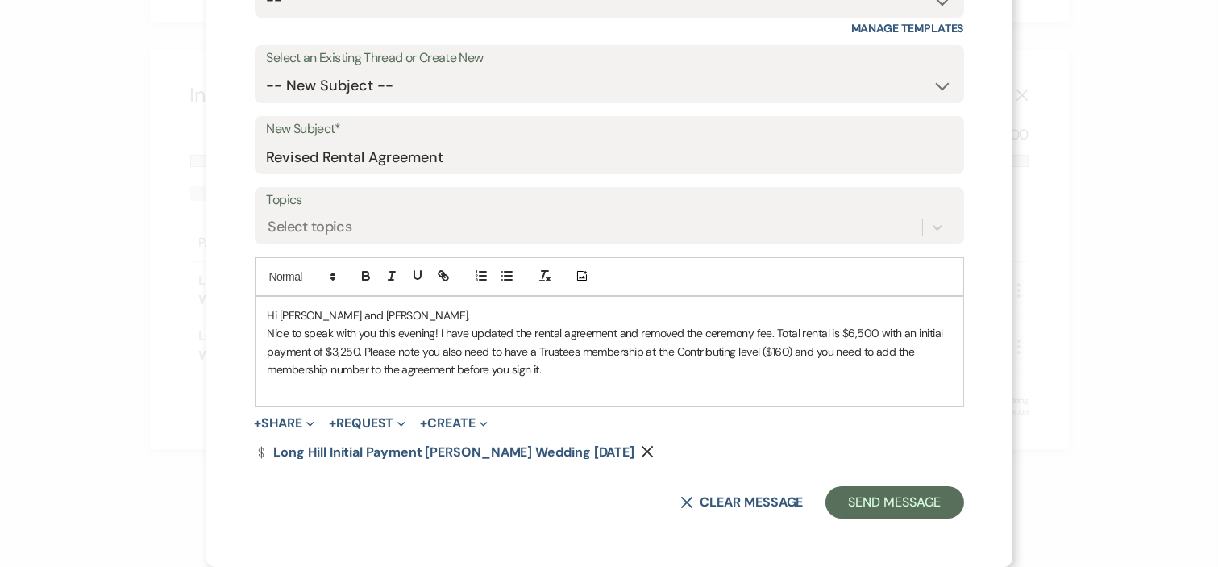
click at [566, 368] on p "Nice to speak with you this evening! I have updated the rental agreement and re…" at bounding box center [610, 351] width 684 height 54
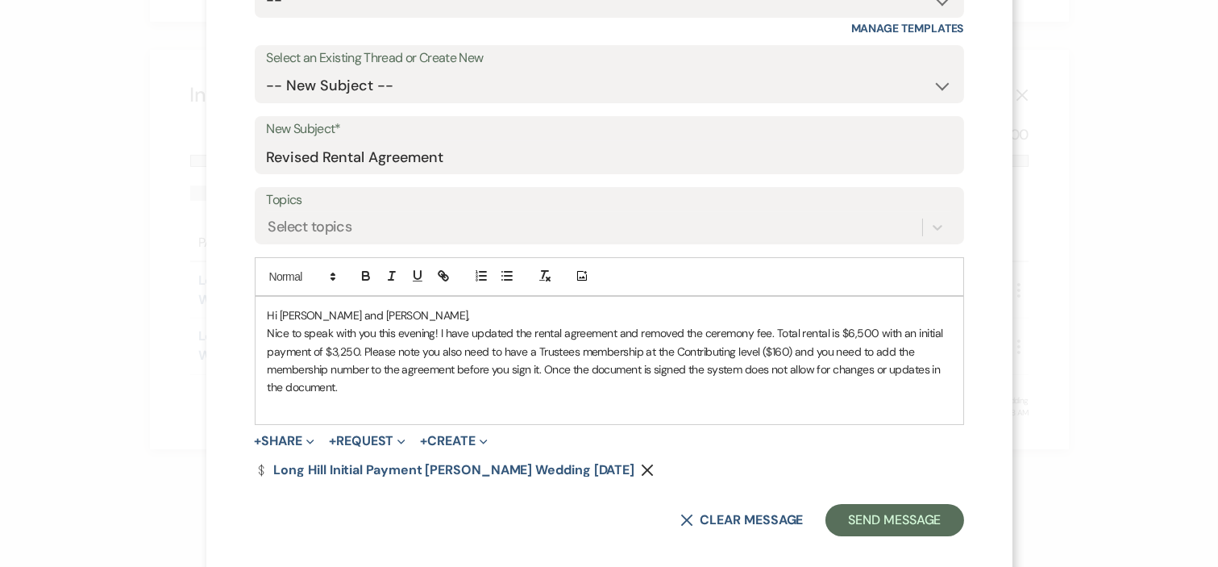
click at [357, 351] on p "Nice to speak with you this evening! I have updated the rental agreement and re…" at bounding box center [610, 360] width 684 height 73
click at [593, 348] on p "Nice to speak with you this evening! I have updated the rental agreement and re…" at bounding box center [610, 360] width 684 height 73
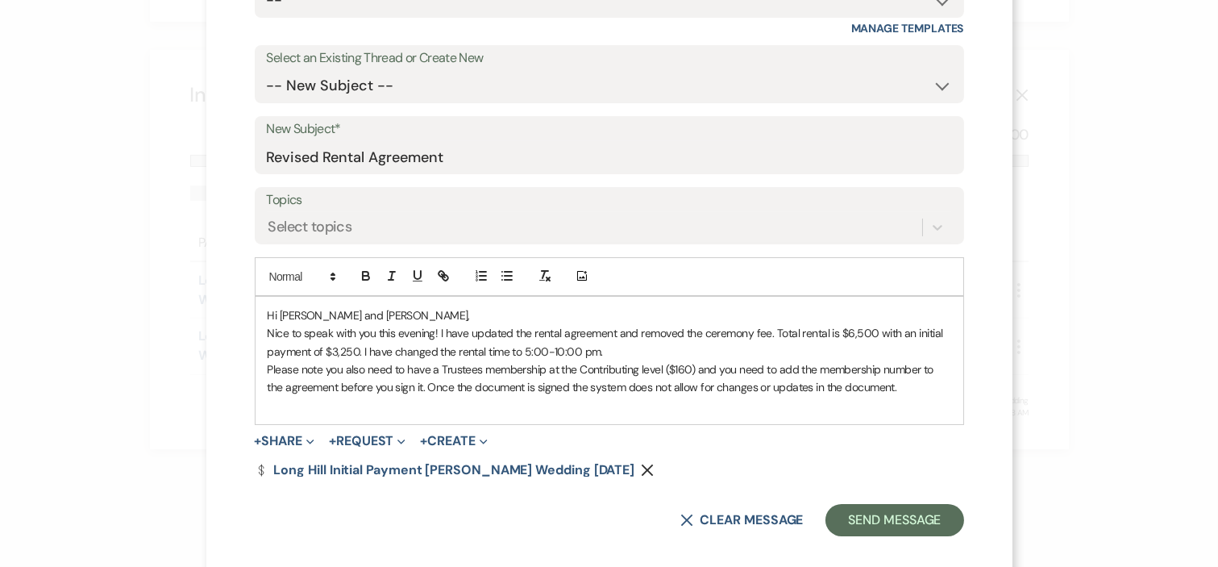
click at [689, 369] on p "Please note you also need to have a Trustees membership at the Contributing lev…" at bounding box center [610, 378] width 684 height 36
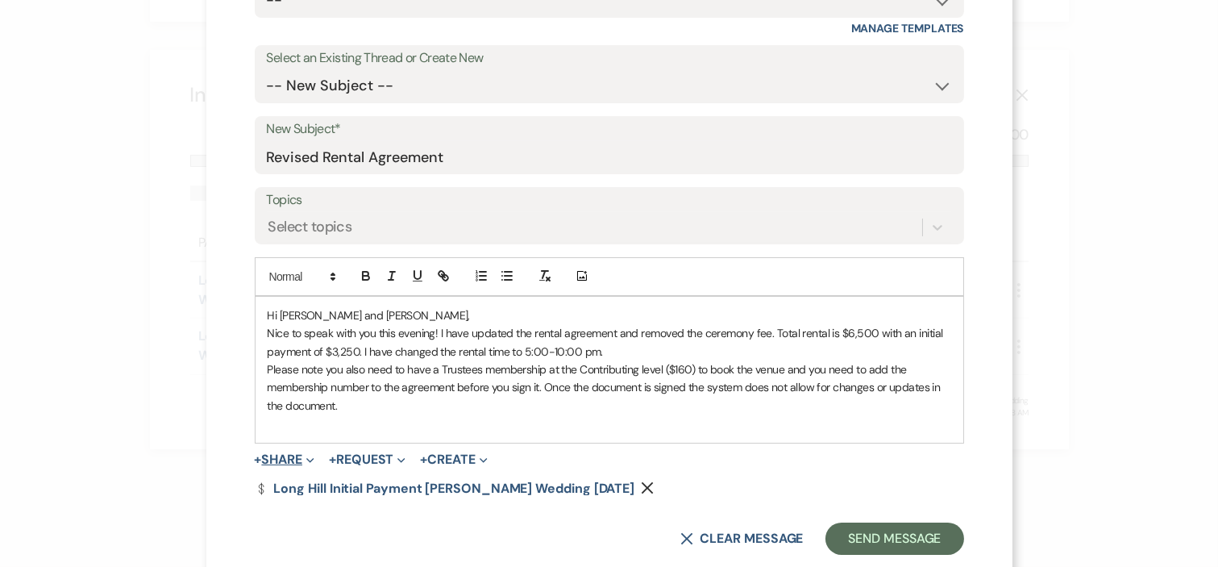
click at [278, 457] on button "+ Share Expand" at bounding box center [285, 459] width 60 height 13
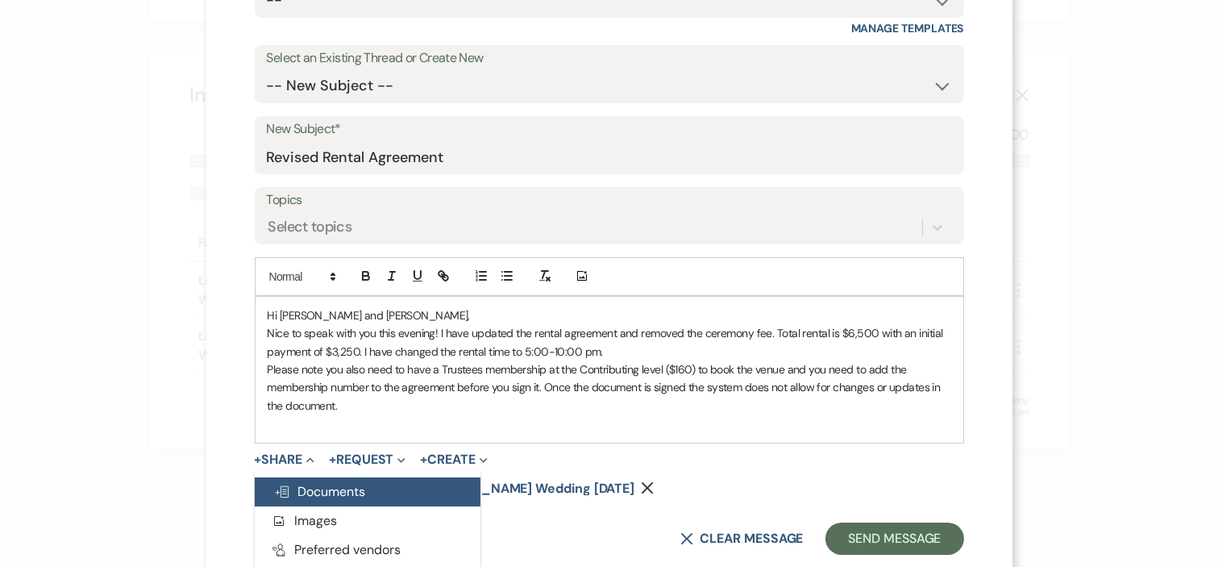
click at [305, 489] on span "Doc Upload Documents" at bounding box center [320, 491] width 92 height 17
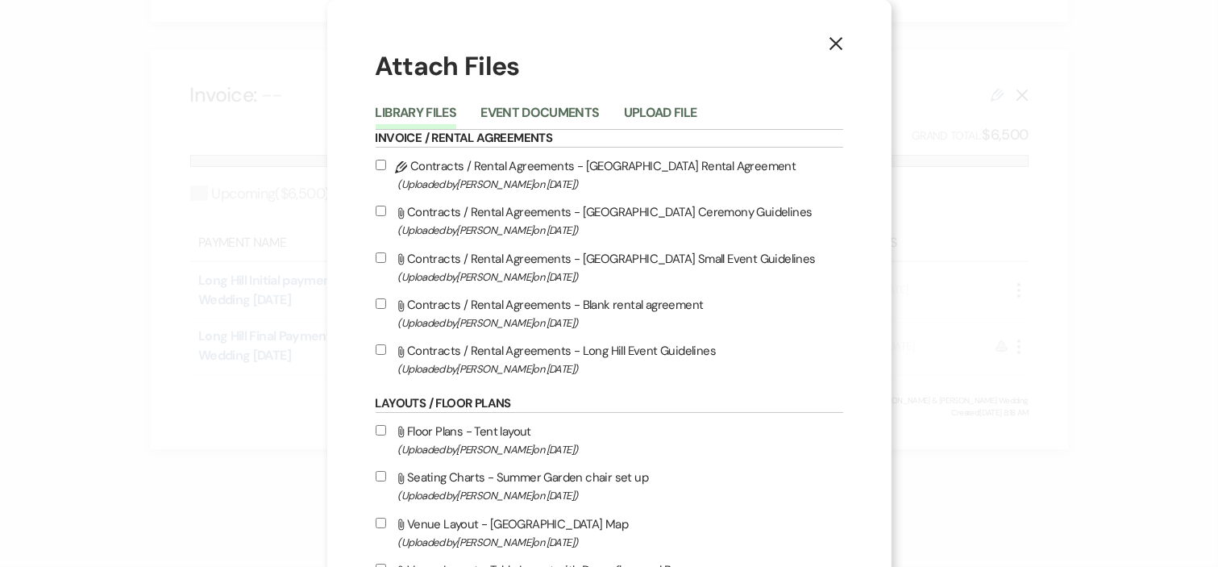
click at [536, 113] on button "Event Documents" at bounding box center [540, 117] width 119 height 23
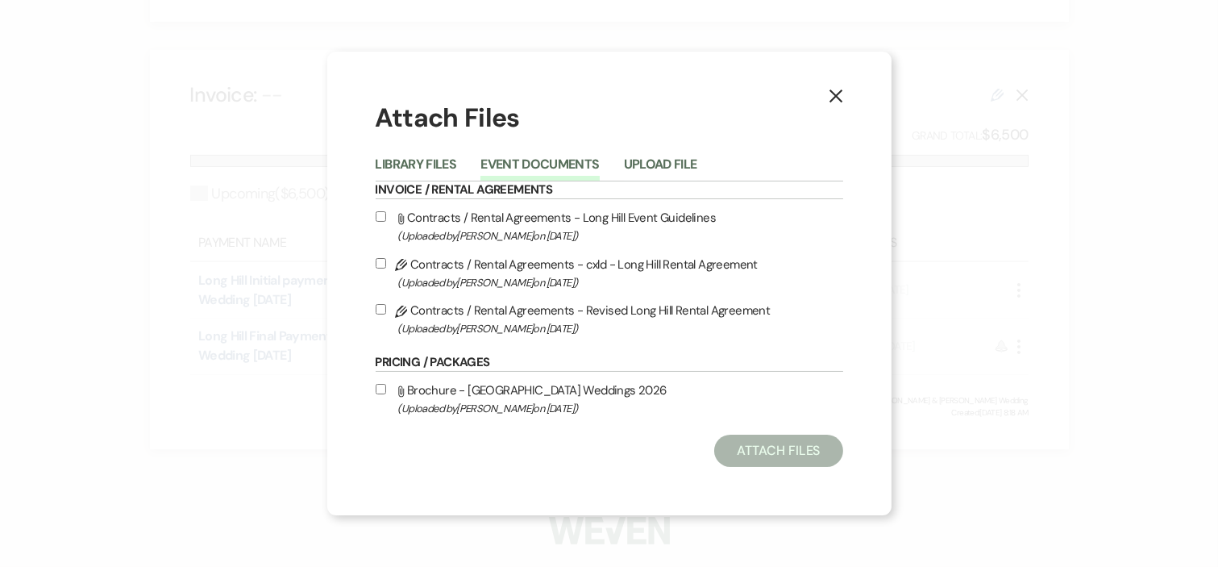
click at [611, 314] on label "Pencil Contracts / Rental Agreements - Revised Long Hill Rental Agreement (Uplo…" at bounding box center [610, 319] width 468 height 38
click at [386, 314] on input "Pencil Contracts / Rental Agreements - Revised Long Hill Rental Agreement (Uplo…" at bounding box center [381, 309] width 10 height 10
checkbox input "true"
click at [751, 439] on button "Attach Files" at bounding box center [778, 451] width 128 height 32
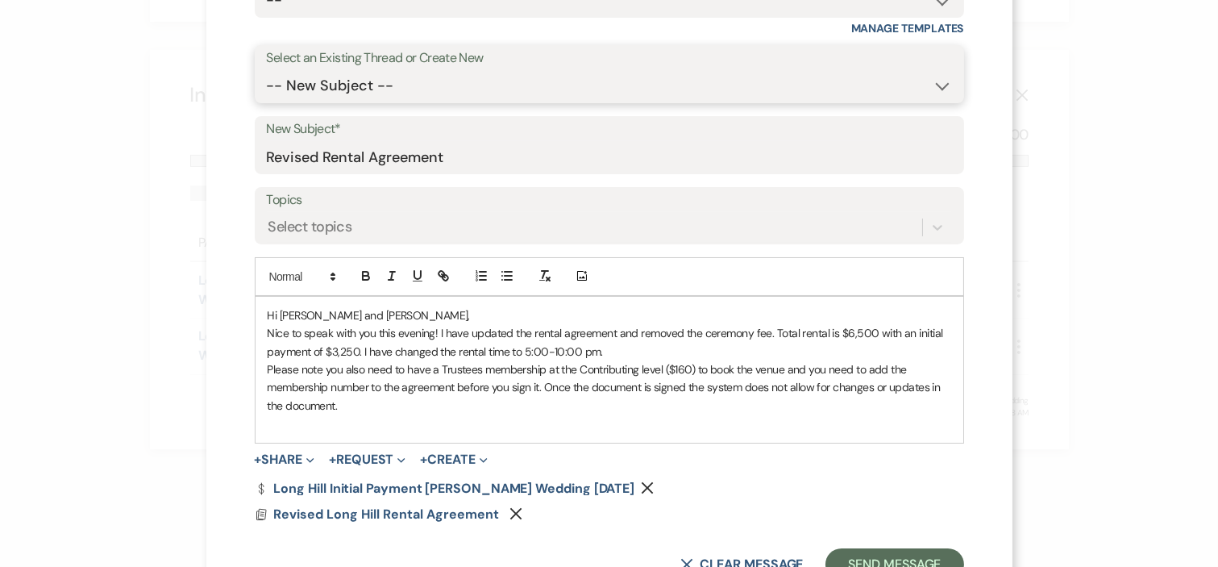
click at [932, 85] on select "-- New Subject -- Rental Agreement and Payment Tour Request" at bounding box center [609, 85] width 685 height 31
click at [1070, 219] on div "X Attach to Message Send a message with this payment link attached. Recipients*…" at bounding box center [609, 283] width 1218 height 567
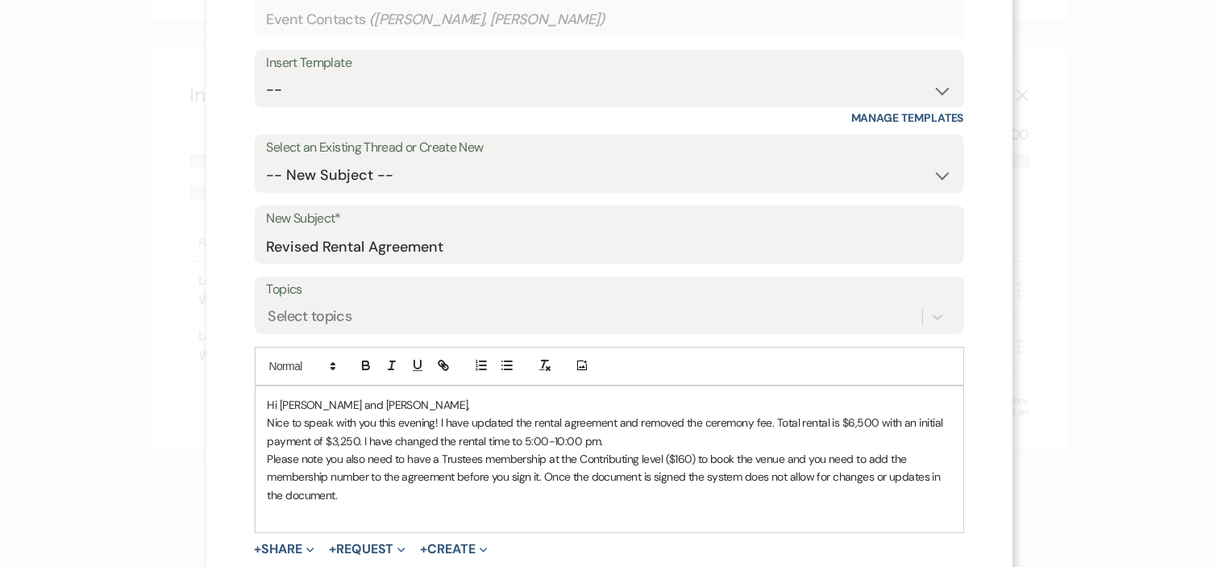
scroll to position [48, 0]
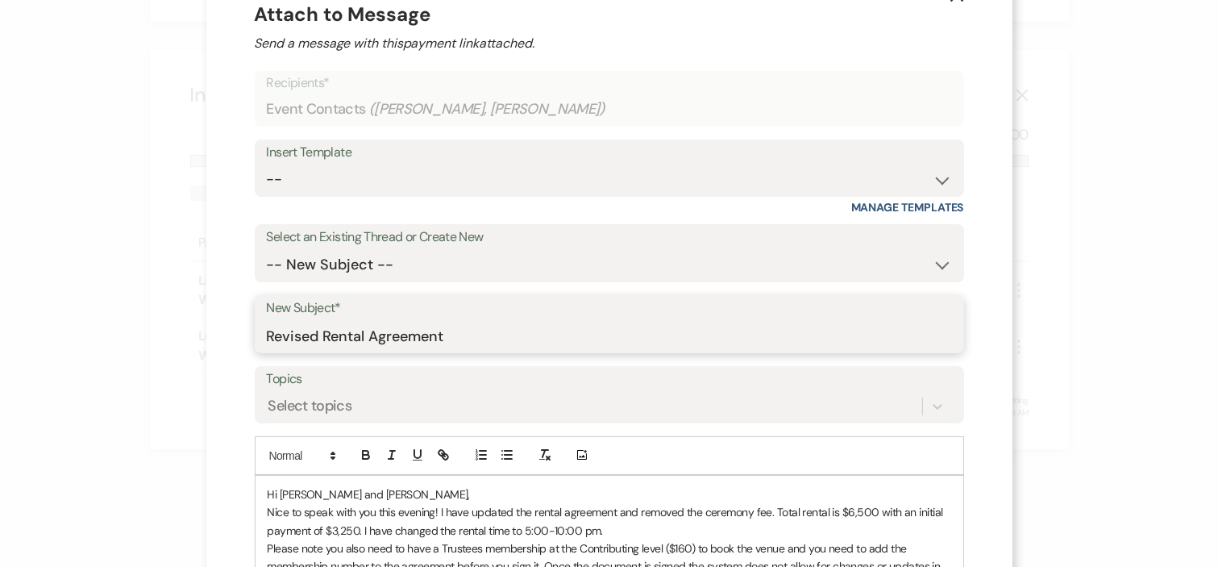
click at [568, 341] on input "Revised Rental Agreement" at bounding box center [609, 335] width 685 height 31
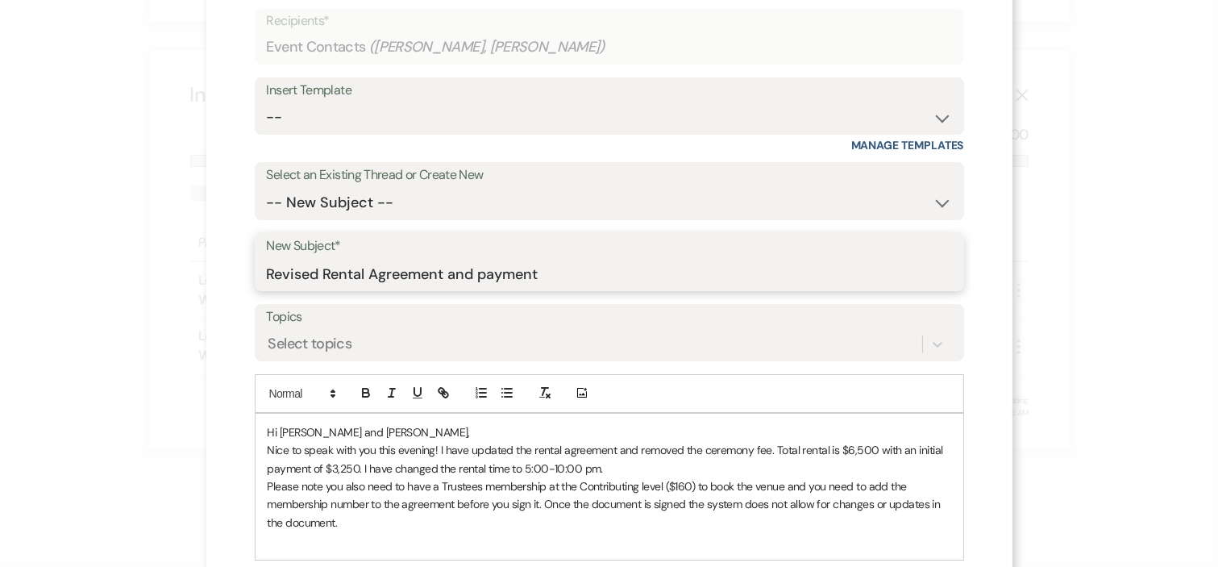
scroll to position [138, 0]
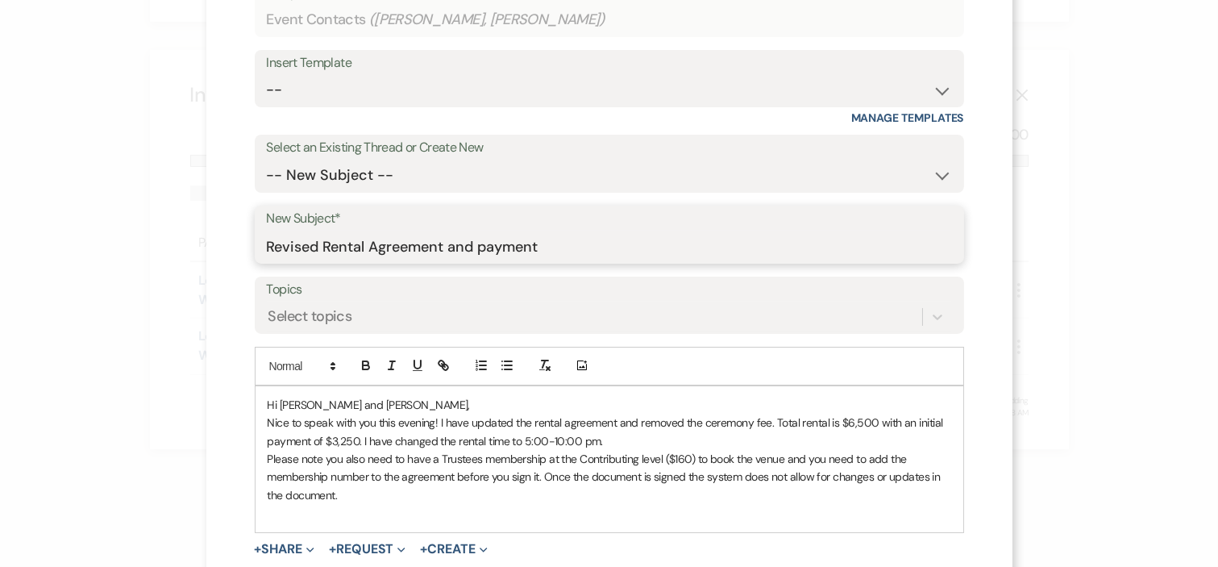
type input "Revised Rental Agreement and payment"
click at [433, 420] on p "Nice to speak with you this evening! I have updated the rental agreement and re…" at bounding box center [610, 432] width 684 height 36
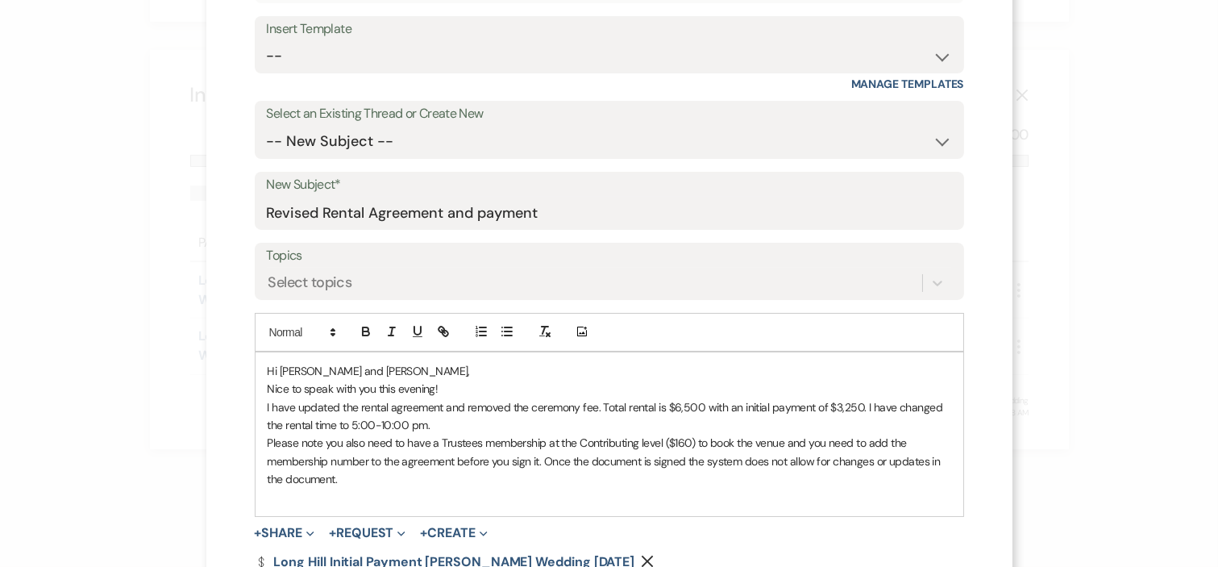
scroll to position [268, 0]
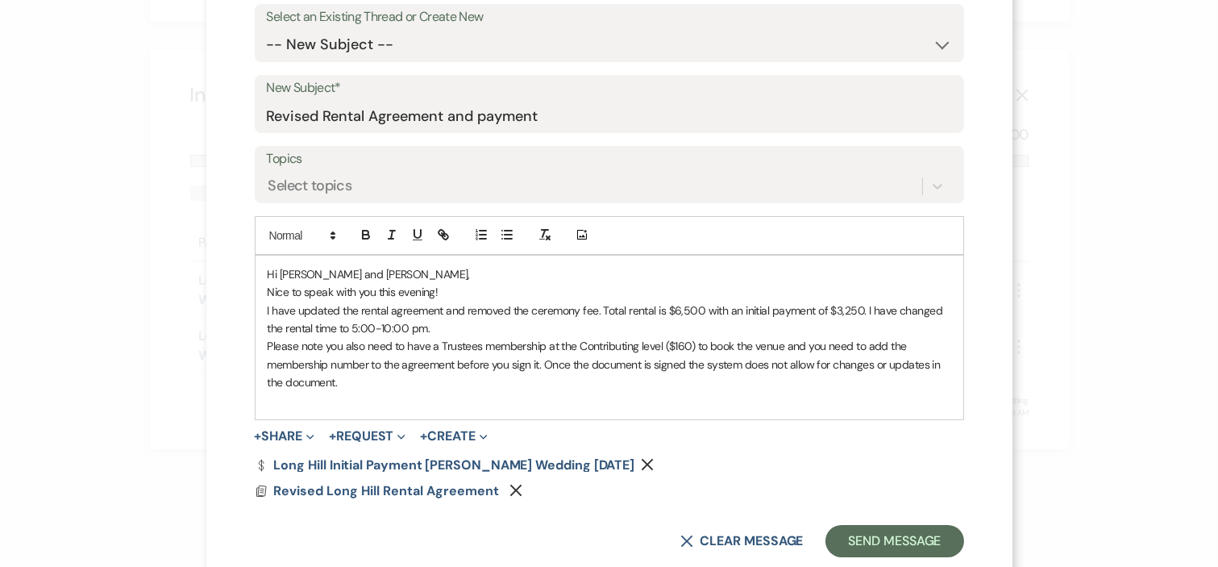
click at [347, 393] on p at bounding box center [610, 401] width 684 height 18
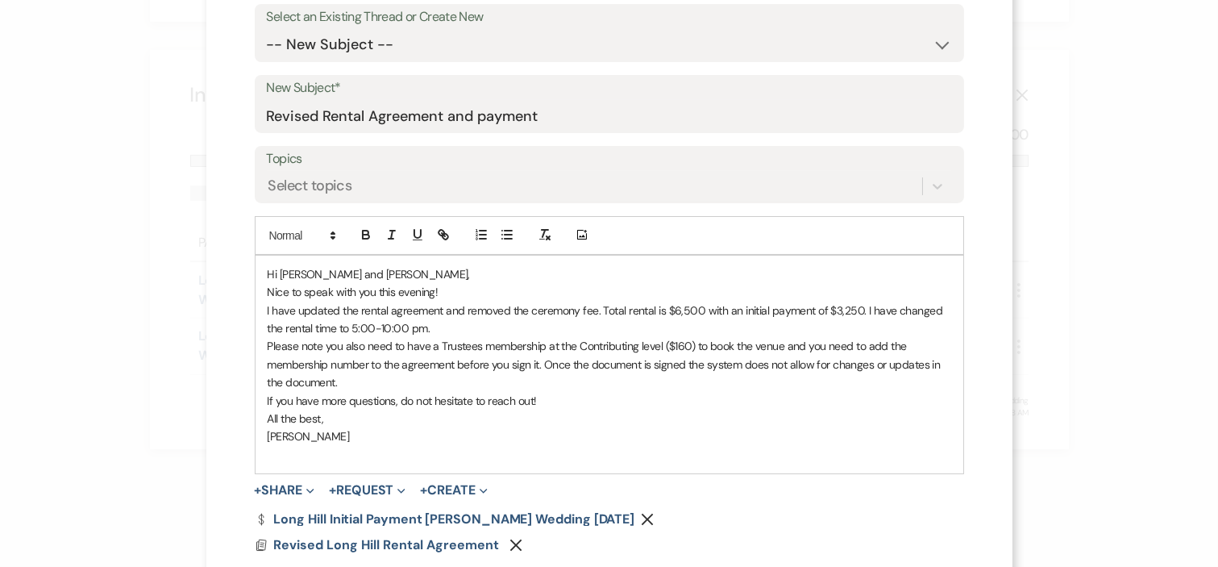
click at [313, 399] on p "If you have more questions, do not hesitate to reach out!" at bounding box center [610, 401] width 684 height 18
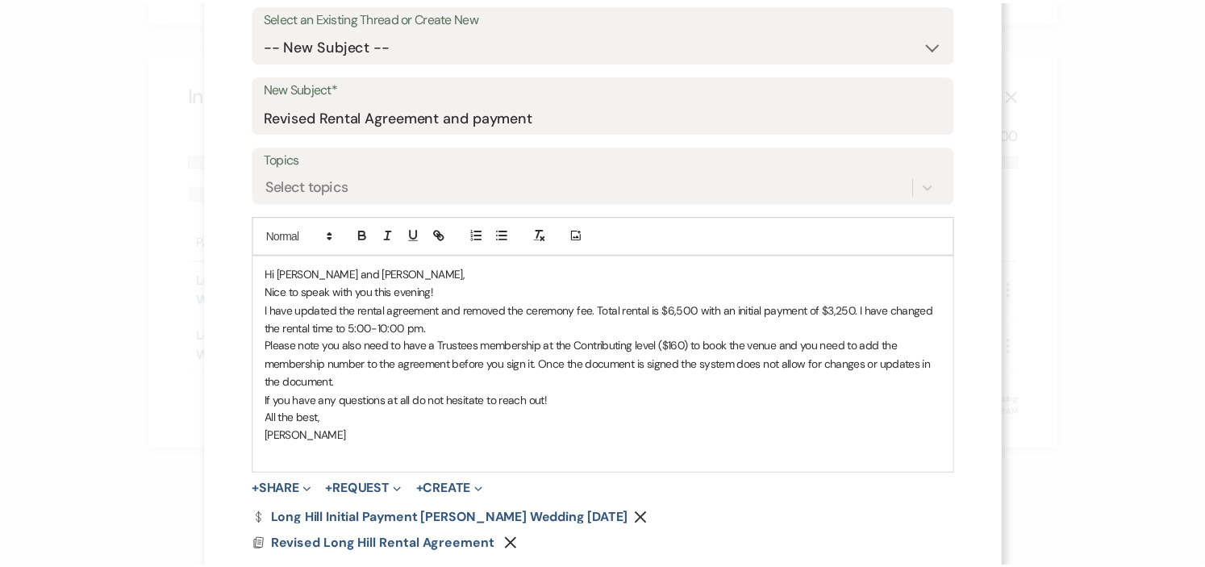
scroll to position [360, 0]
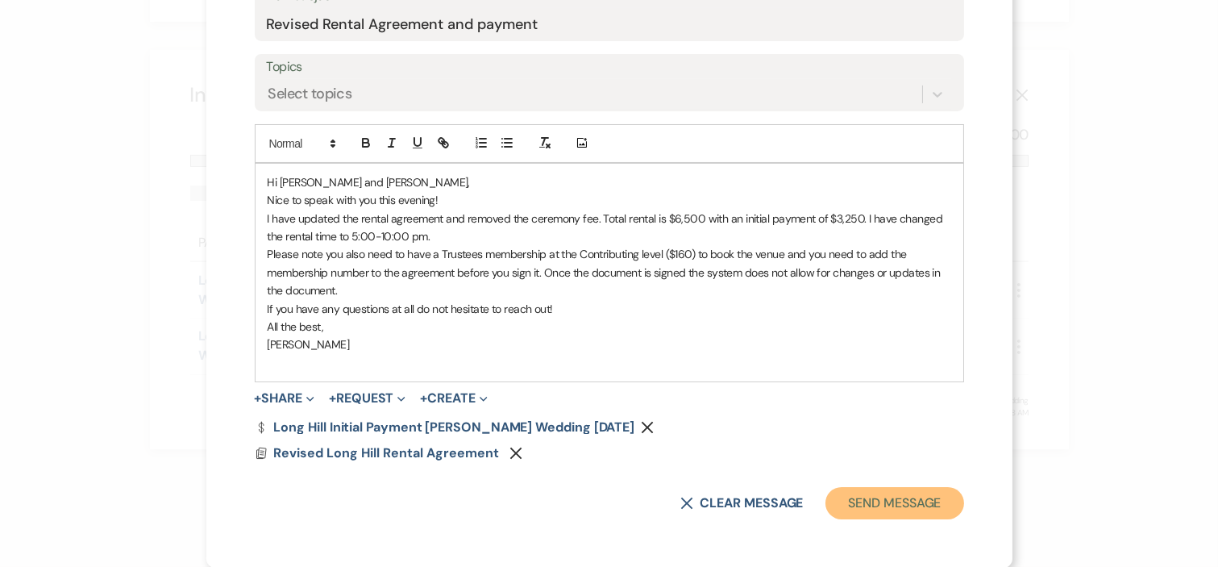
click at [895, 506] on button "Send Message" at bounding box center [895, 503] width 138 height 32
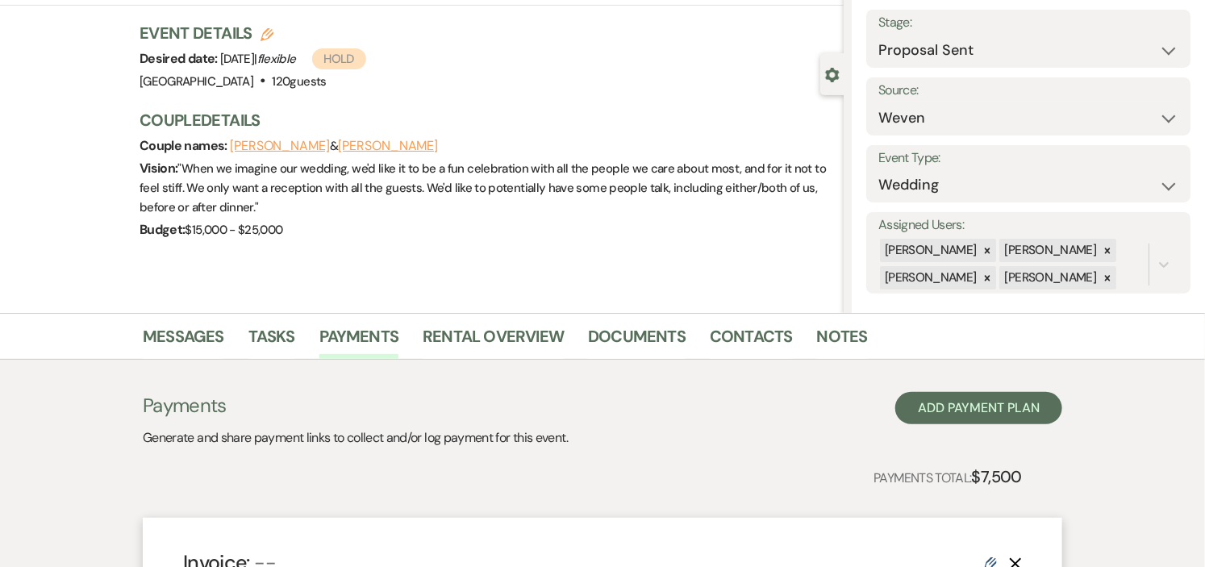
scroll to position [0, 0]
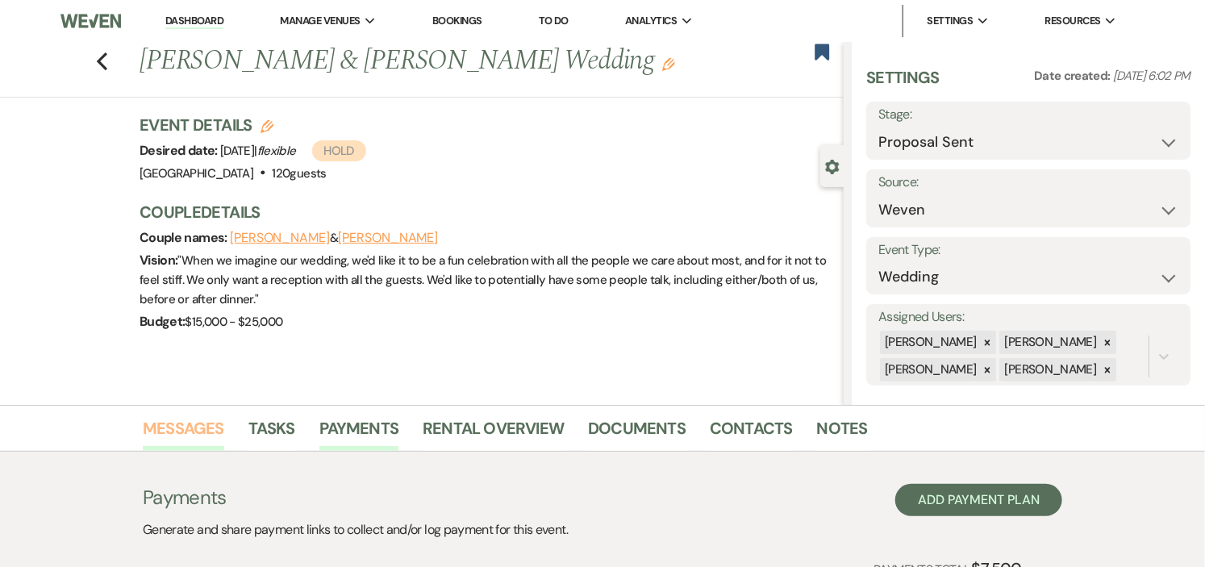
click at [184, 426] on link "Messages" at bounding box center [183, 432] width 81 height 35
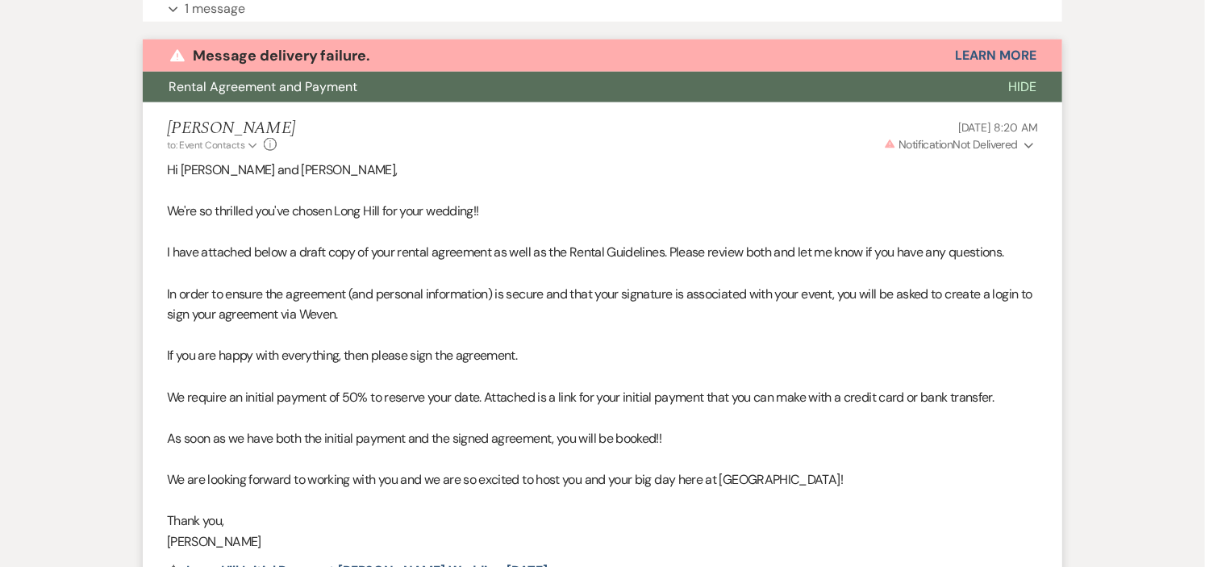
scroll to position [632, 0]
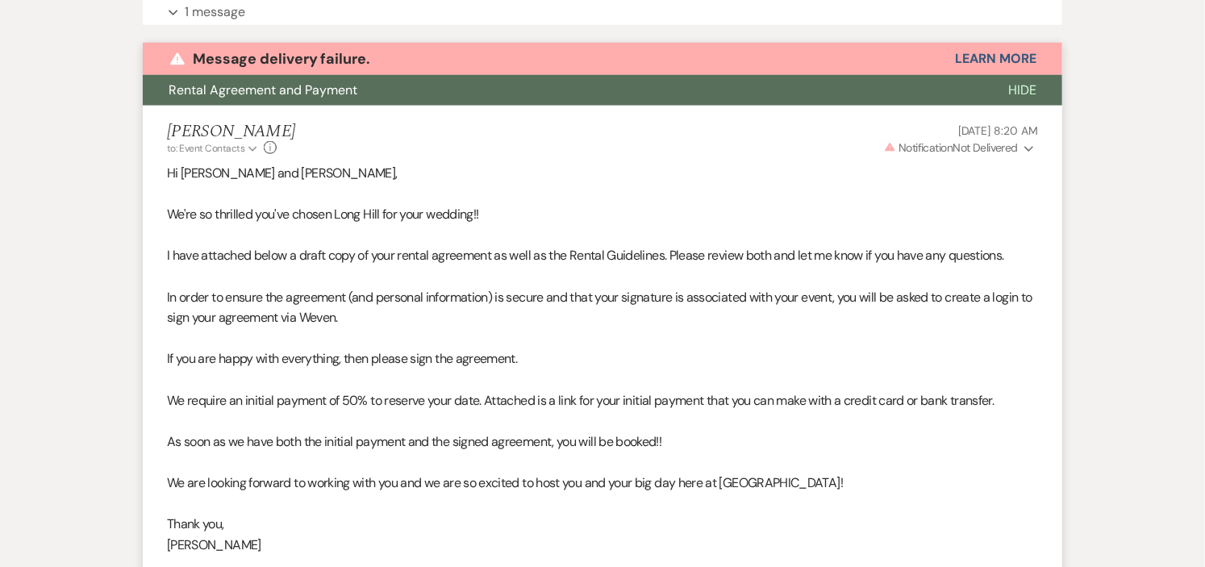
click at [1026, 86] on span "Hide" at bounding box center [1022, 89] width 28 height 17
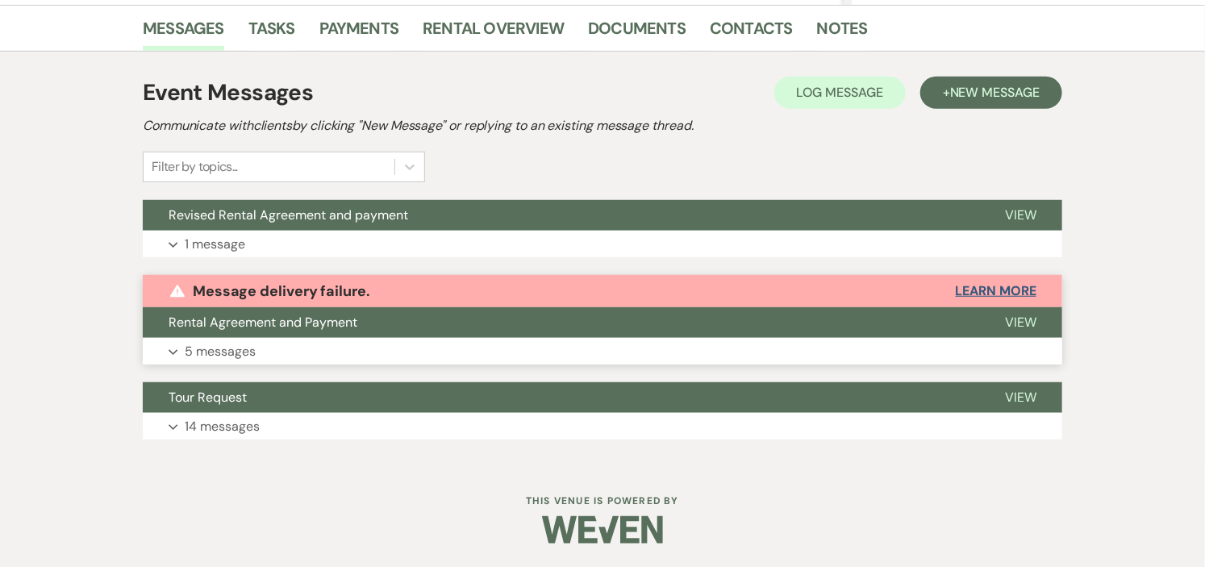
click at [1004, 291] on button "Learn More" at bounding box center [995, 291] width 81 height 13
click at [1001, 285] on button "Learn More" at bounding box center [995, 291] width 81 height 13
click at [1009, 315] on span "View" at bounding box center [1020, 322] width 31 height 17
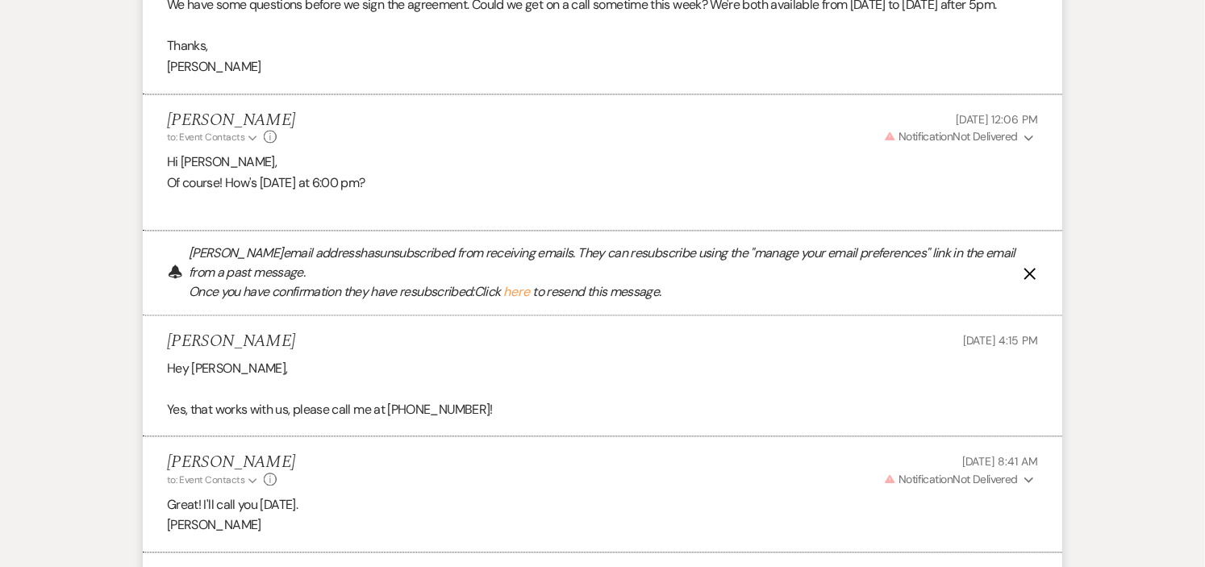
scroll to position [1385, 0]
click at [1028, 270] on use "button" at bounding box center [1030, 272] width 12 height 12
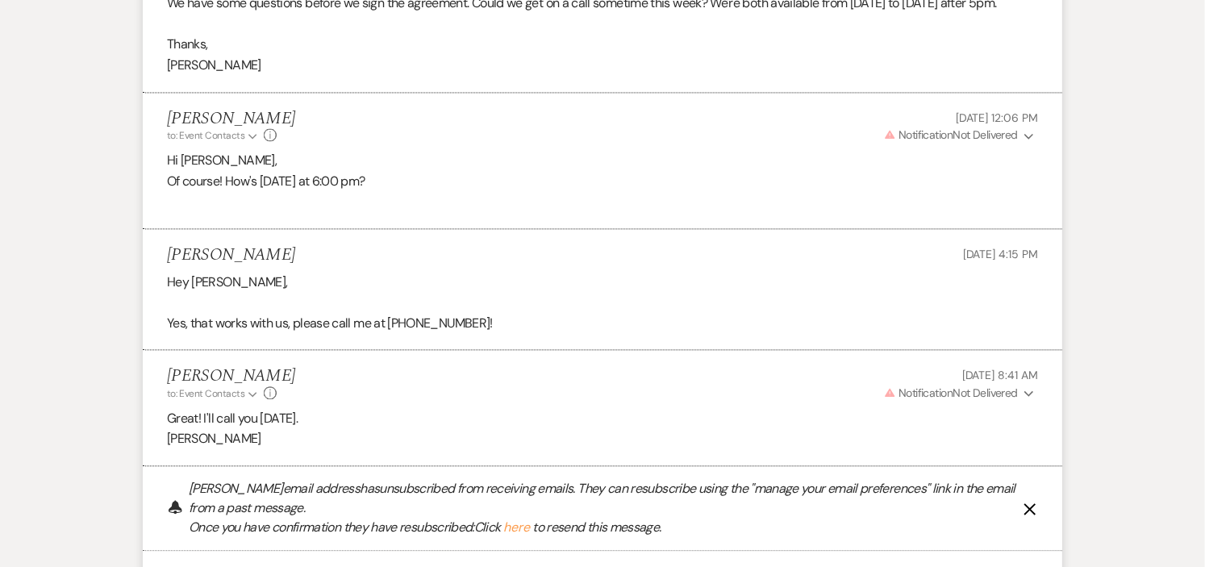
scroll to position [1594, 0]
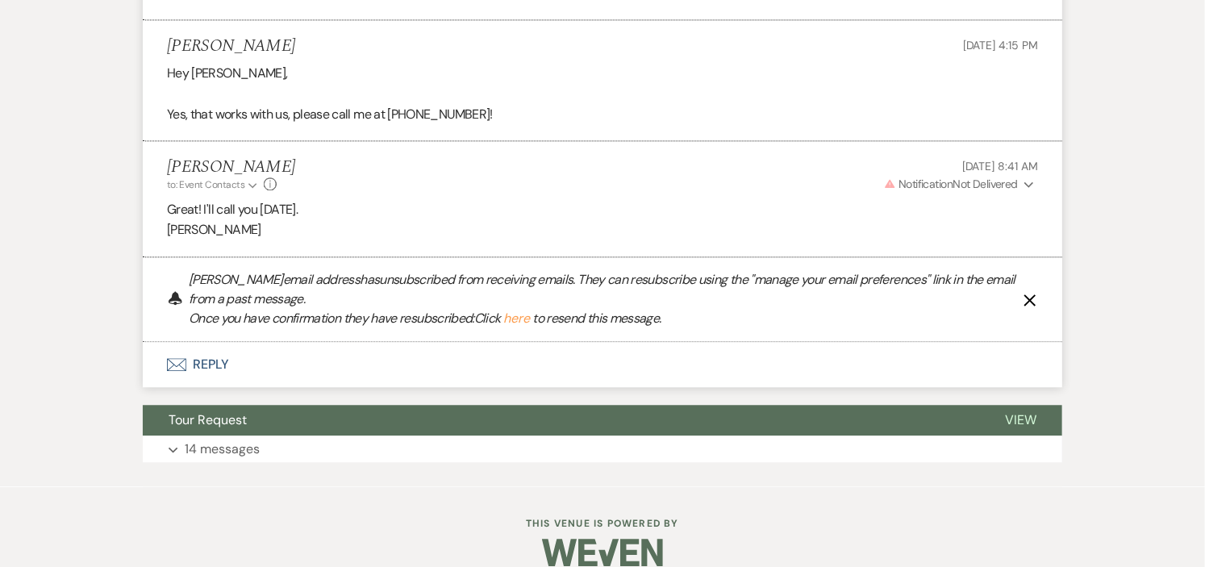
click at [1030, 296] on icon "X" at bounding box center [1029, 299] width 13 height 13
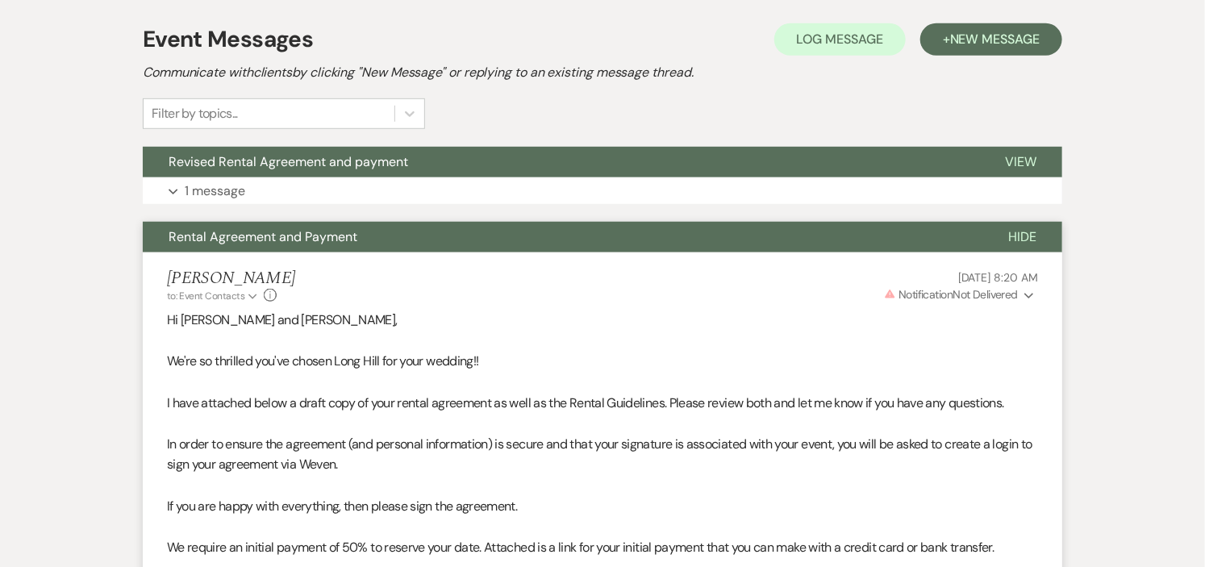
scroll to position [425, 0]
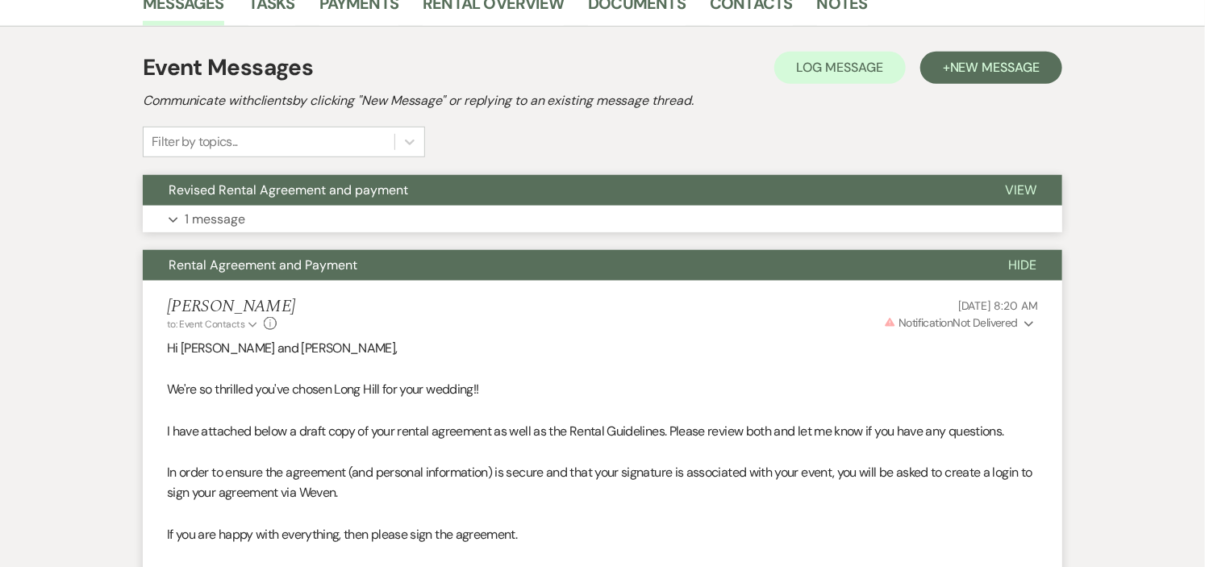
click at [723, 210] on button "Expand 1 message" at bounding box center [602, 219] width 919 height 27
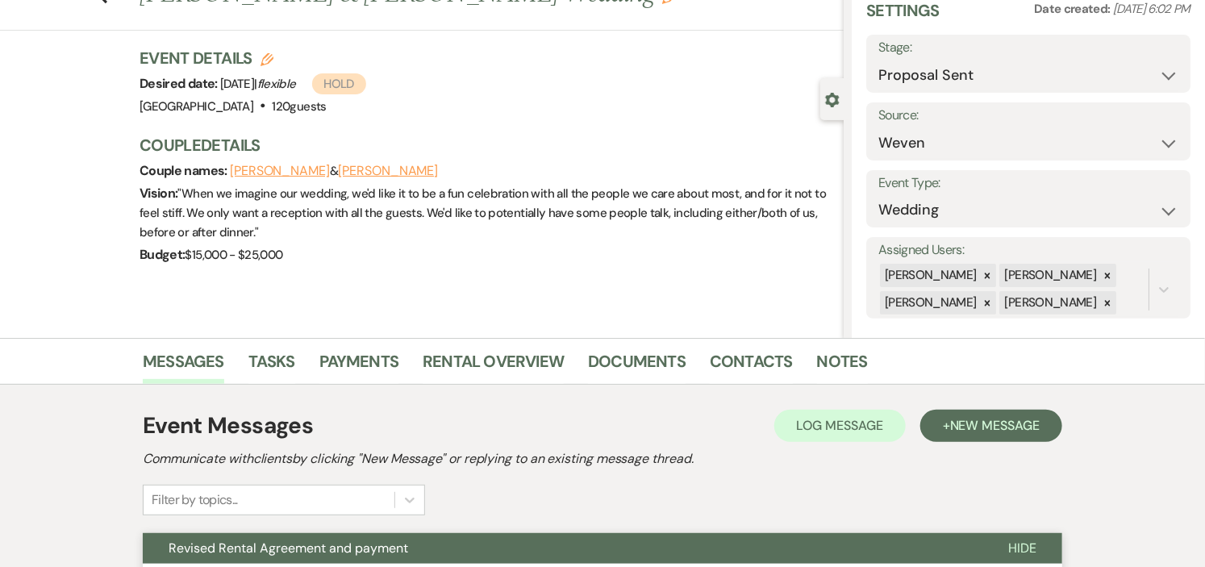
scroll to position [0, 0]
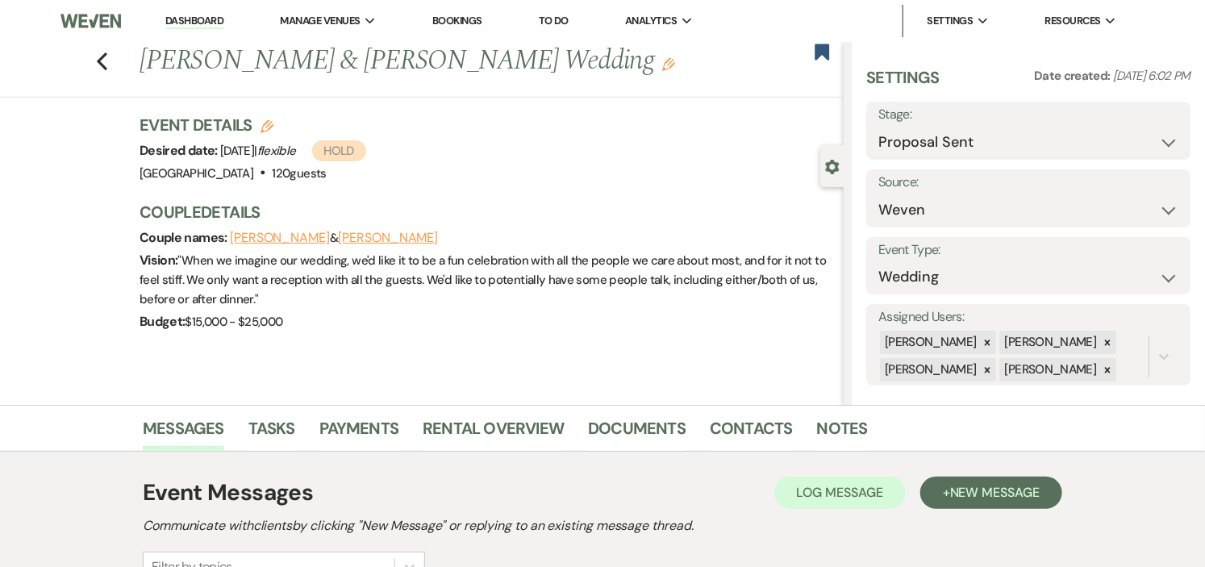
click at [180, 27] on link "Dashboard" at bounding box center [194, 21] width 58 height 15
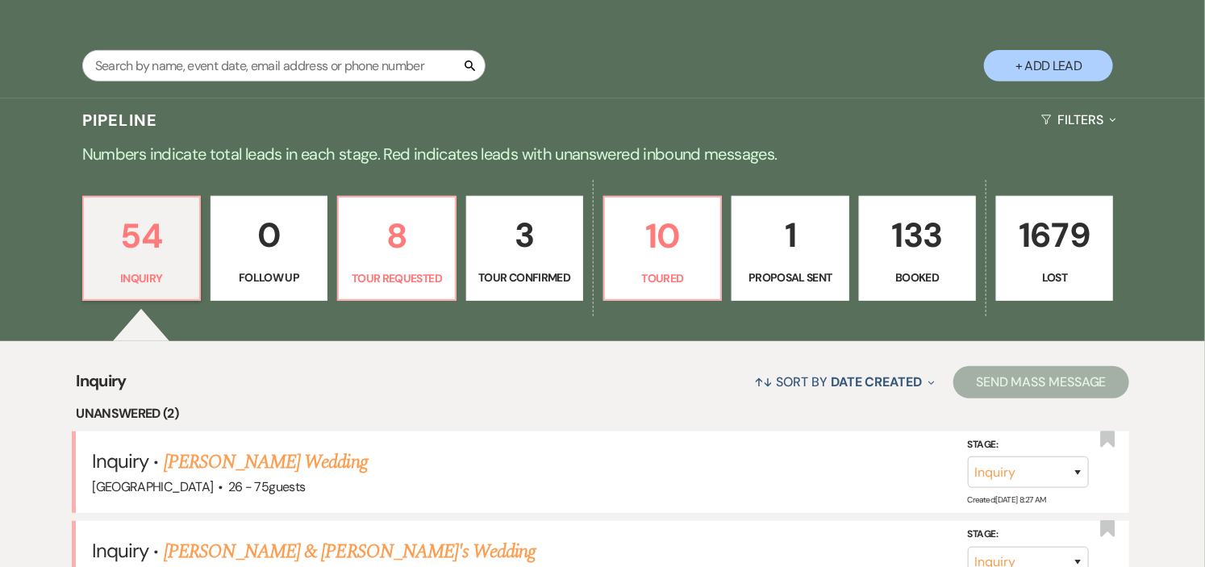
scroll to position [358, 0]
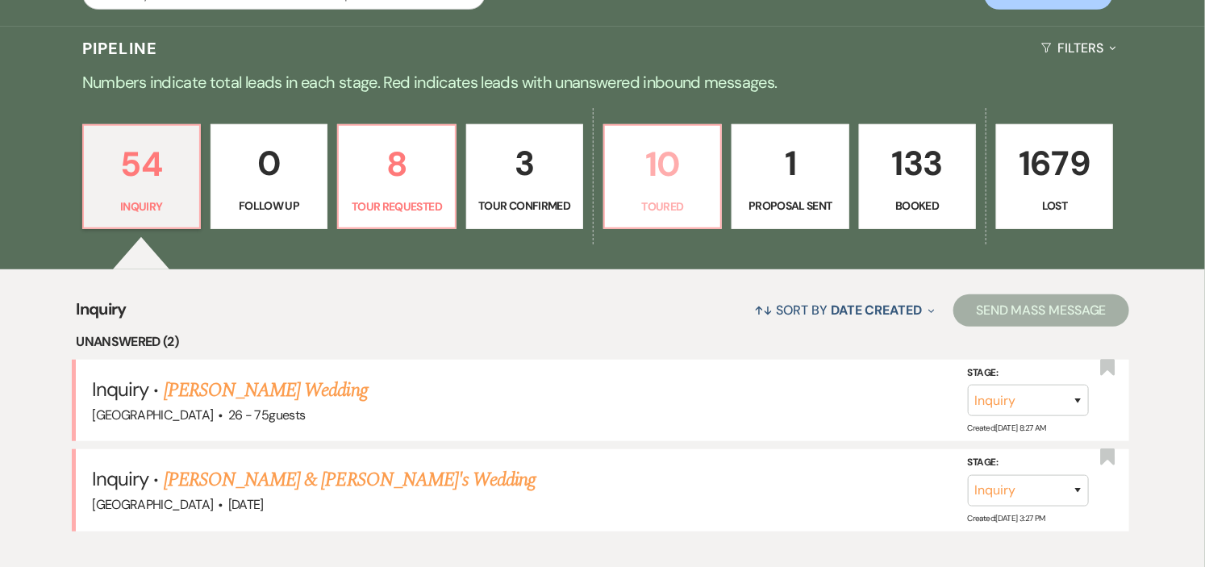
click at [672, 194] on link "10 Toured" at bounding box center [662, 176] width 119 height 105
select select "5"
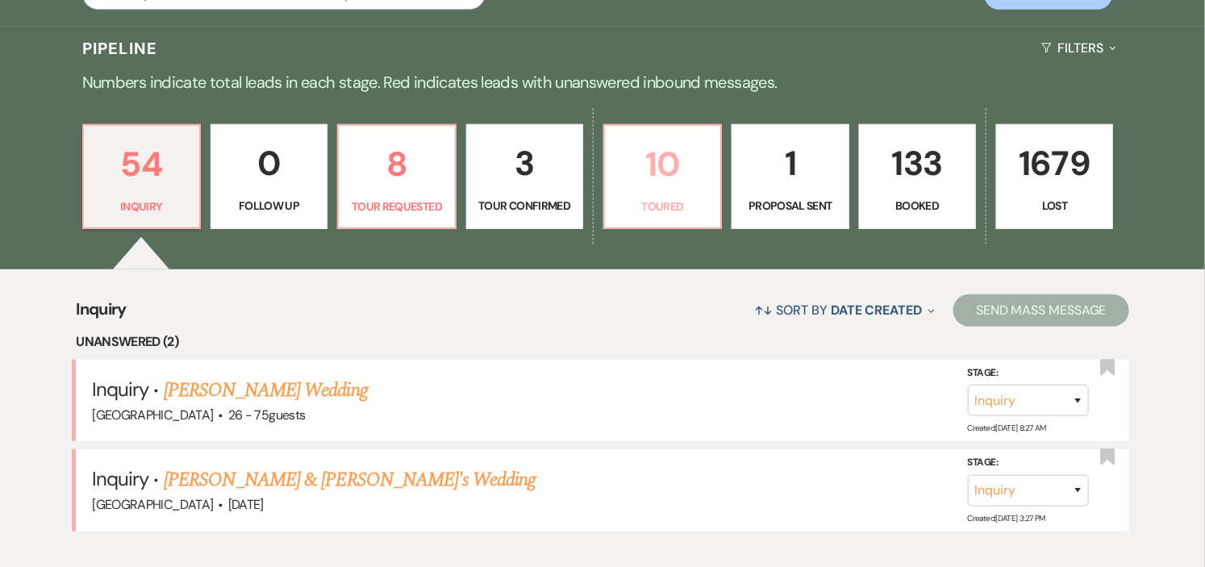
select select "5"
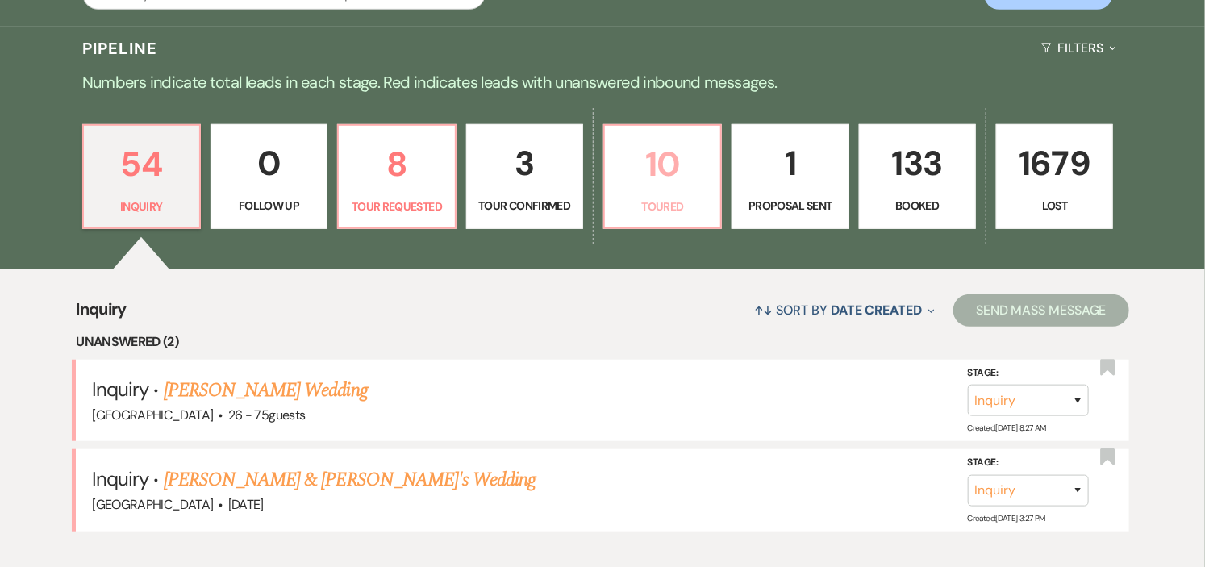
select select "5"
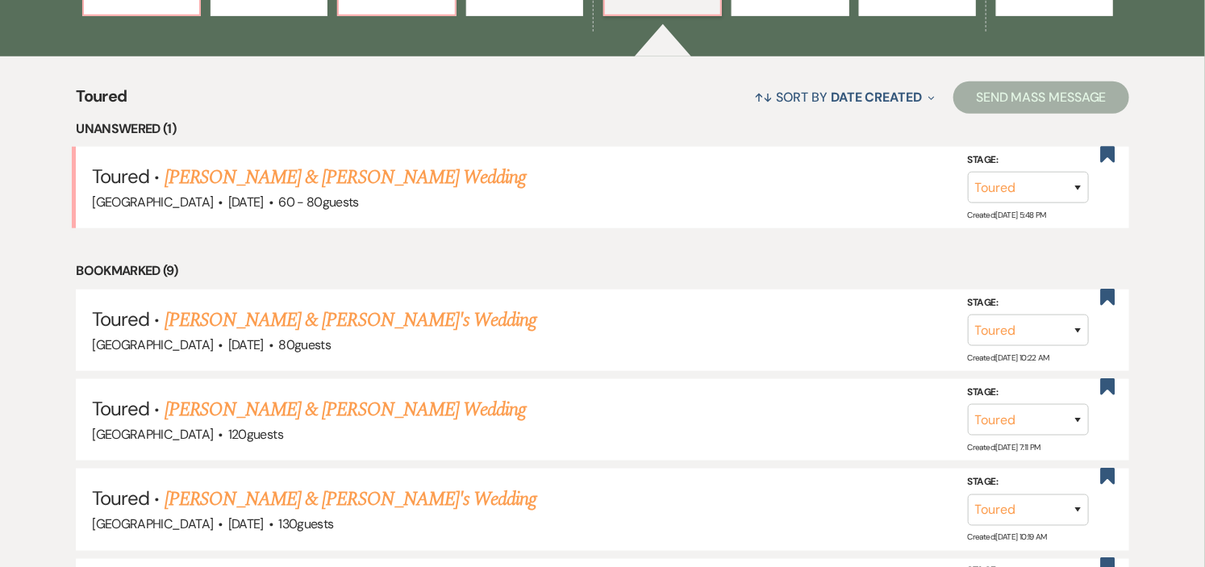
scroll to position [626, 0]
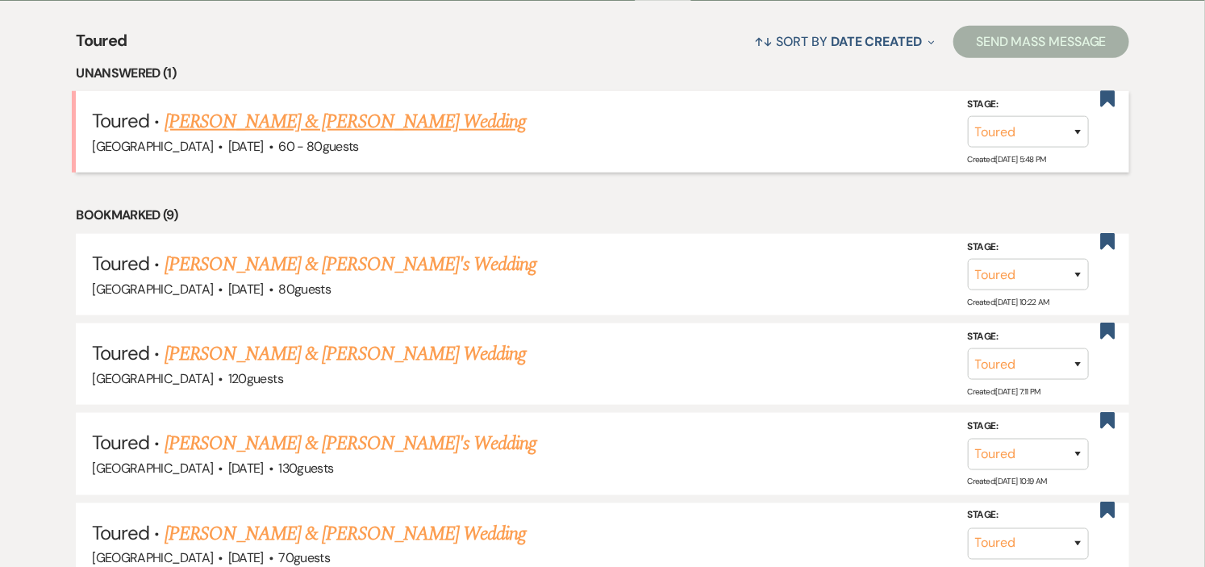
click at [437, 119] on link "[PERSON_NAME] & [PERSON_NAME] Wedding" at bounding box center [344, 121] width 361 height 29
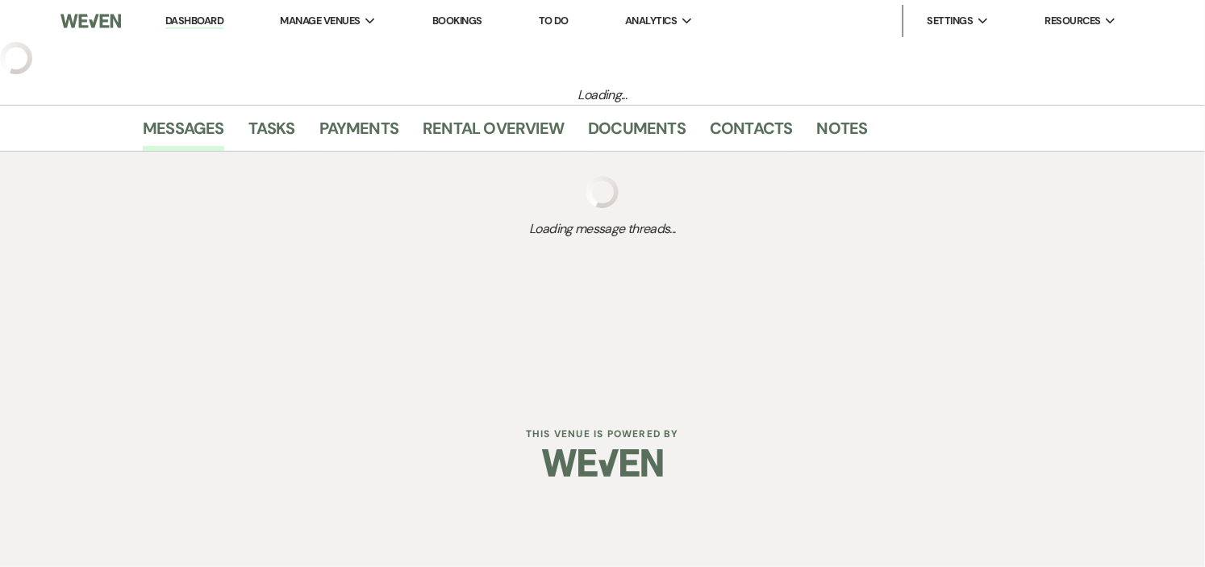
select select "5"
select select "1"
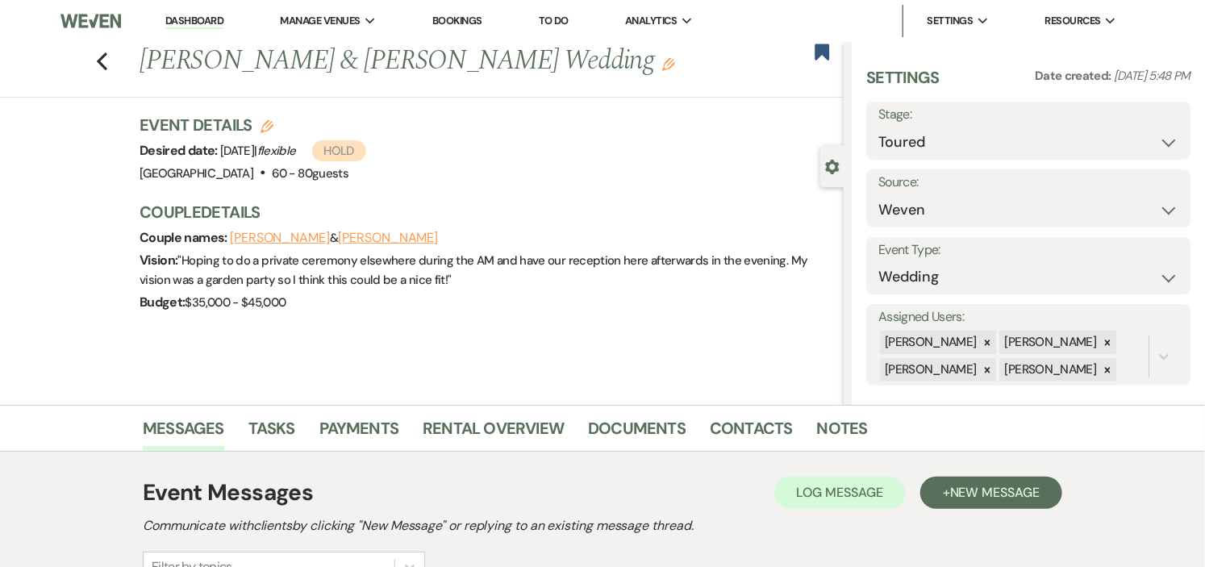
click at [197, 20] on link "Dashboard" at bounding box center [194, 21] width 58 height 15
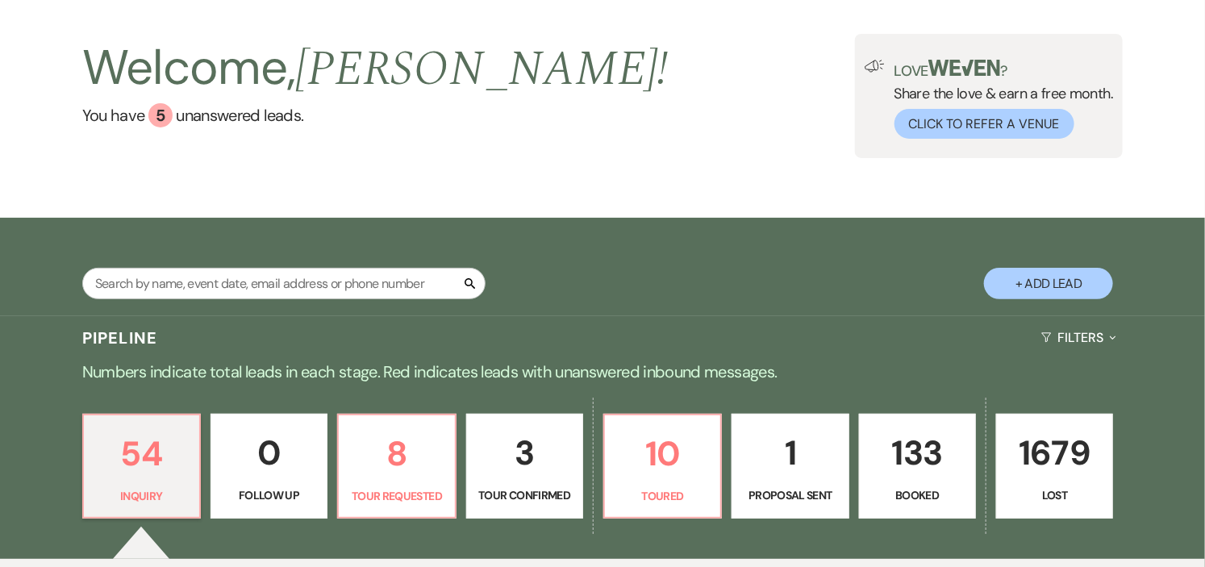
scroll to position [179, 0]
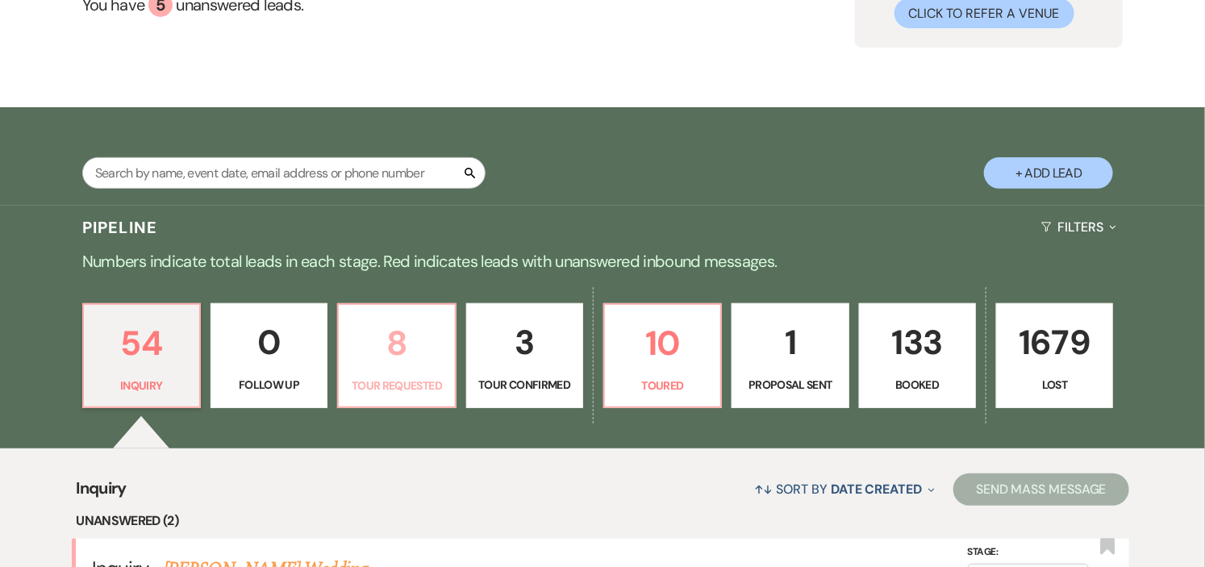
click at [400, 368] on p "8" at bounding box center [396, 343] width 96 height 54
select select "2"
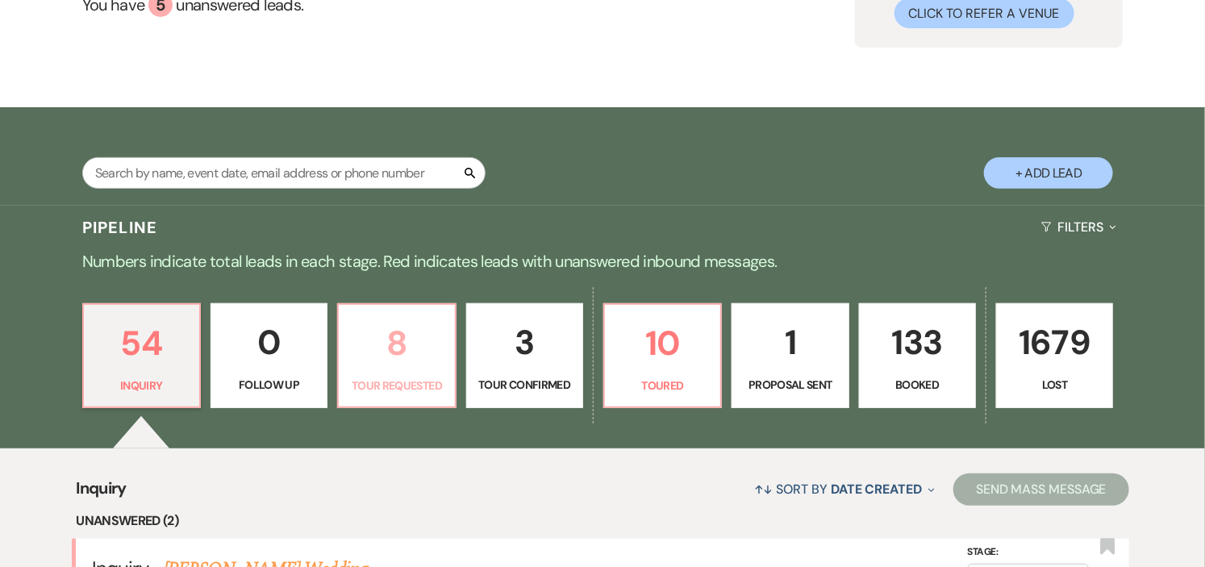
select select "2"
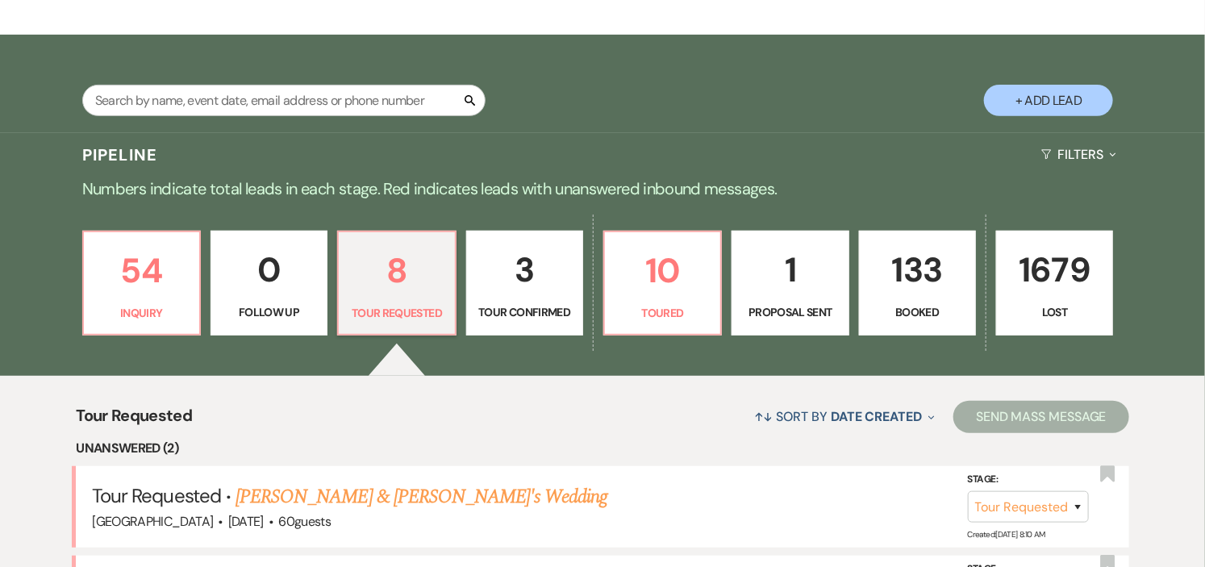
scroll to position [537, 0]
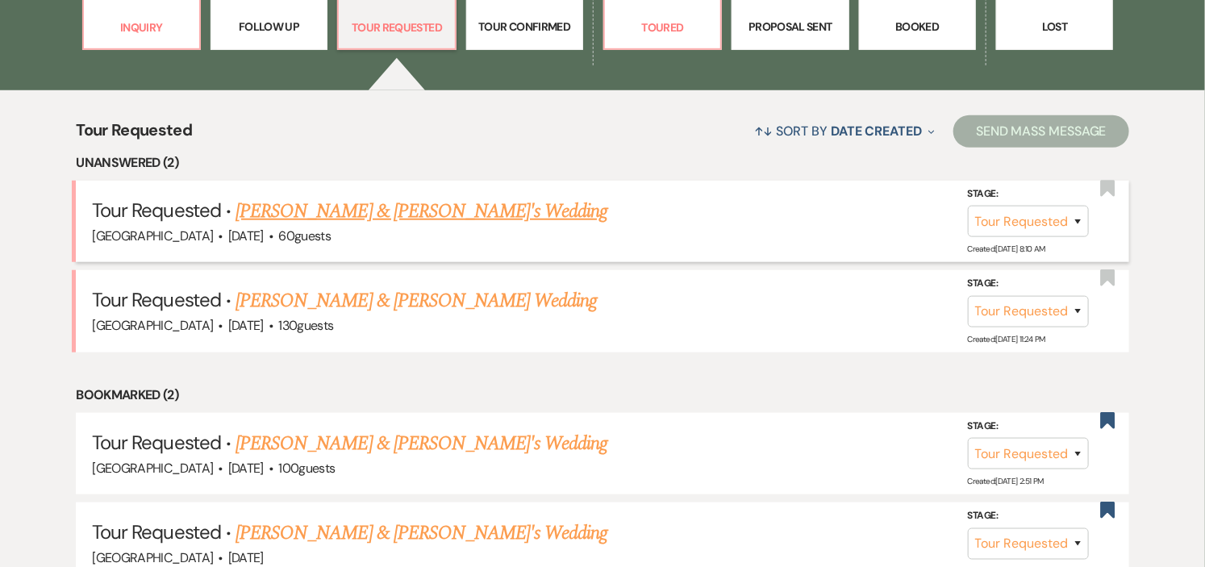
click at [389, 210] on link "[PERSON_NAME] & [PERSON_NAME]'s Wedding" at bounding box center [421, 211] width 373 height 29
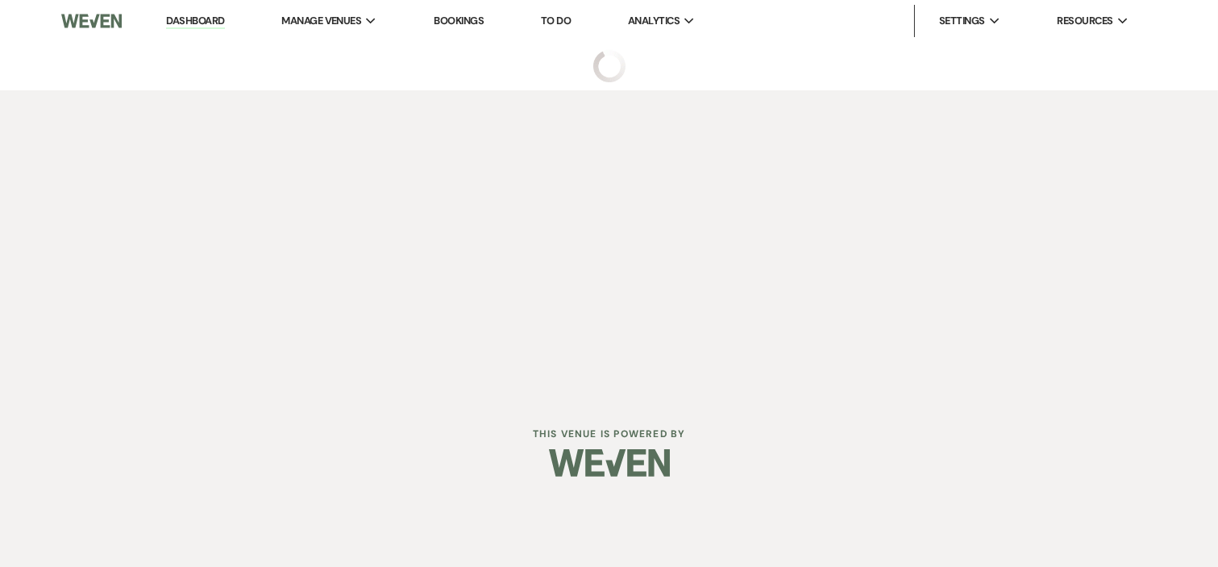
select select "2"
select select "5"
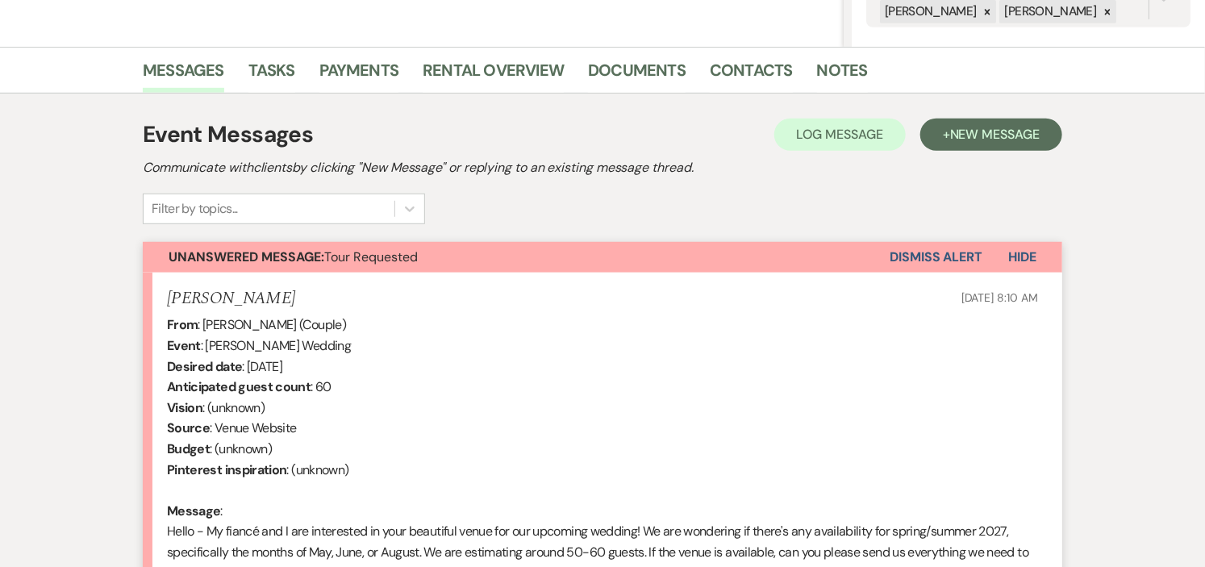
scroll to position [626, 0]
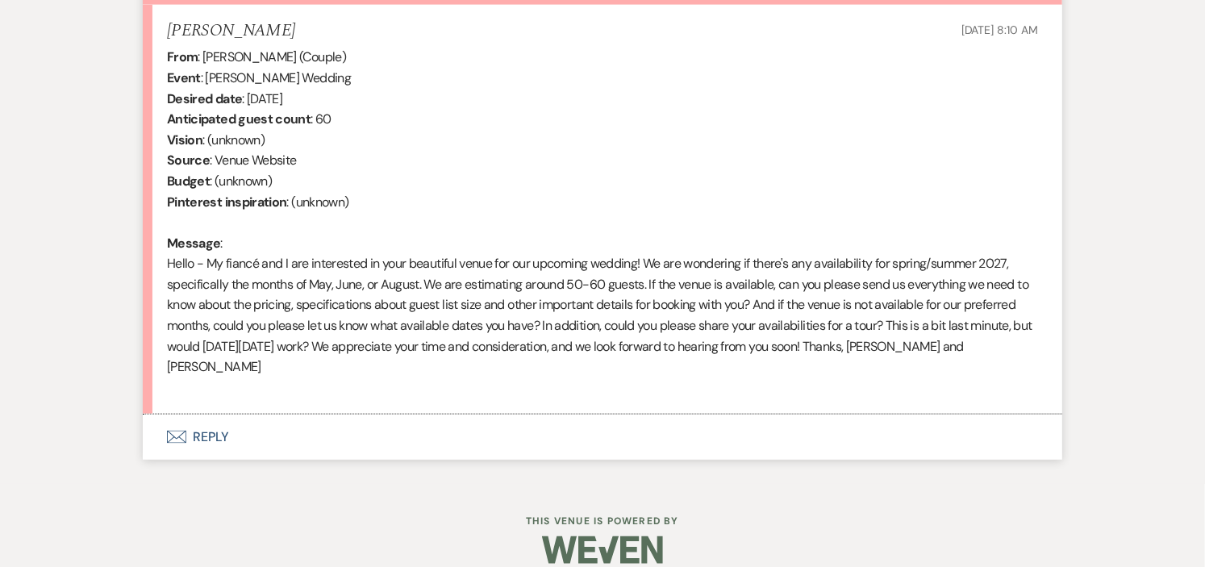
click at [208, 414] on button "Envelope Reply" at bounding box center [602, 436] width 919 height 45
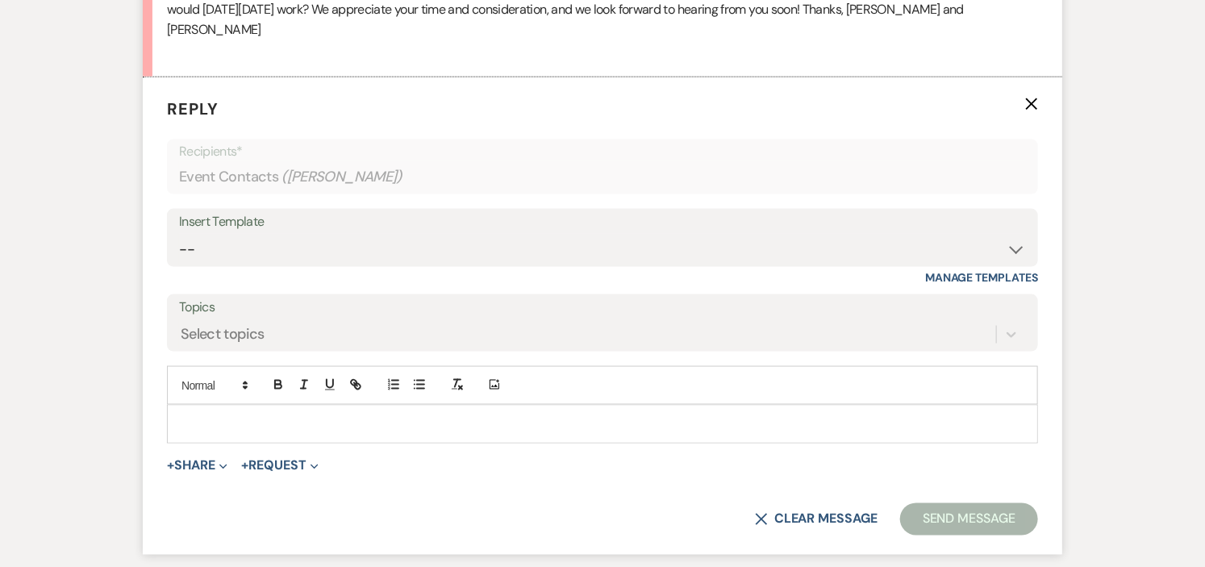
scroll to position [976, 0]
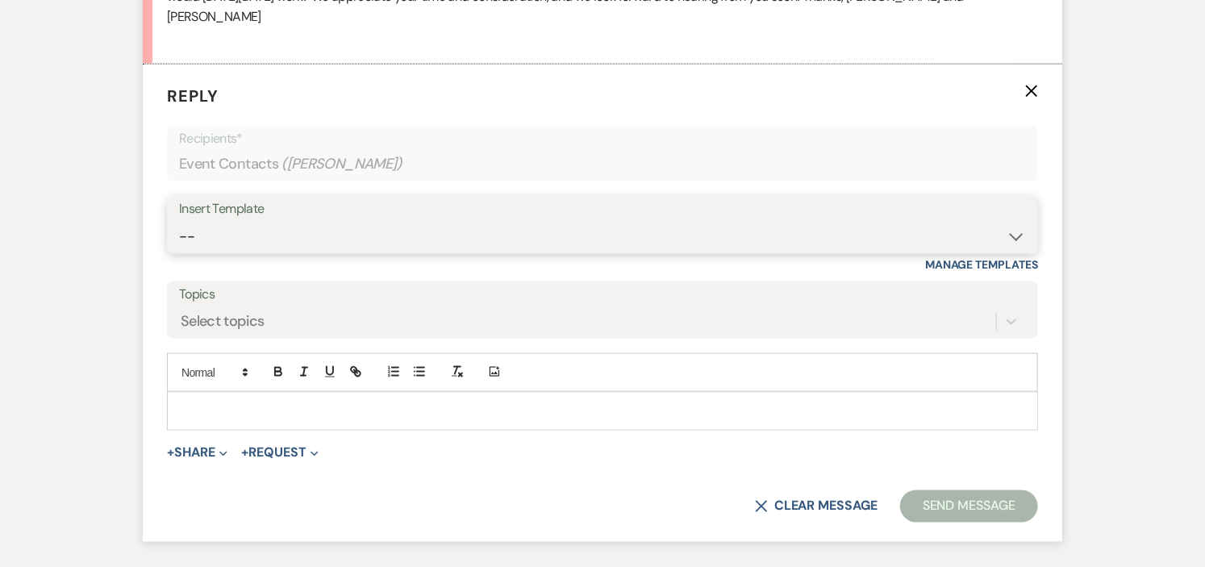
click at [992, 221] on select "-- Weven Planning Portal Introduction (Booked Events) Initial Inquiry Response …" at bounding box center [602, 236] width 847 height 31
select select "6169"
click at [179, 221] on select "-- Weven Planning Portal Introduction (Booked Events) Initial Inquiry Response …" at bounding box center [602, 236] width 847 height 31
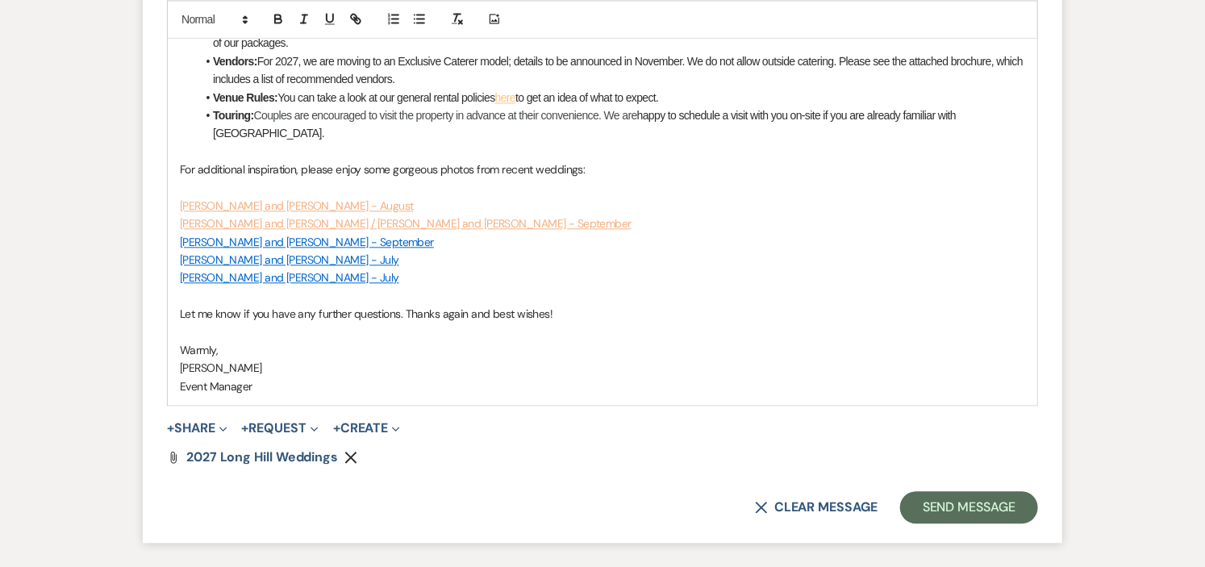
scroll to position [1513, 0]
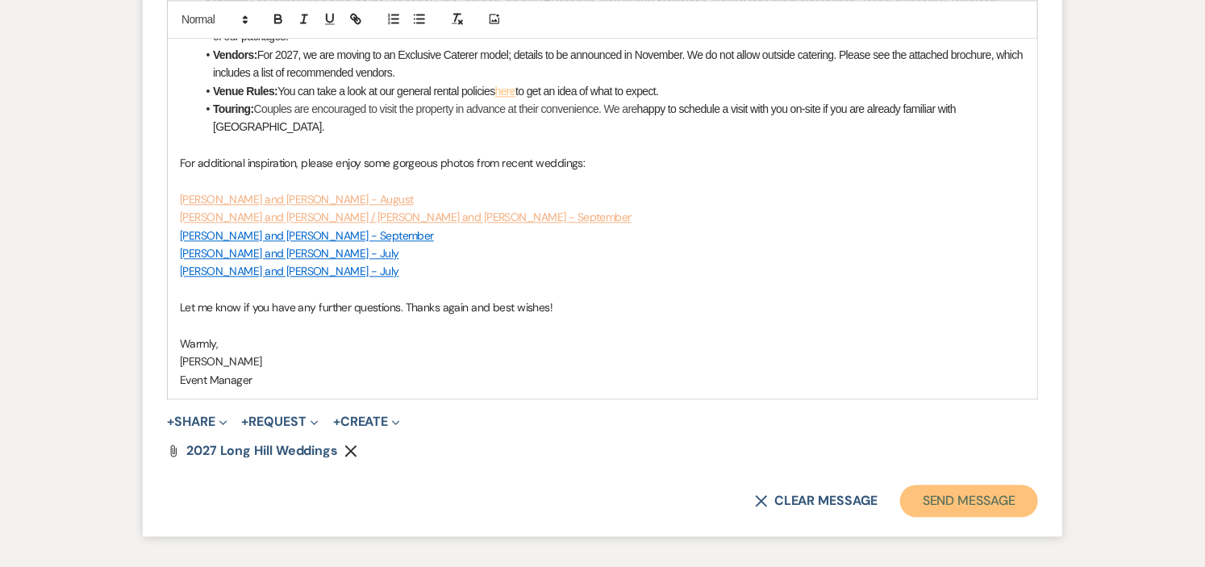
click at [924, 485] on button "Send Message" at bounding box center [969, 501] width 138 height 32
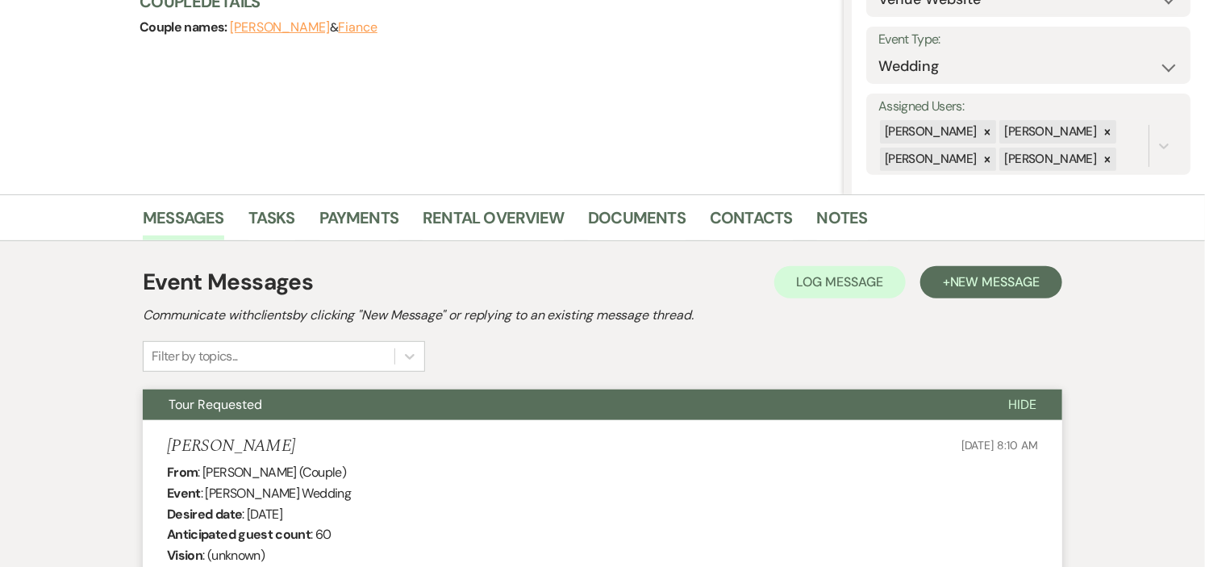
scroll to position [0, 0]
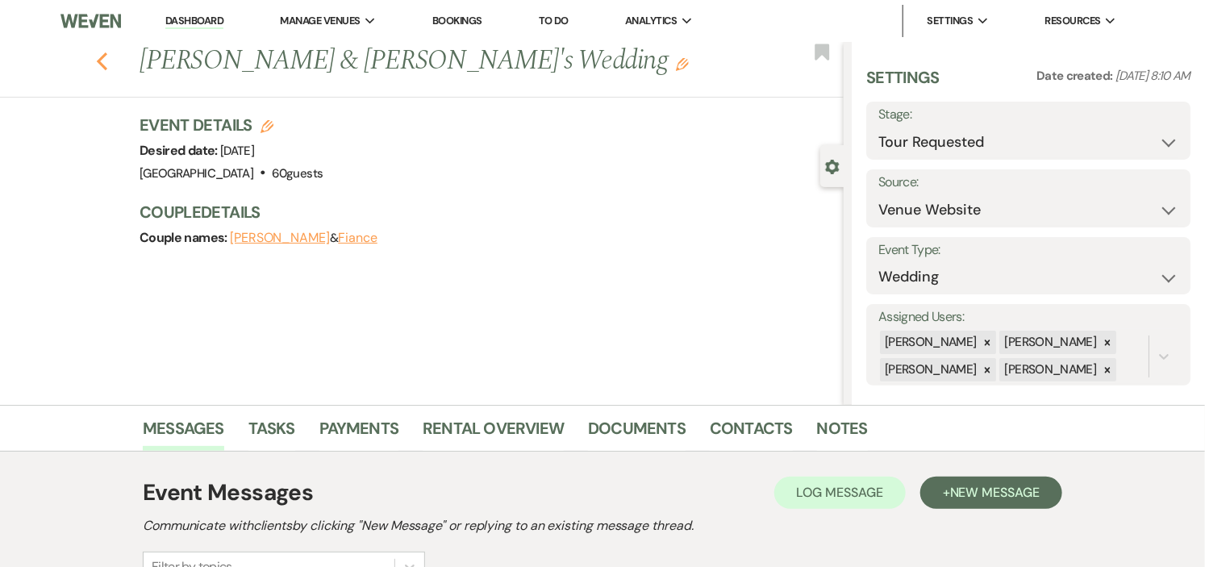
click at [108, 59] on icon "Previous" at bounding box center [102, 61] width 12 height 19
select select "2"
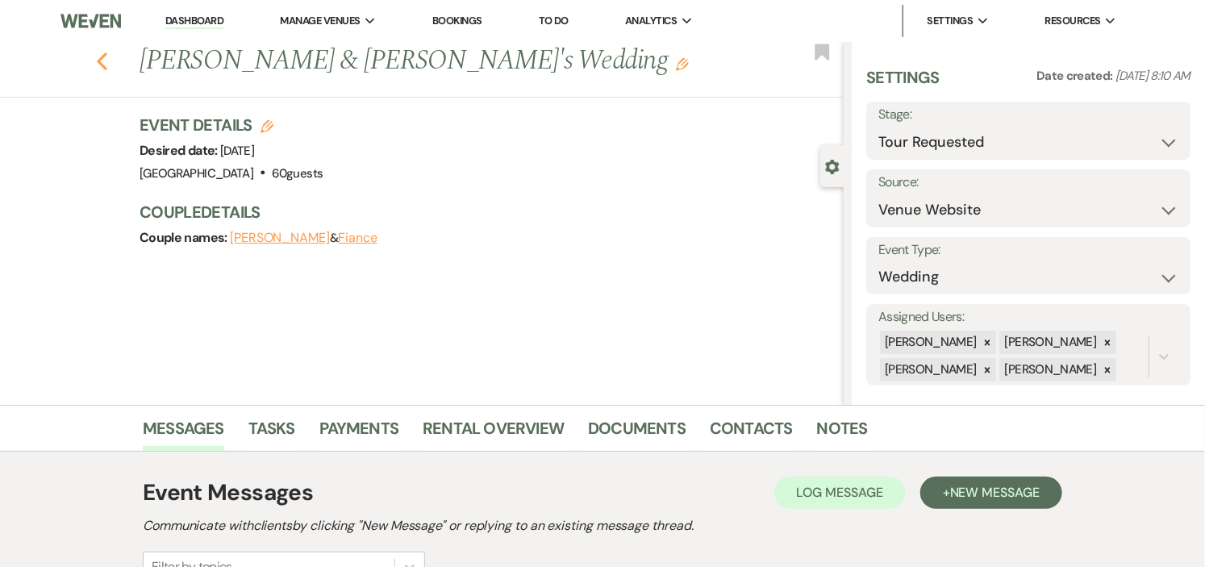
select select "2"
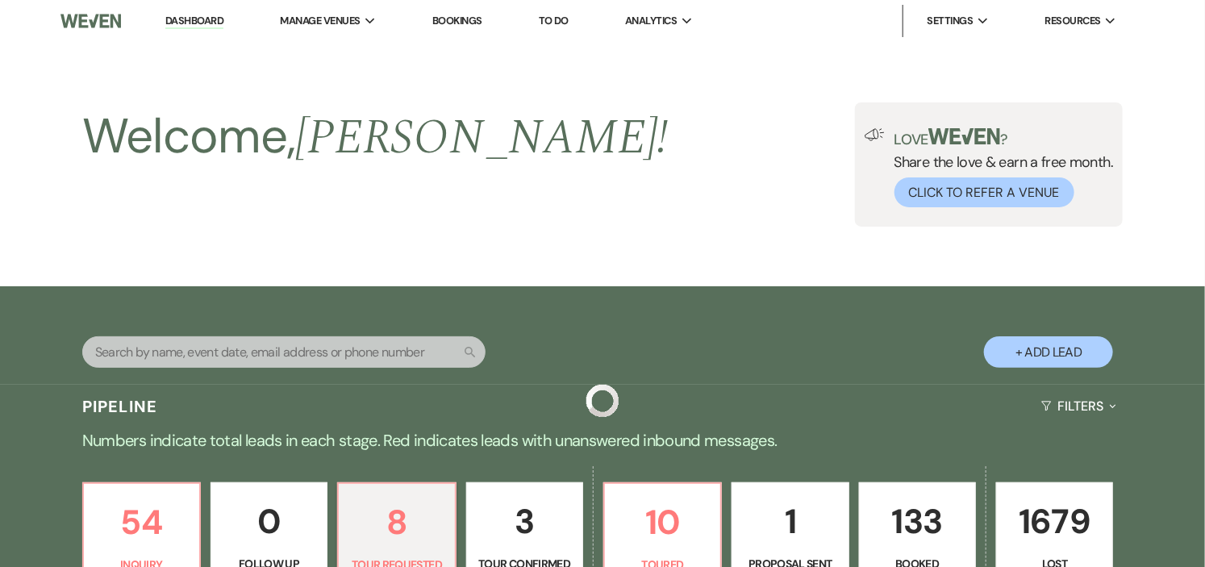
scroll to position [537, 0]
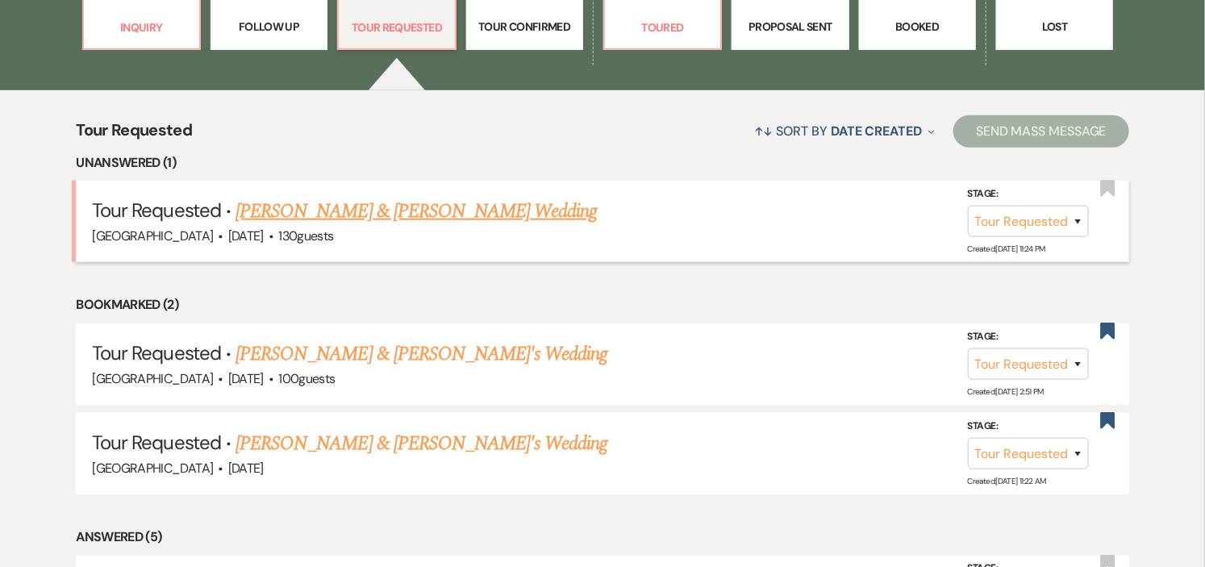
click at [391, 216] on link "[PERSON_NAME] & [PERSON_NAME] Wedding" at bounding box center [415, 211] width 361 height 29
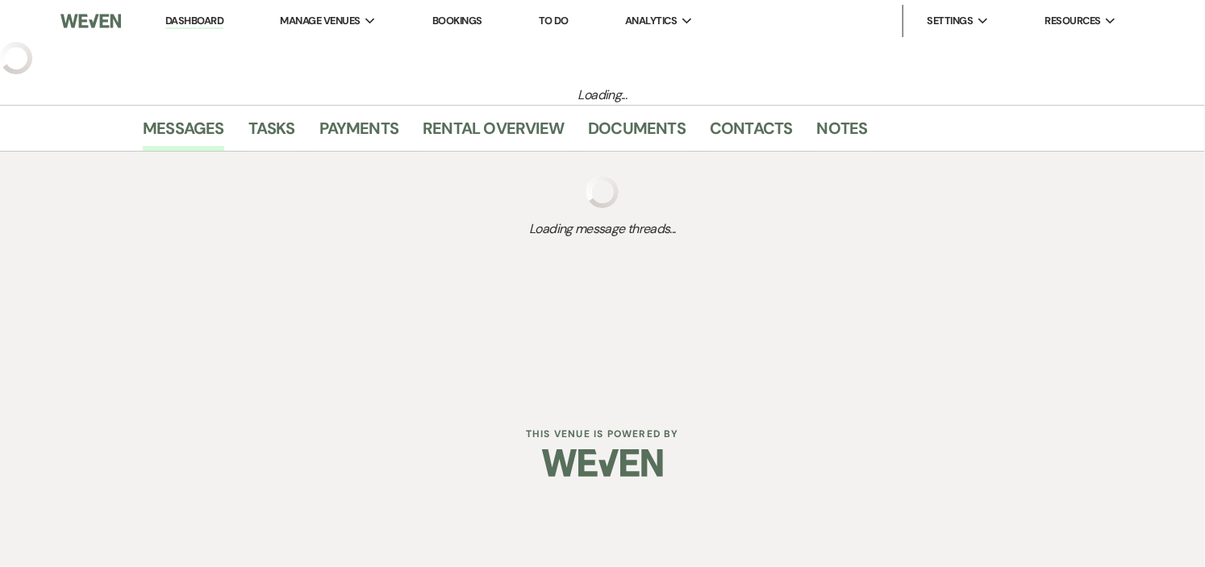
select select "2"
select select "1"
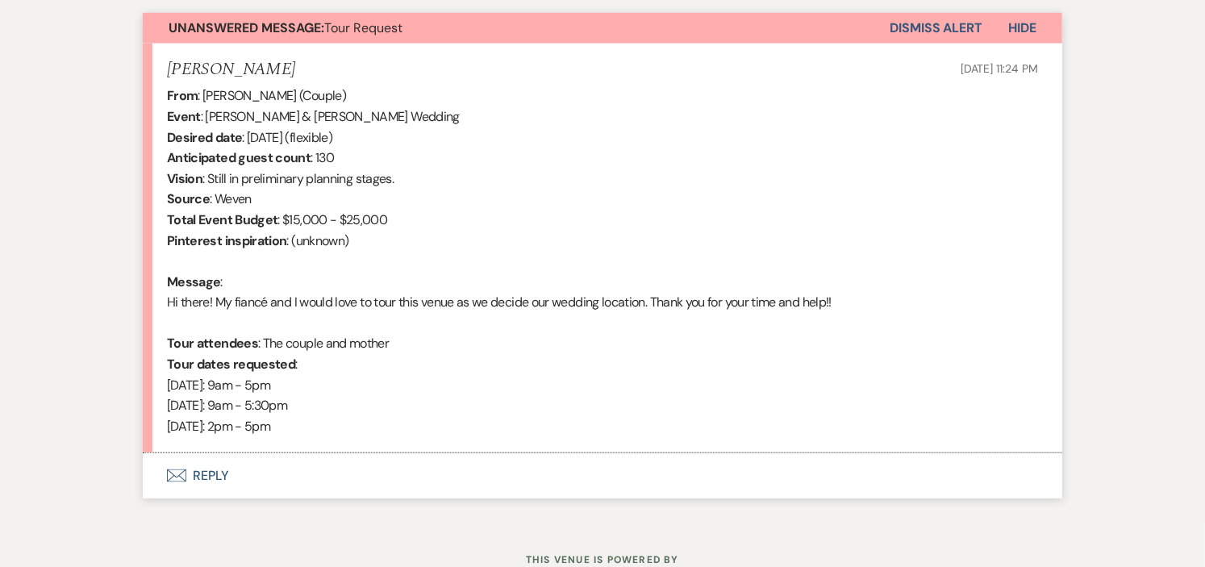
scroll to position [626, 0]
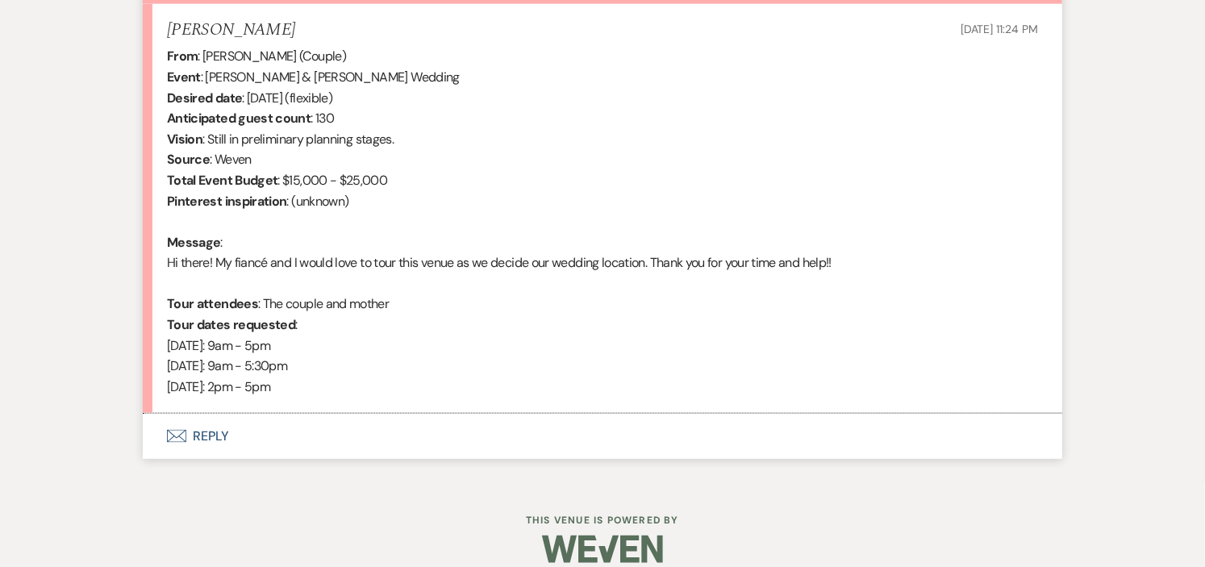
click at [207, 431] on button "Envelope Reply" at bounding box center [602, 436] width 919 height 45
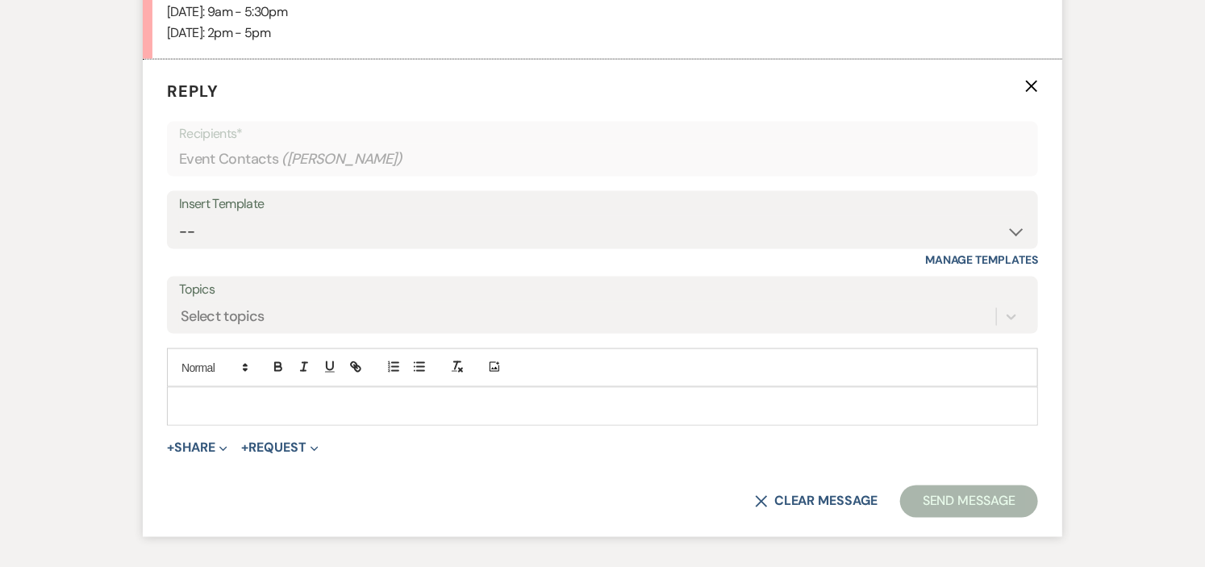
scroll to position [996, 0]
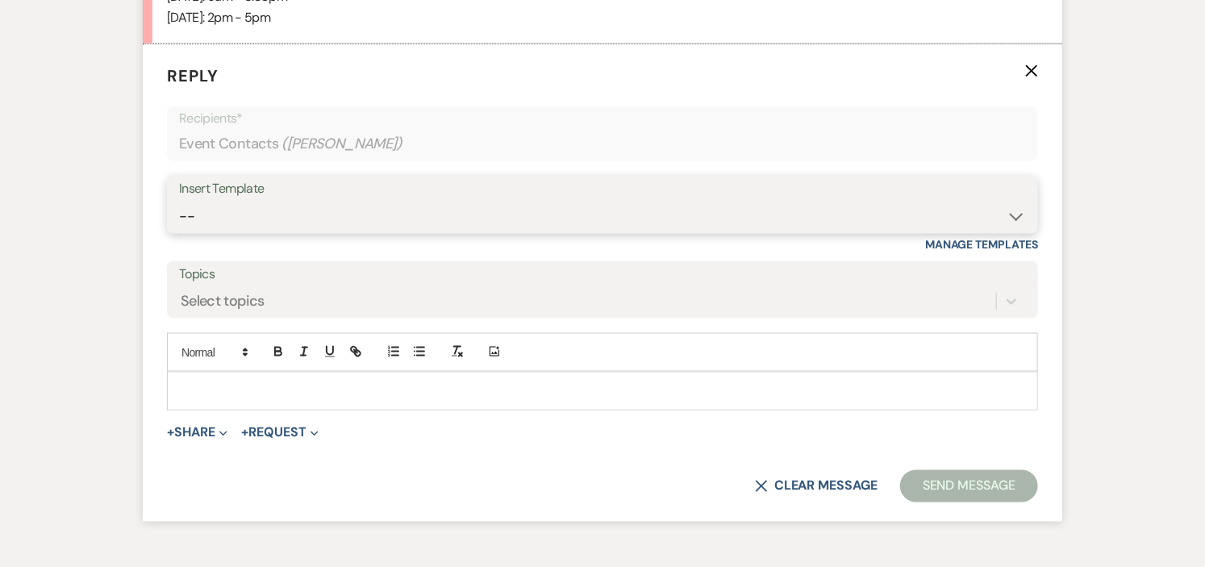
click at [1012, 208] on select "-- Weven Planning Portal Introduction (Booked Events) Initial Inquiry Response …" at bounding box center [602, 216] width 847 height 31
select select "6169"
click at [179, 201] on select "-- Weven Planning Portal Introduction (Booked Events) Initial Inquiry Response …" at bounding box center [602, 216] width 847 height 31
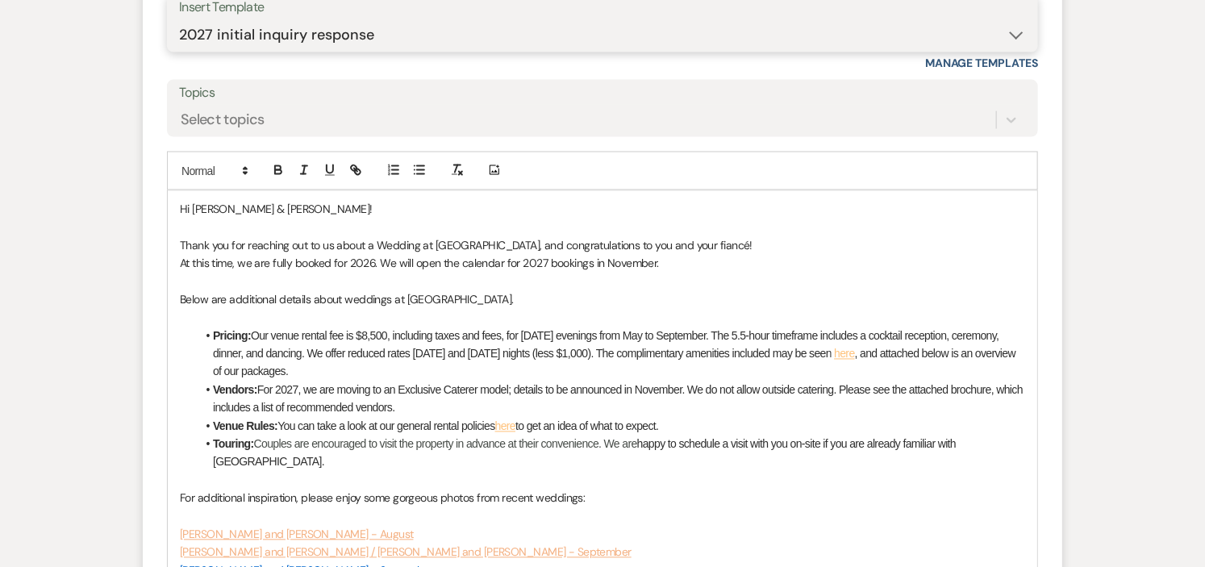
scroll to position [1175, 0]
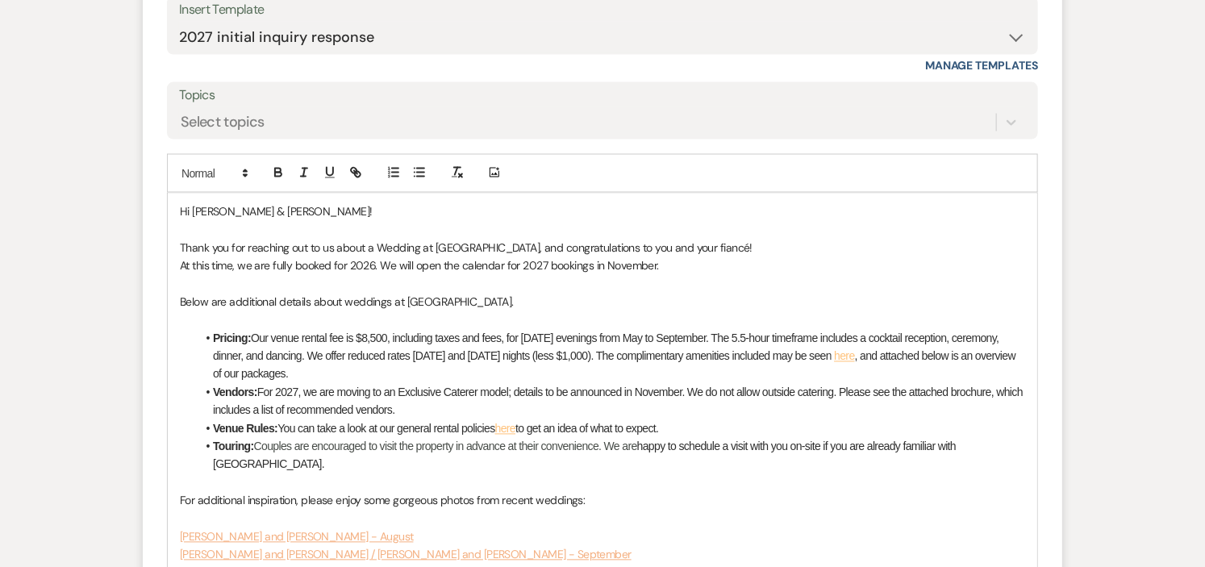
click at [680, 248] on p "Thank you for reaching out to us about a Wedding at [GEOGRAPHIC_DATA], and cong…" at bounding box center [602, 248] width 845 height 18
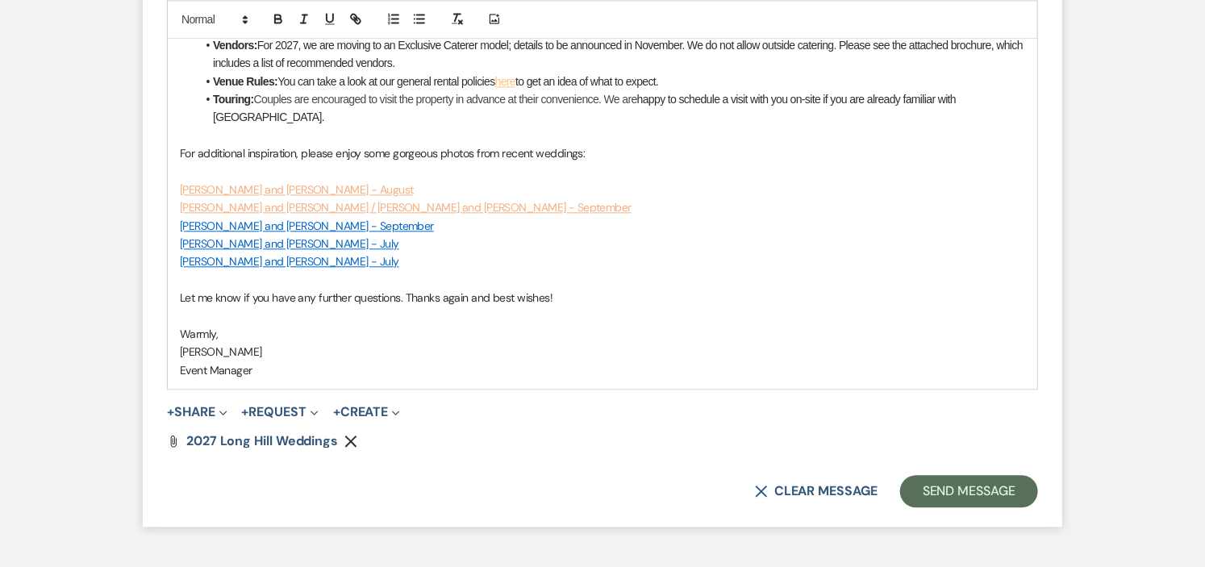
scroll to position [1534, 0]
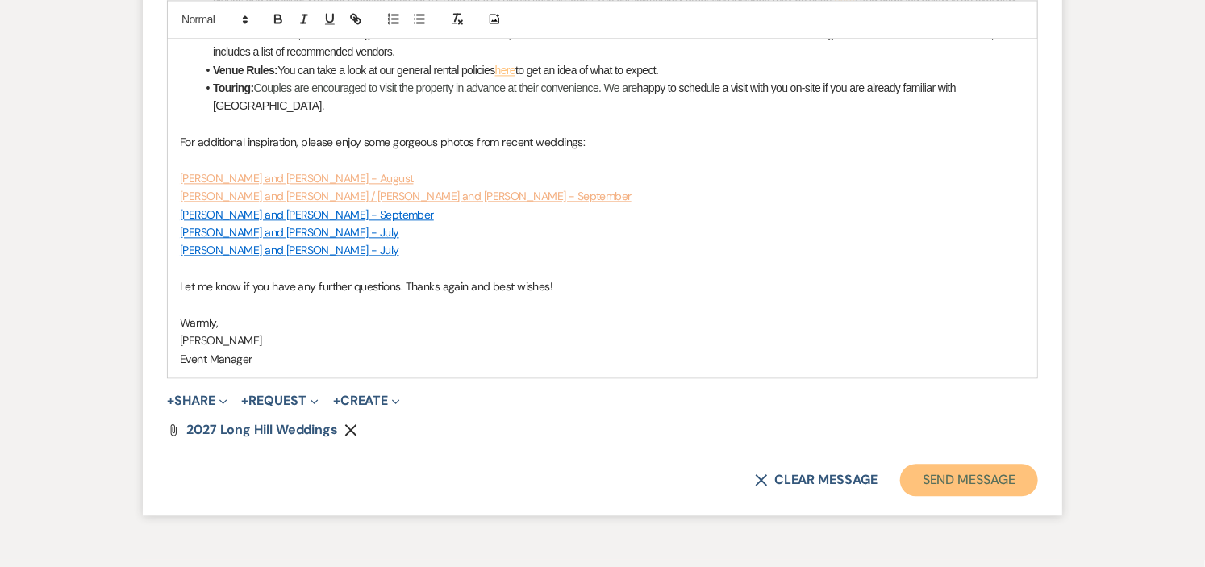
click at [988, 464] on button "Send Message" at bounding box center [969, 480] width 138 height 32
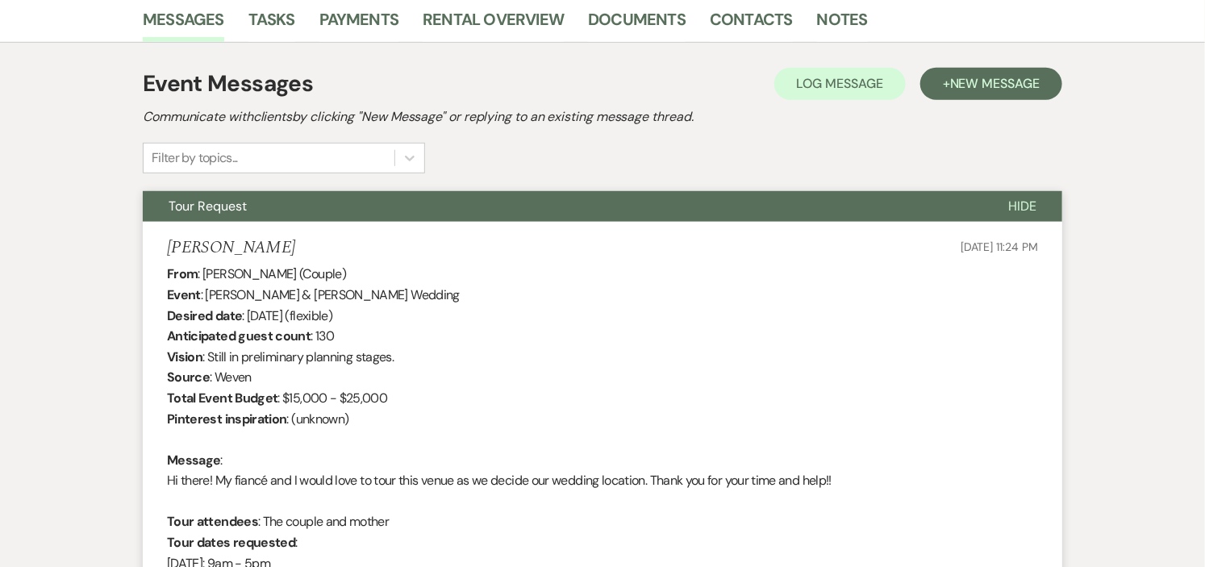
scroll to position [0, 0]
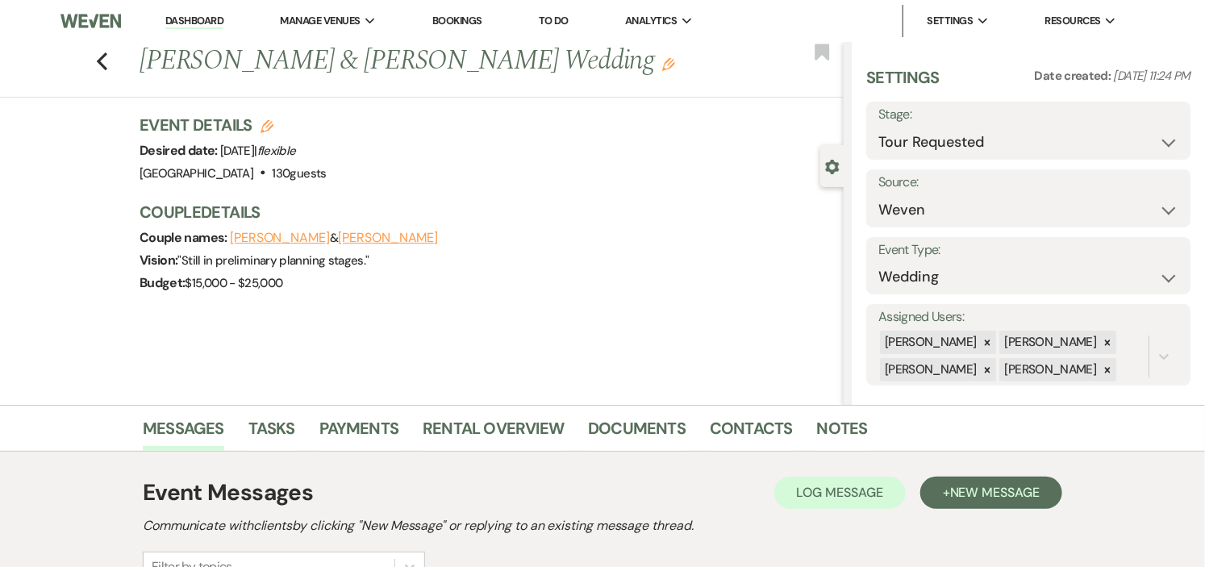
click at [189, 19] on link "Dashboard" at bounding box center [194, 21] width 58 height 15
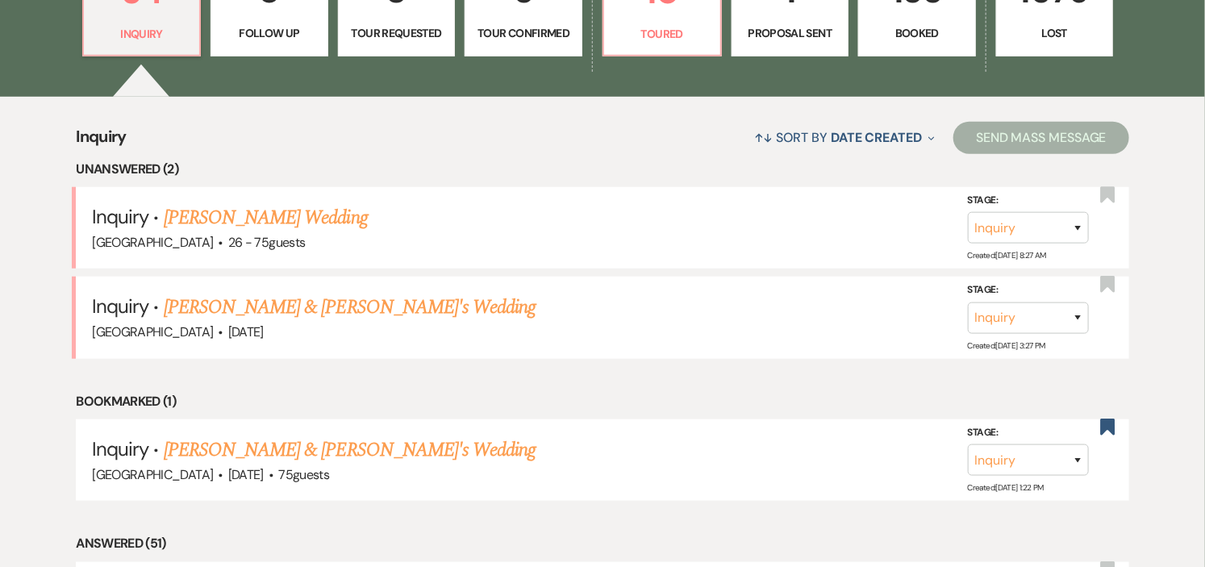
scroll to position [537, 0]
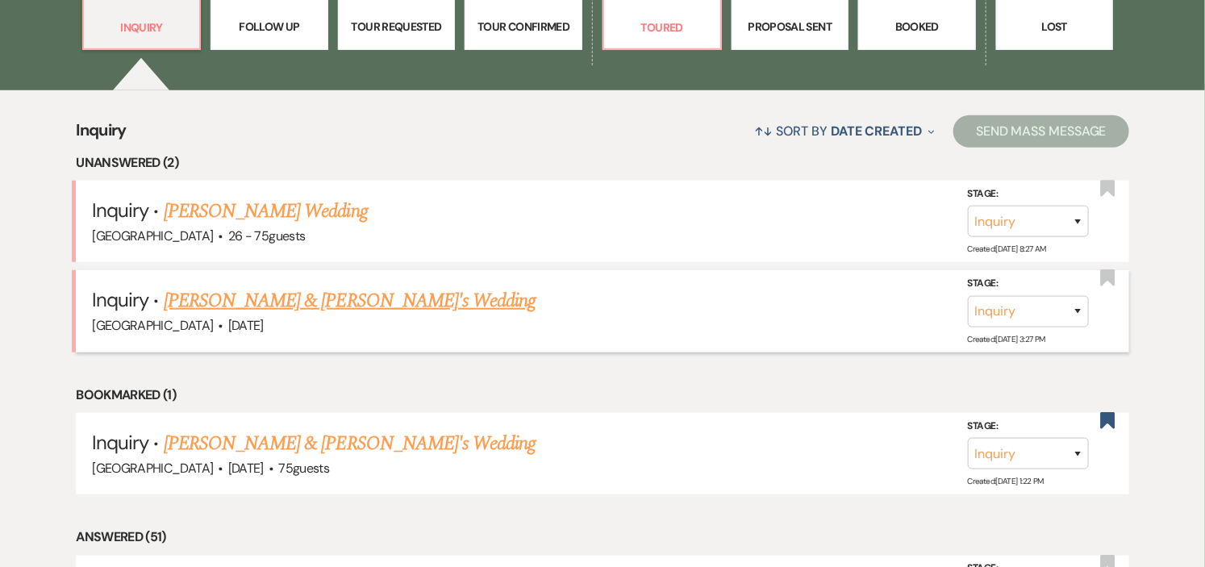
click at [276, 294] on link "[PERSON_NAME] & [PERSON_NAME]'s Wedding" at bounding box center [350, 300] width 373 height 29
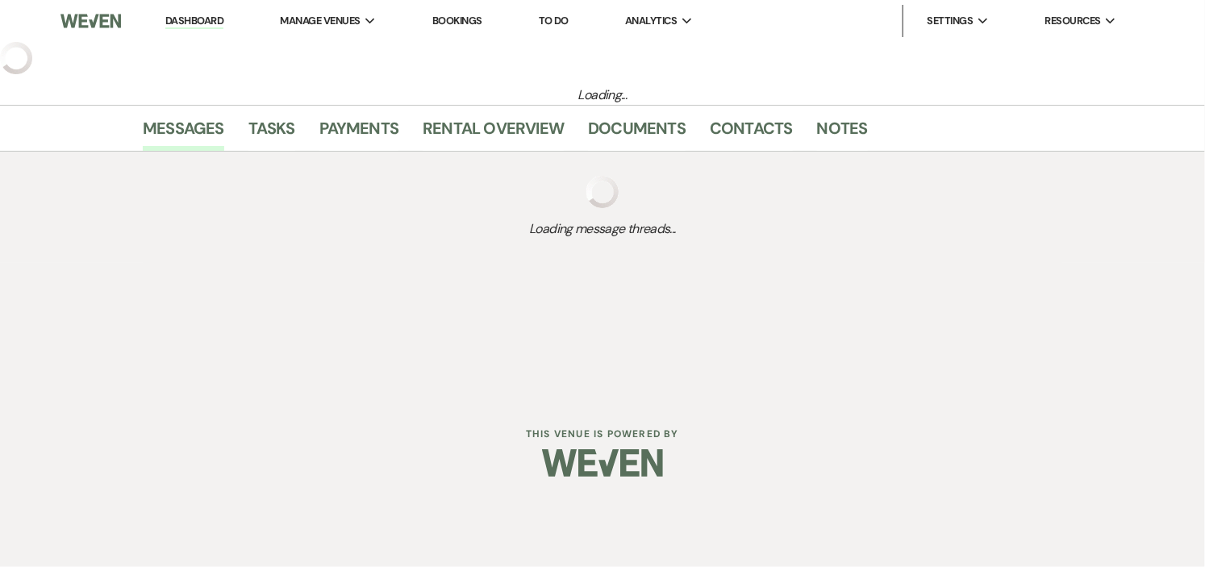
select select "5"
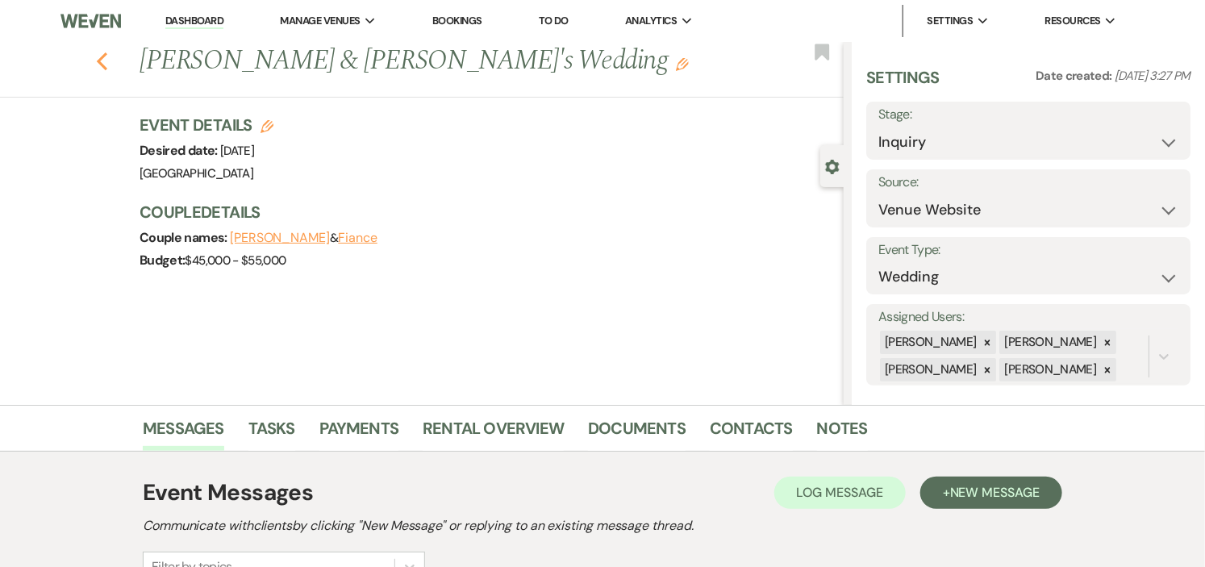
click at [108, 61] on icon "Previous" at bounding box center [102, 61] width 12 height 19
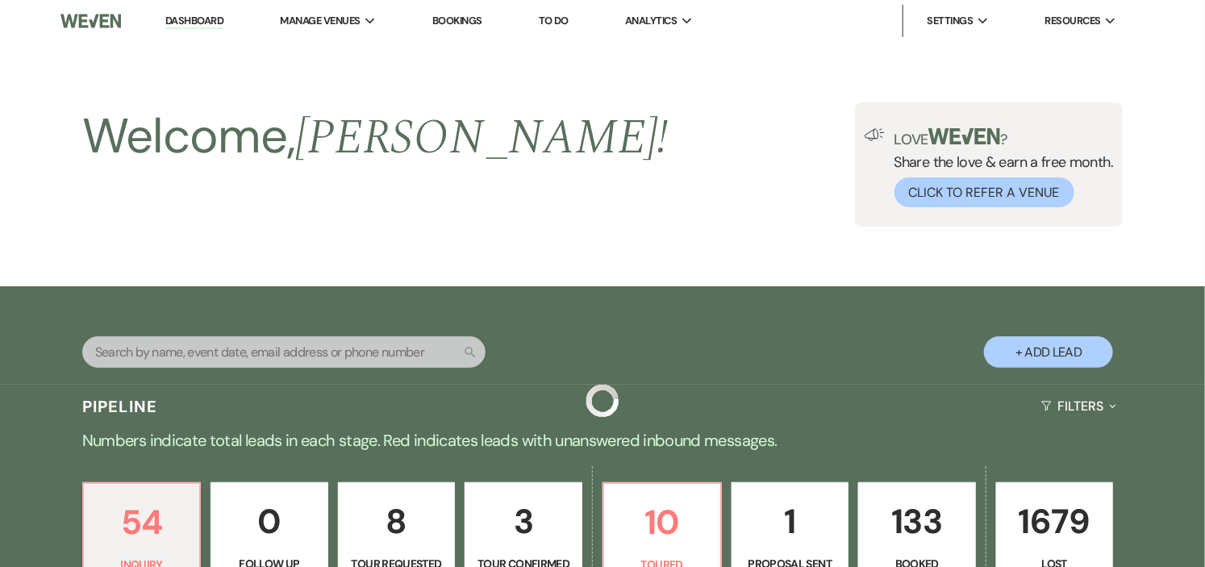
scroll to position [537, 0]
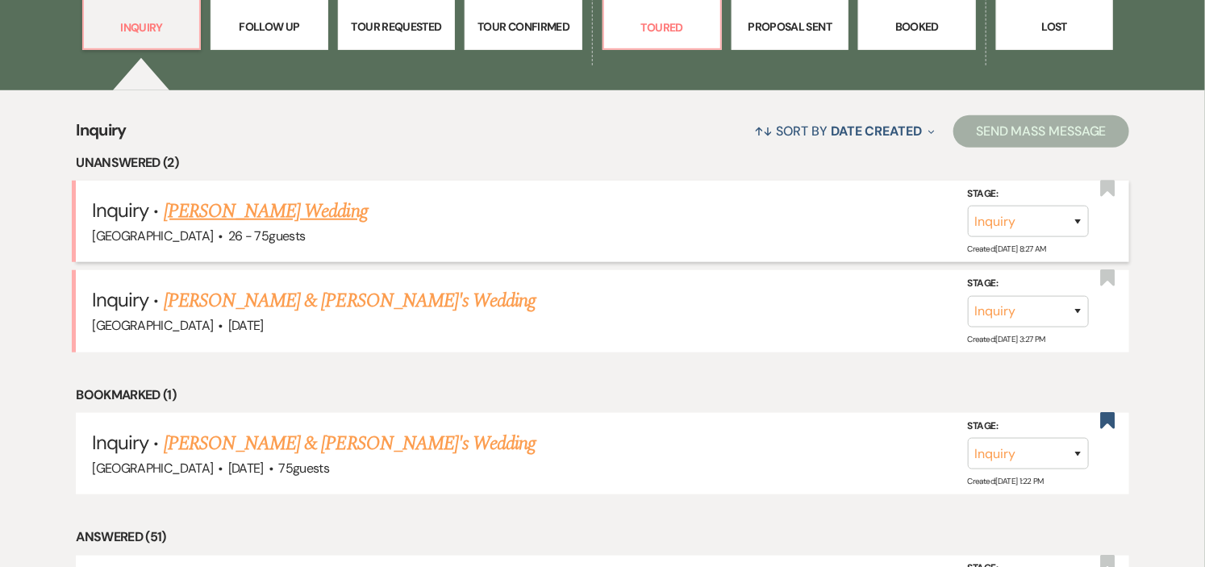
click at [248, 210] on link "[PERSON_NAME] Wedding" at bounding box center [266, 211] width 204 height 29
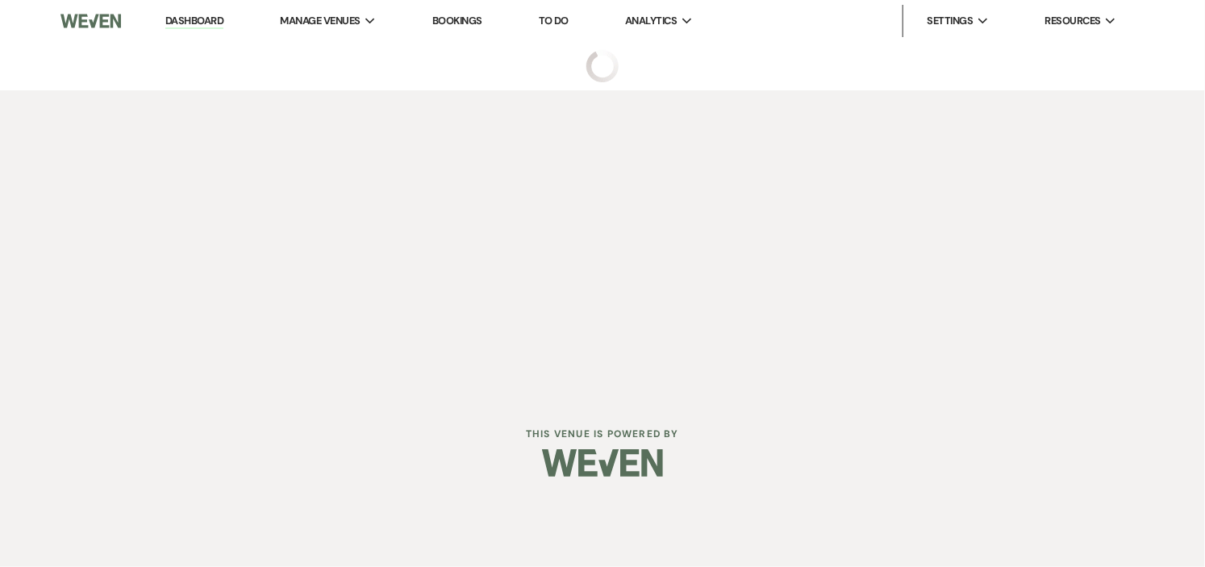
select select "4"
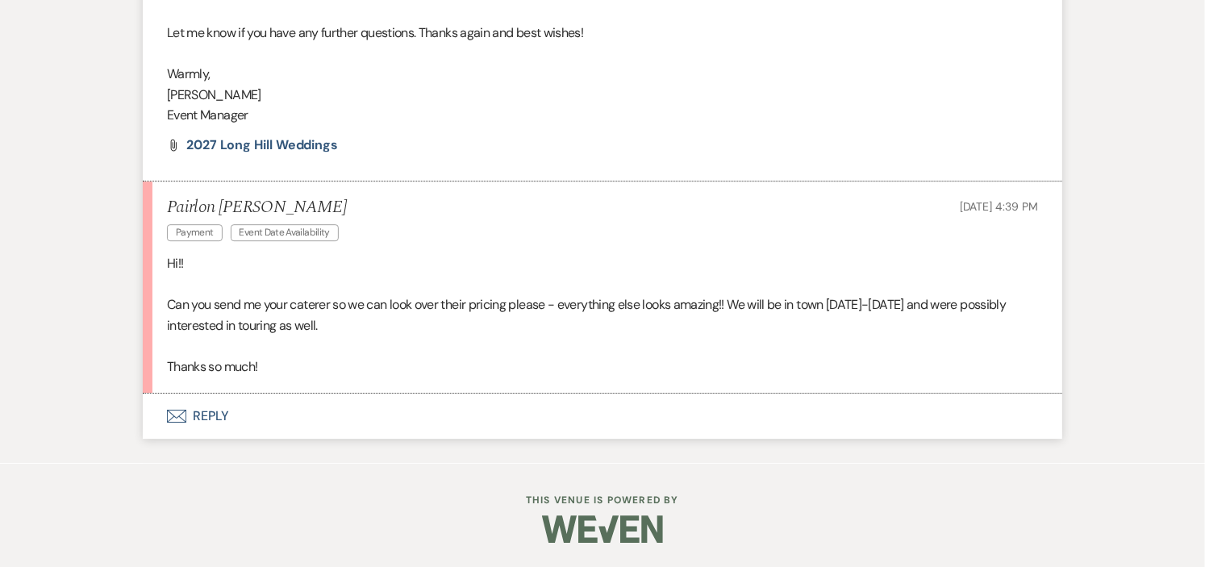
scroll to position [2060, 0]
click at [219, 416] on button "Envelope Reply" at bounding box center [602, 415] width 919 height 45
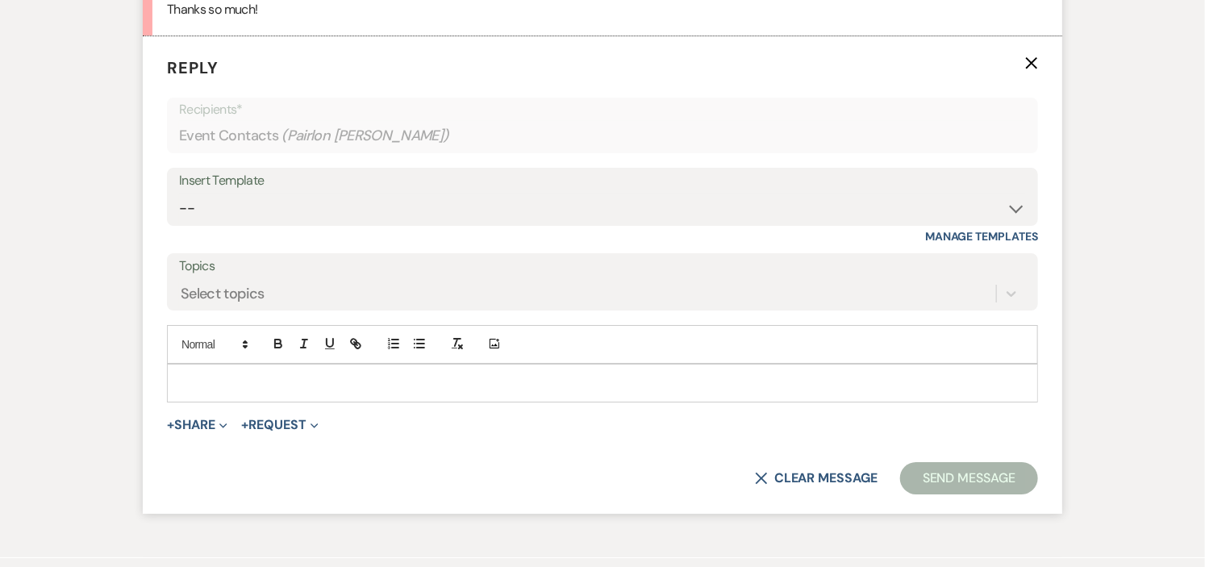
scroll to position [2416, 0]
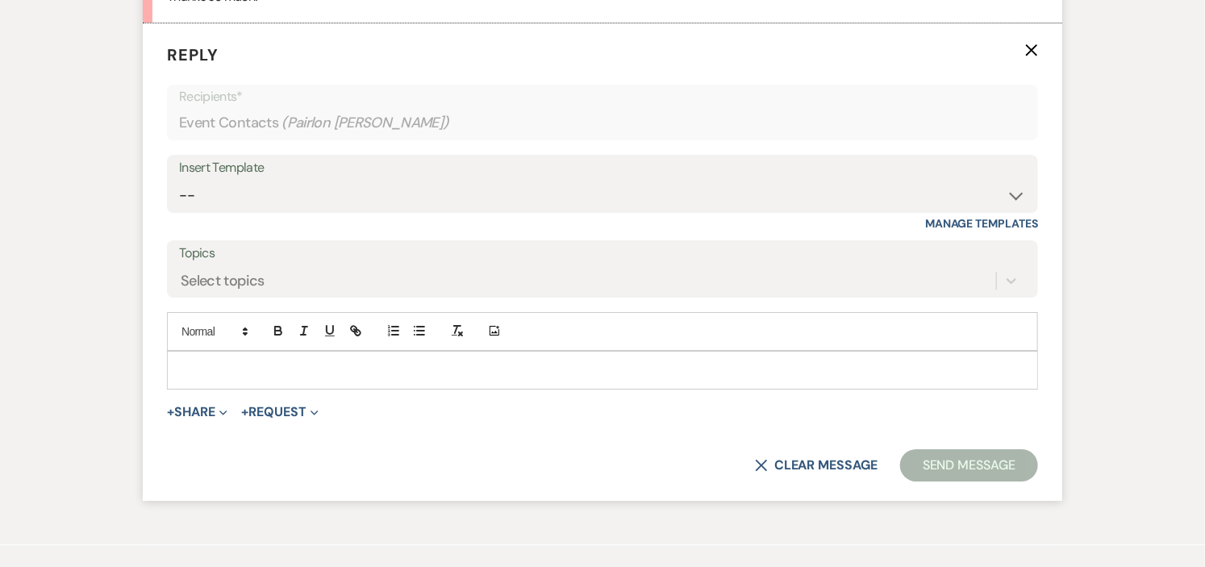
click at [443, 379] on p at bounding box center [602, 370] width 845 height 18
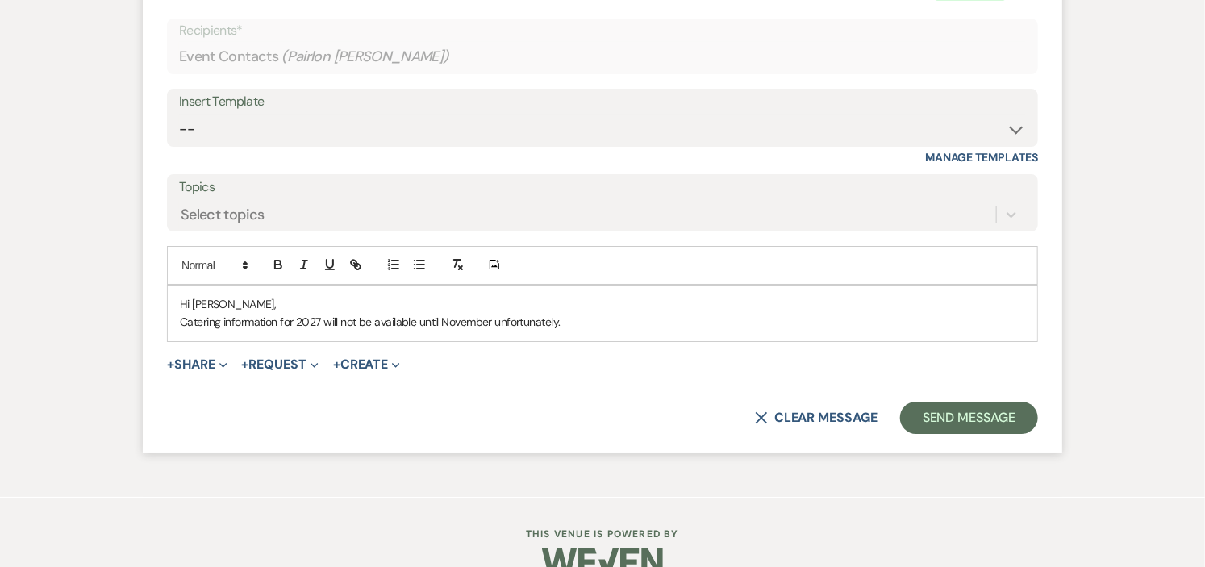
scroll to position [2537, 0]
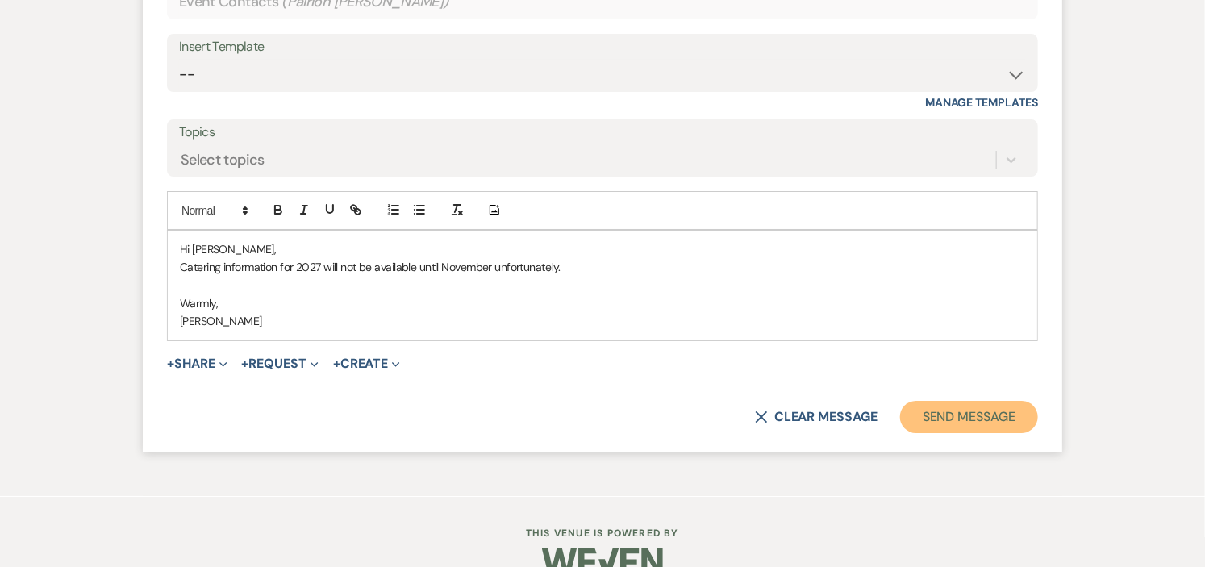
click at [972, 433] on button "Send Message" at bounding box center [969, 417] width 138 height 32
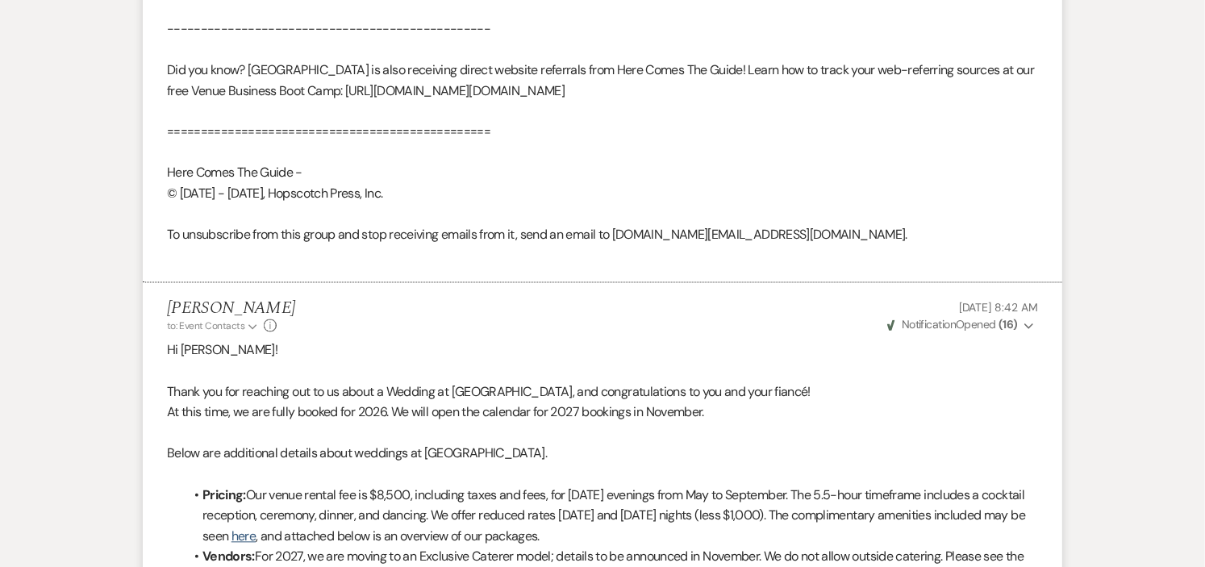
scroll to position [0, 0]
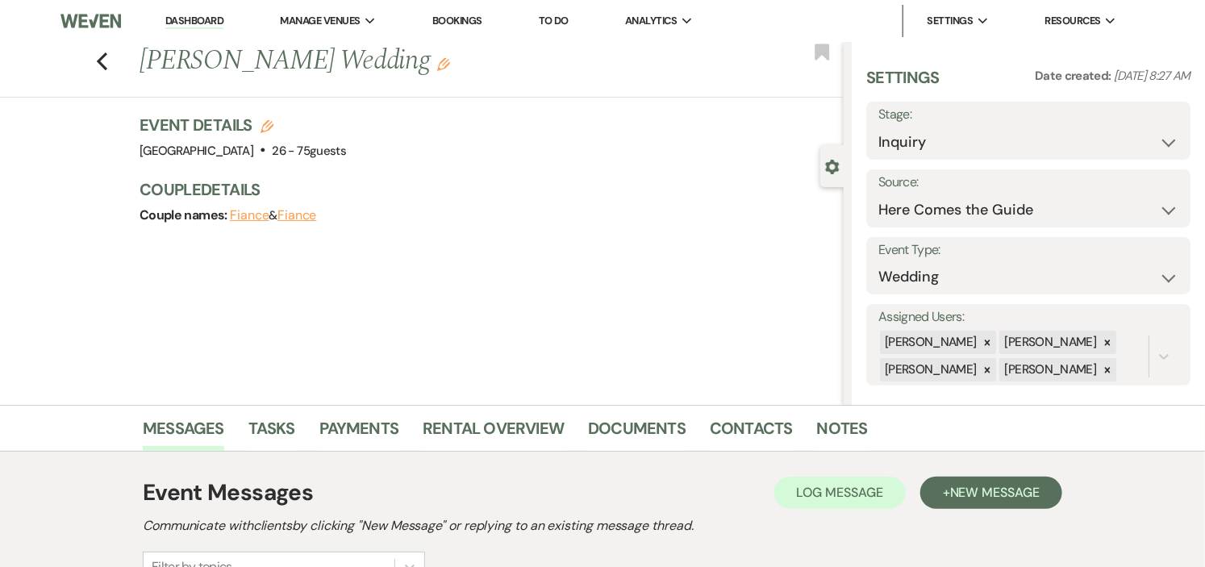
click at [187, 19] on link "Dashboard" at bounding box center [194, 21] width 58 height 15
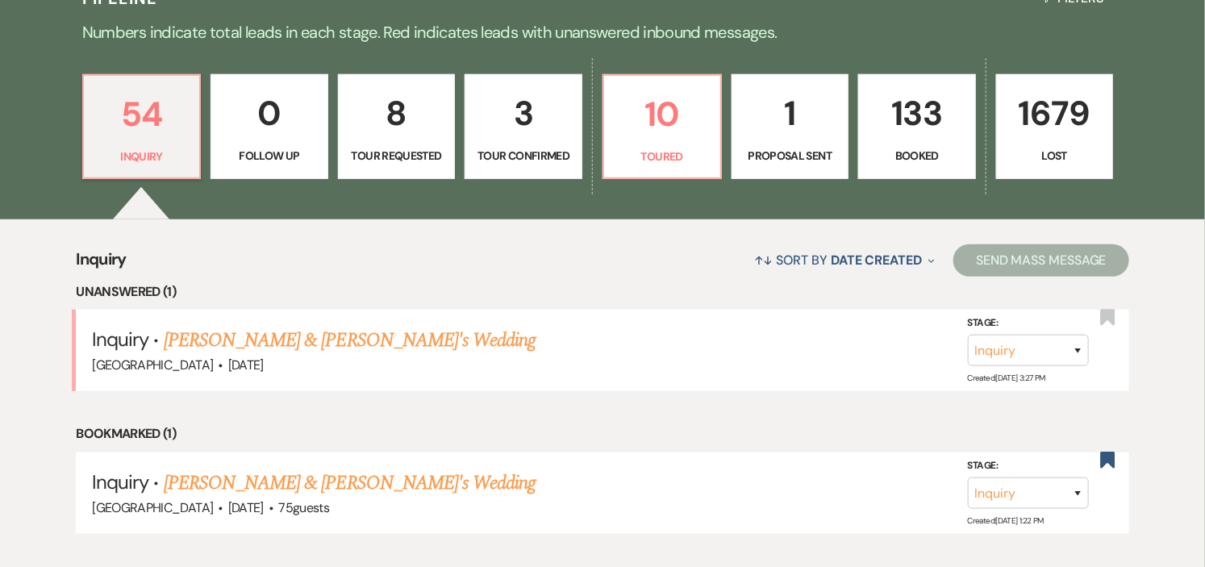
scroll to position [447, 0]
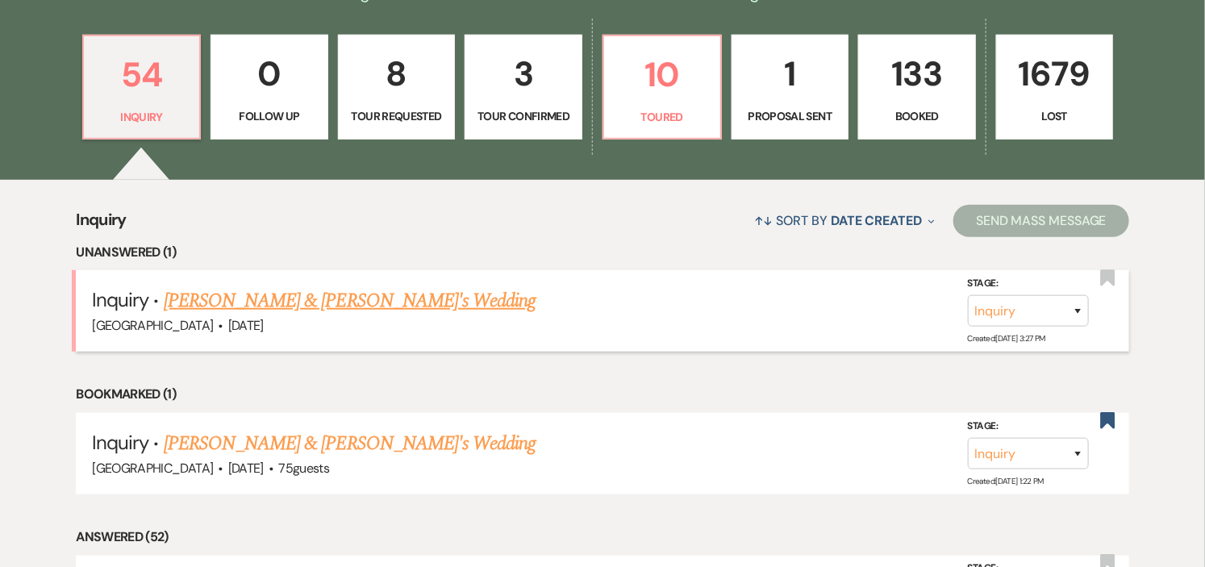
click at [316, 301] on link "[PERSON_NAME] & [PERSON_NAME]'s Wedding" at bounding box center [350, 300] width 373 height 29
select select "5"
